Goal: Transaction & Acquisition: Purchase product/service

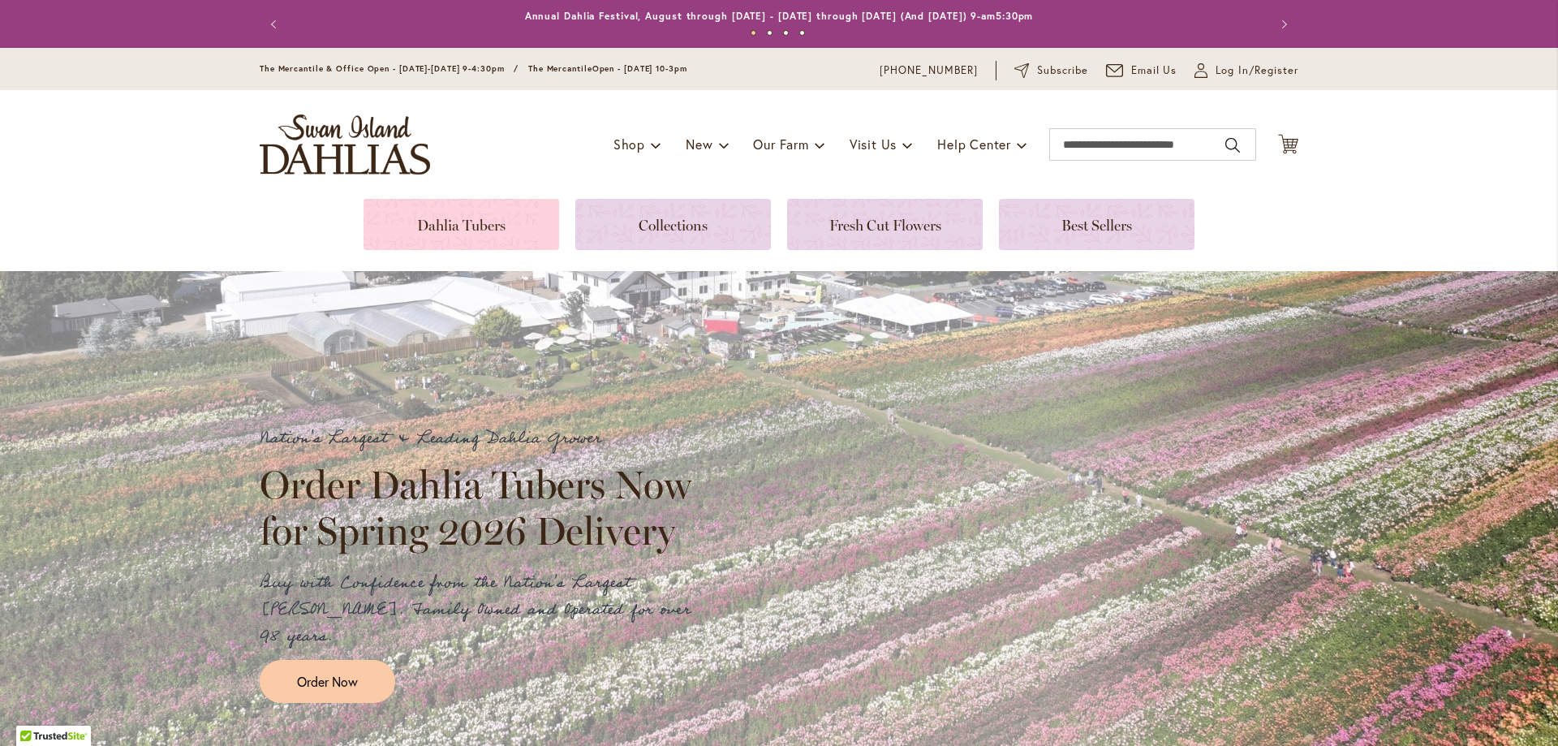
click at [423, 230] on link at bounding box center [461, 224] width 196 height 51
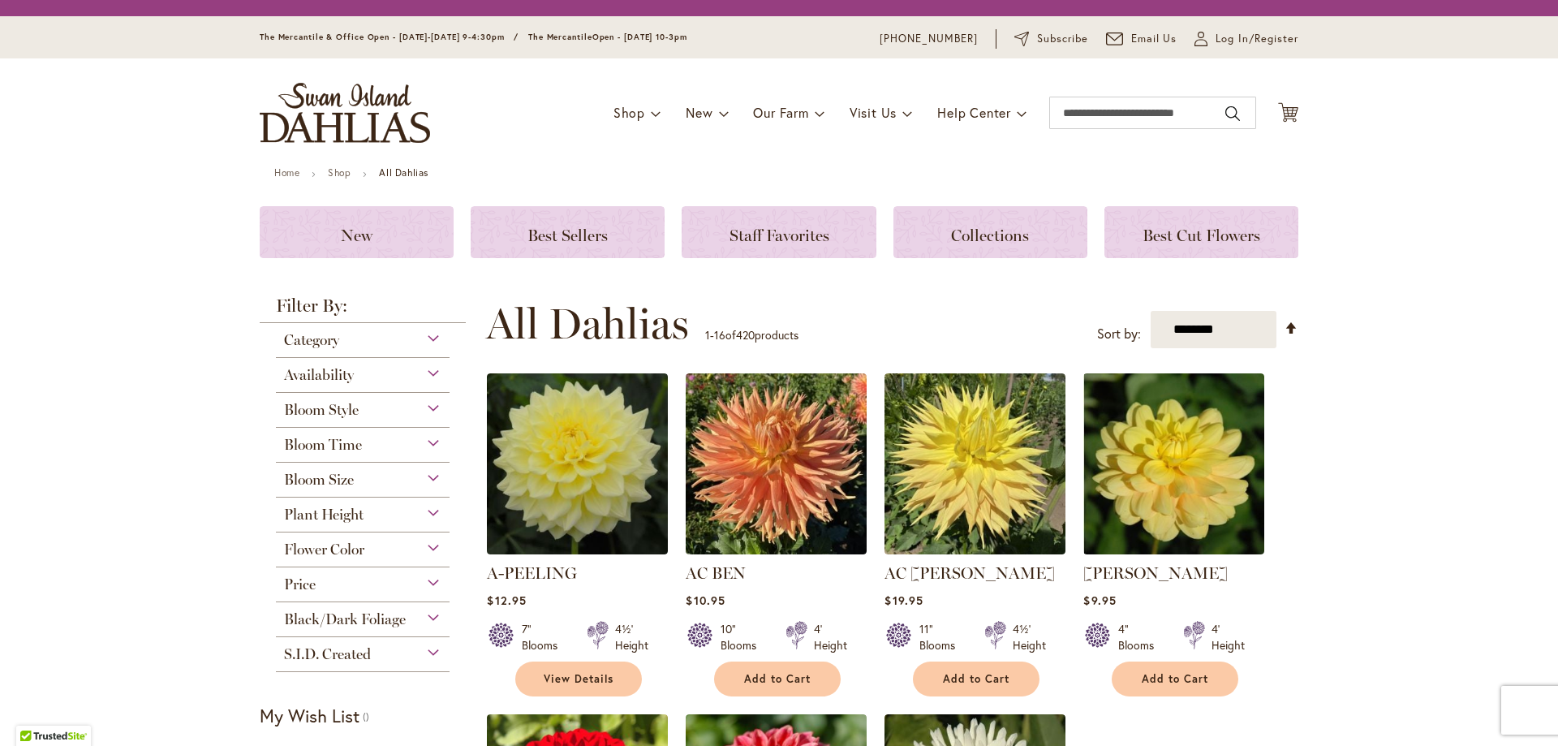
click at [331, 402] on span "Bloom Style" at bounding box center [321, 410] width 75 height 18
click at [423, 404] on div "Bloom Style" at bounding box center [363, 406] width 174 height 26
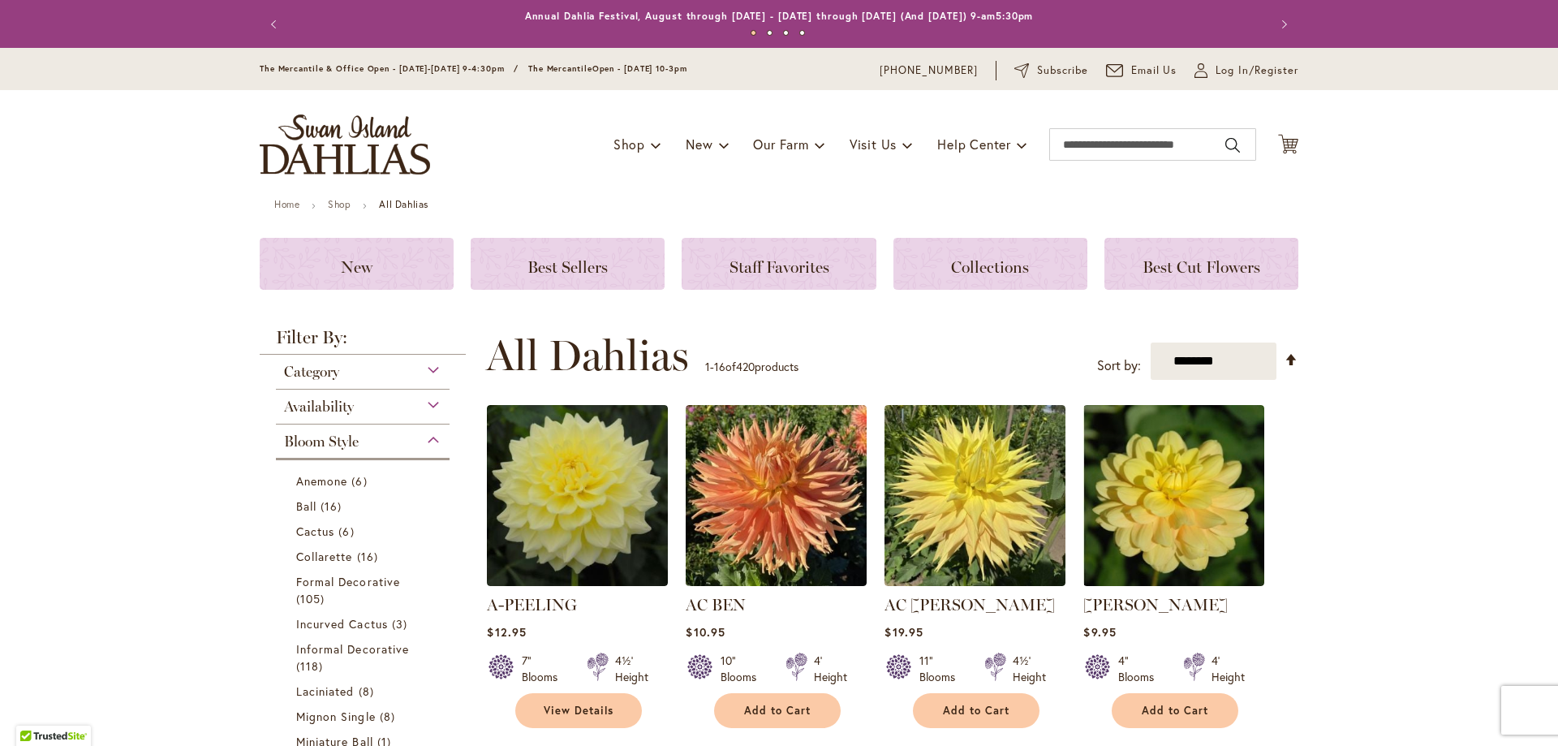
scroll to position [424, 0]
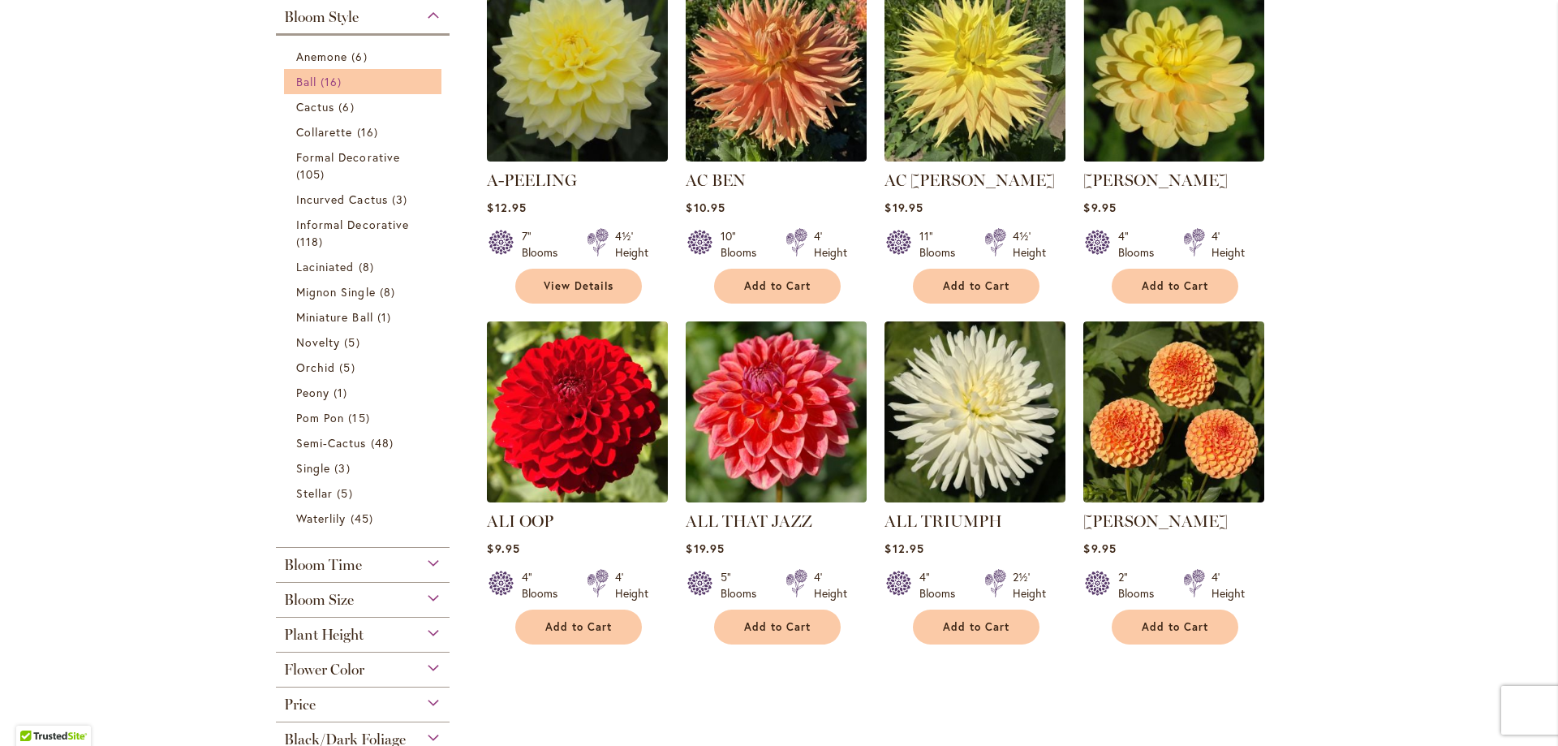
click at [296, 84] on span "Ball" at bounding box center [306, 81] width 20 height 15
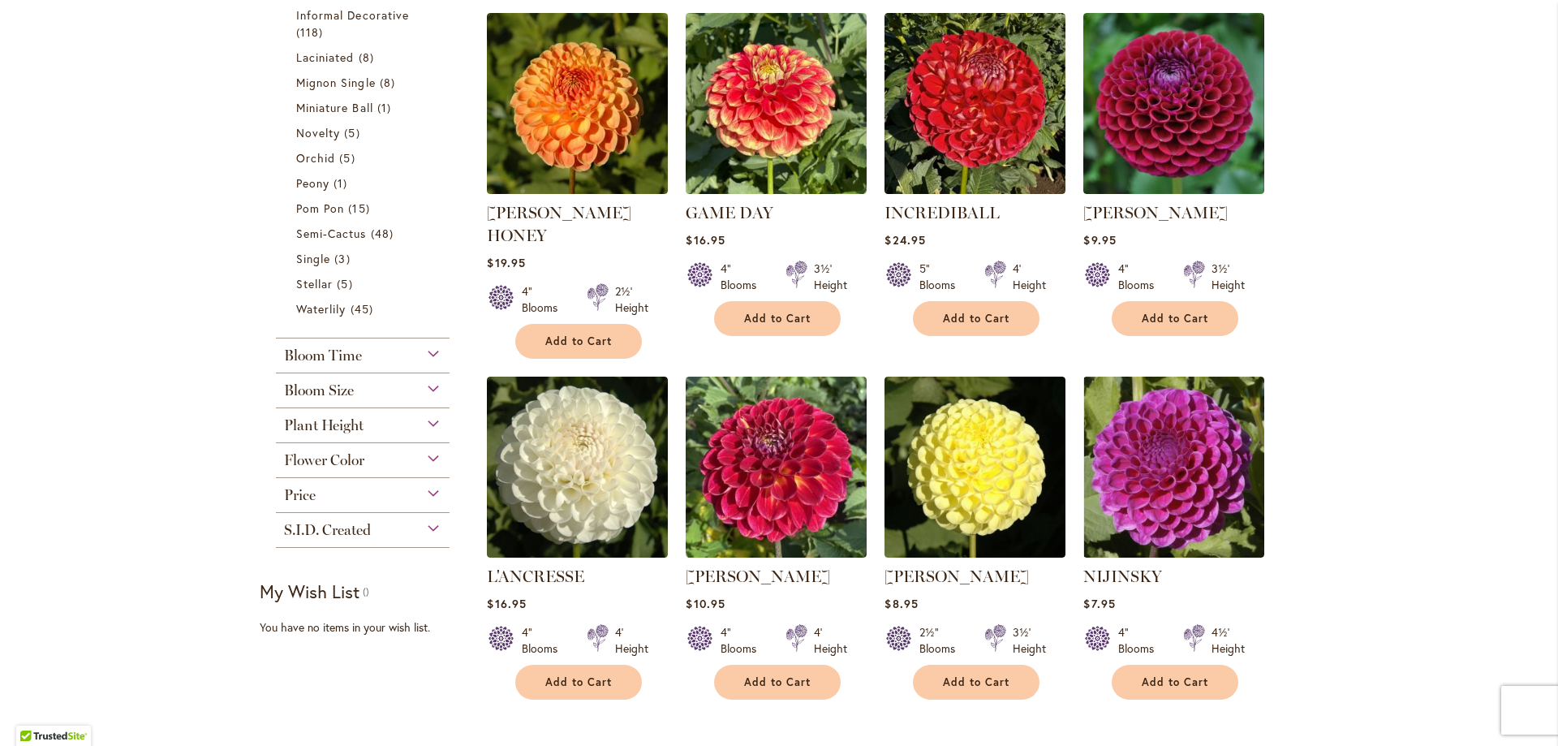
scroll to position [1159, 0]
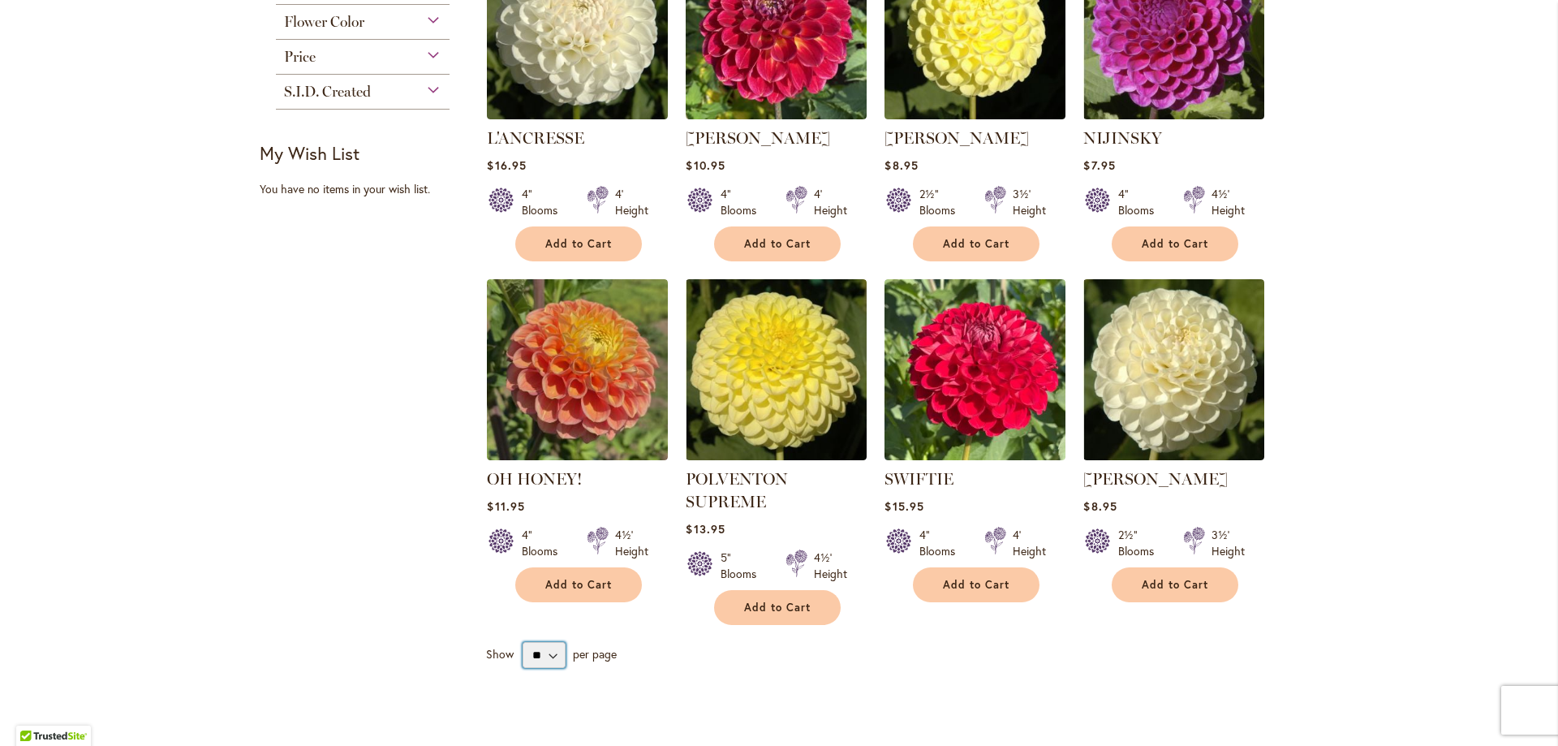
click at [542, 642] on select "** ** ** **" at bounding box center [544, 655] width 43 height 26
click at [545, 642] on select "** ** ** **" at bounding box center [544, 655] width 43 height 26
select select "**"
click at [523, 642] on select "** ** ** **" at bounding box center [544, 655] width 43 height 26
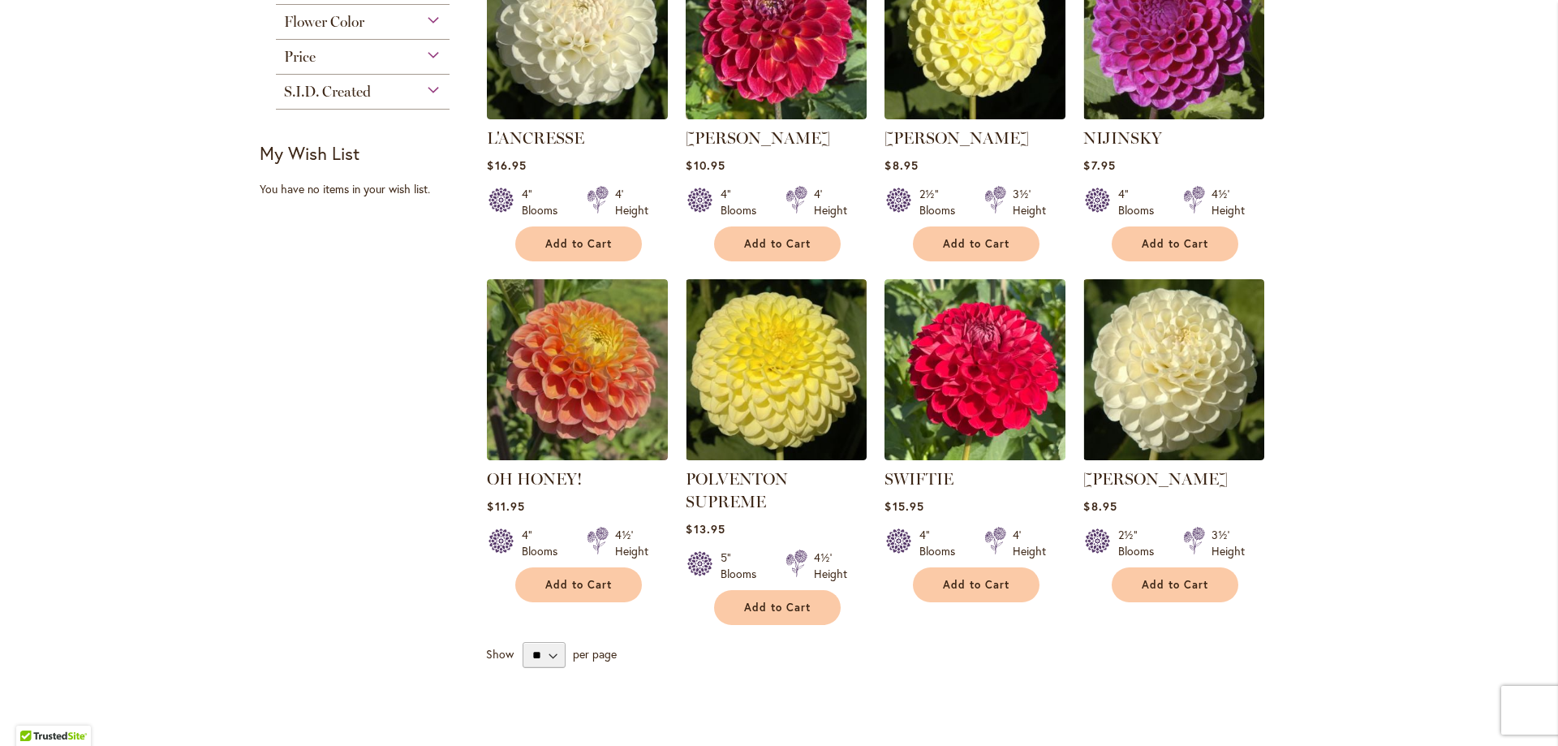
click at [578, 646] on span "per page" at bounding box center [595, 653] width 44 height 15
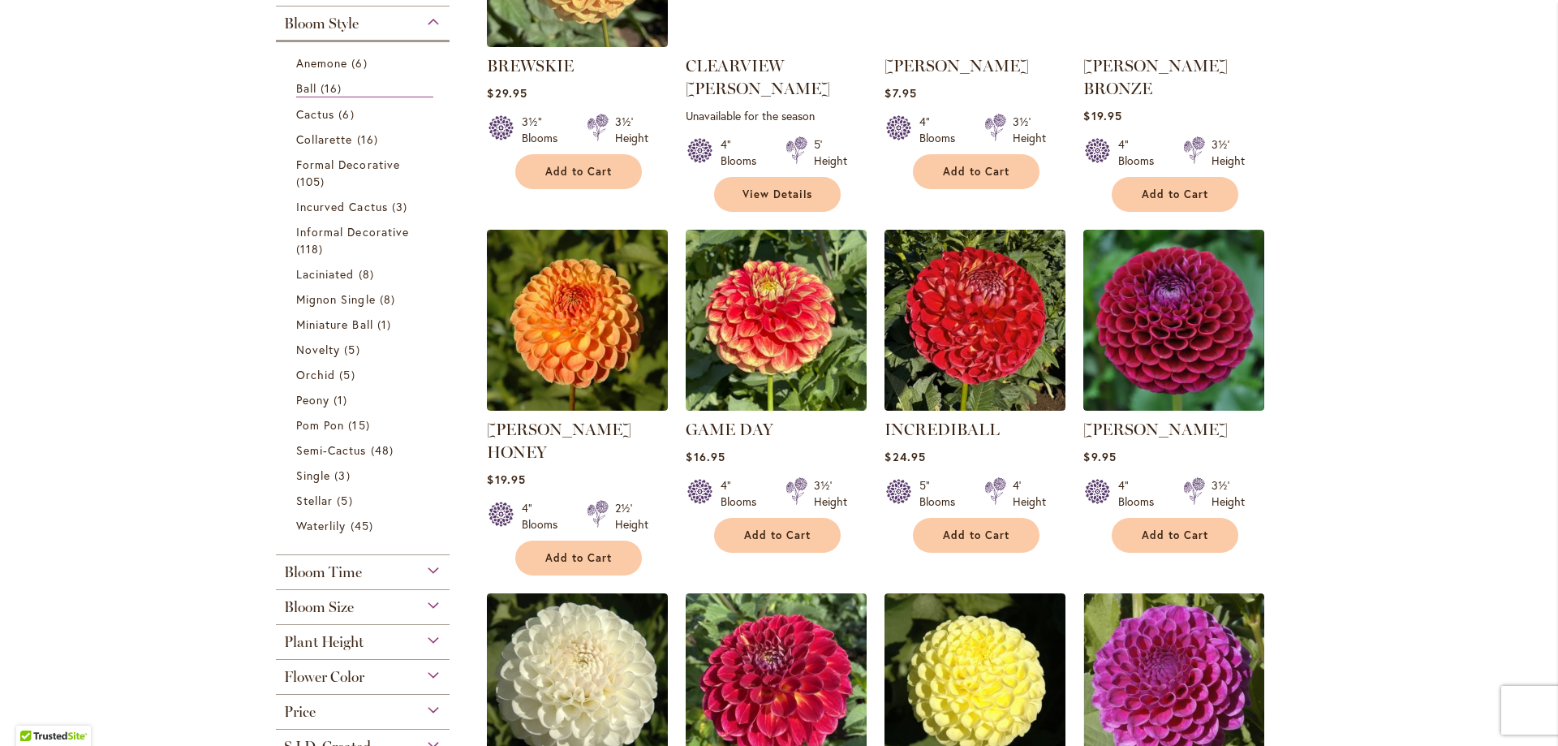
scroll to position [910, 0]
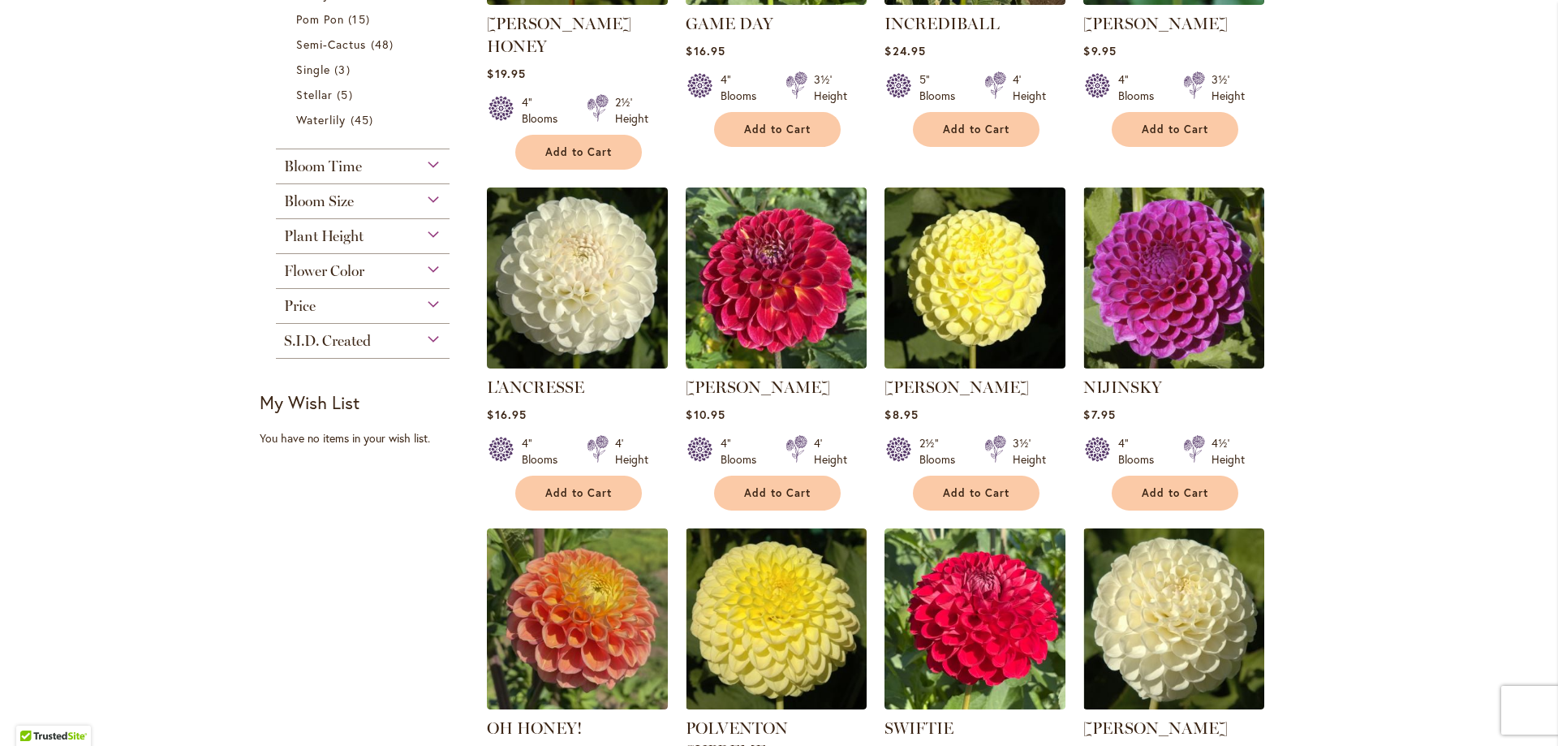
click at [317, 270] on span "Flower Color" at bounding box center [324, 271] width 80 height 18
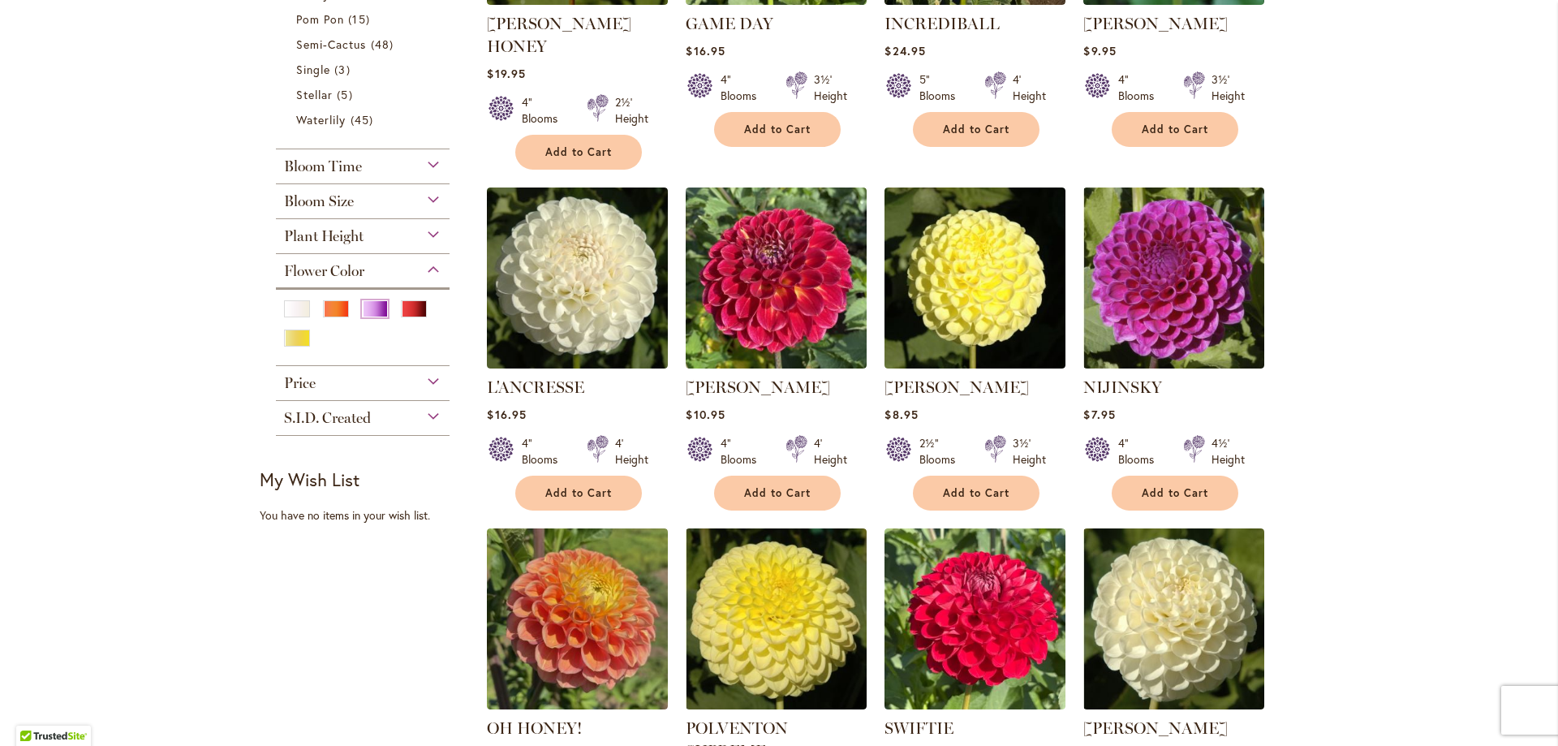
click at [366, 305] on div "Purple" at bounding box center [375, 308] width 26 height 17
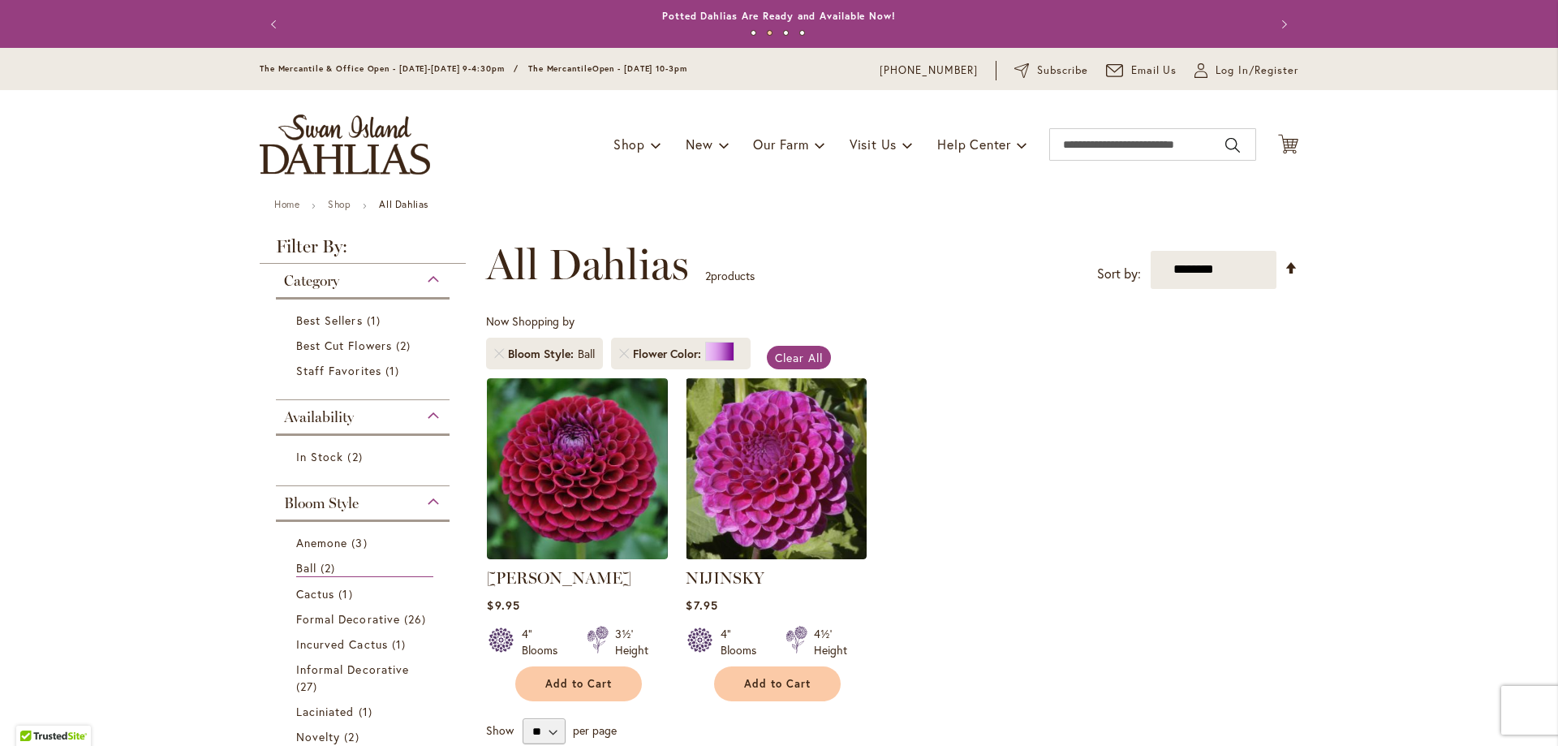
click at [304, 507] on span "Bloom Style" at bounding box center [321, 503] width 75 height 18
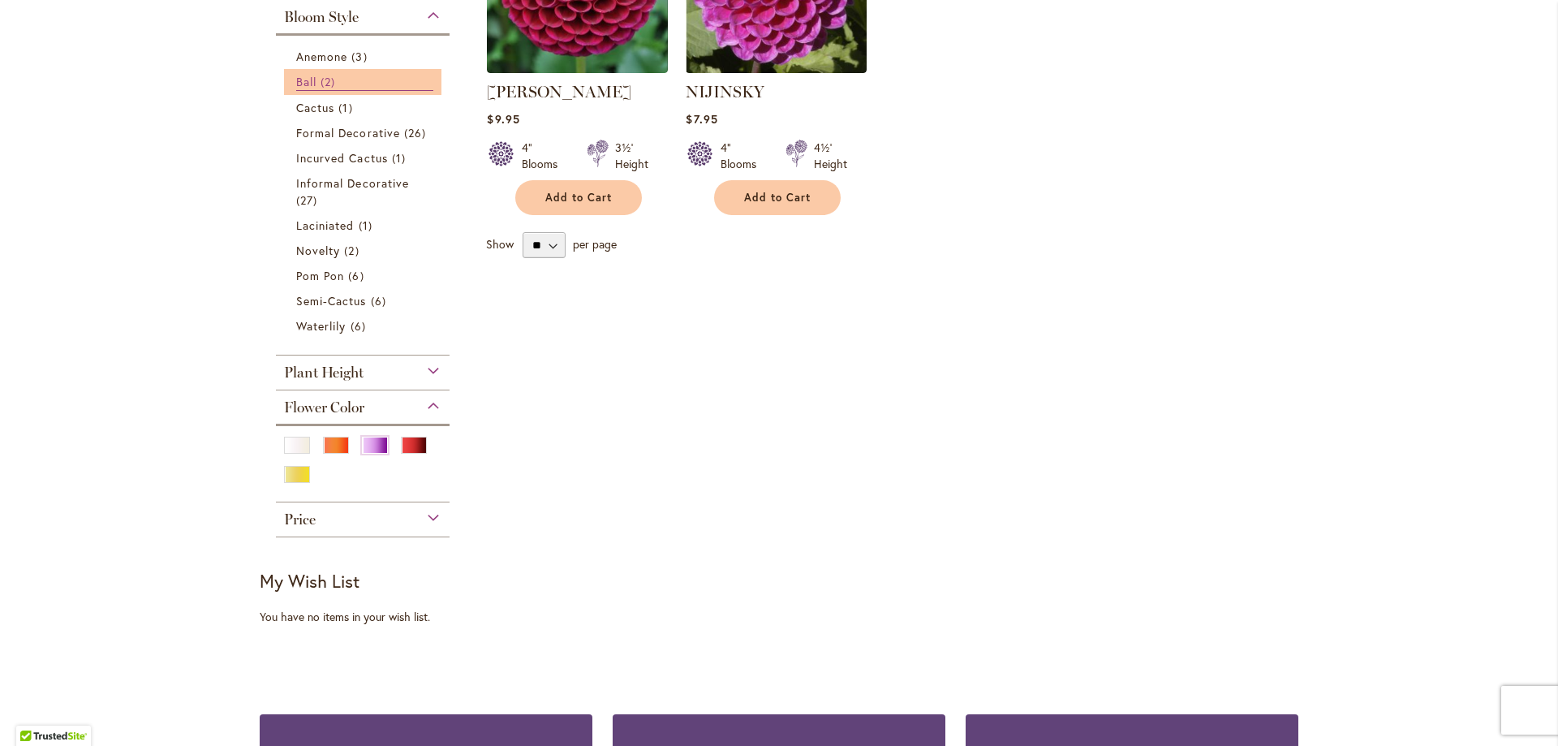
click at [303, 79] on span "Ball" at bounding box center [306, 81] width 20 height 15
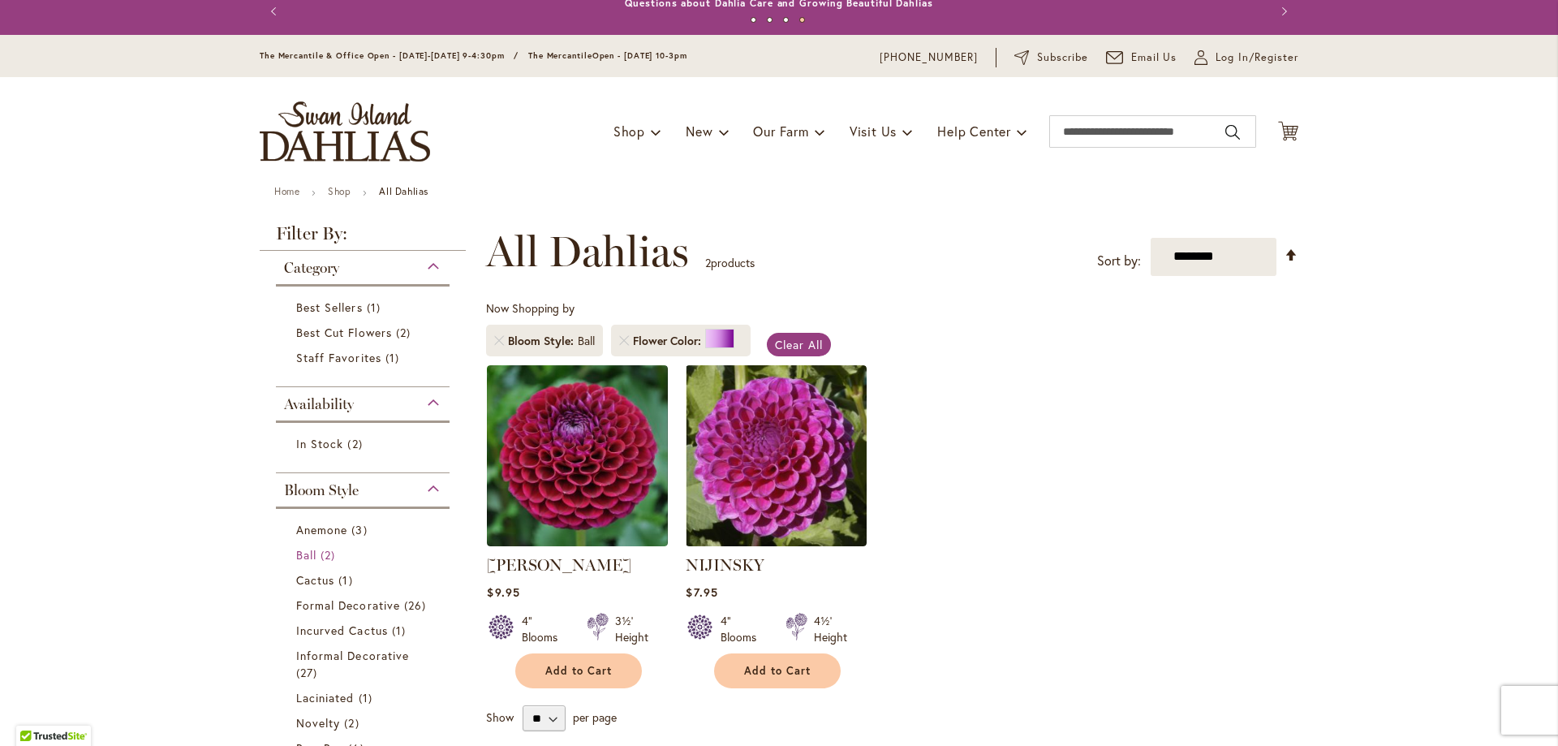
scroll to position [0, 0]
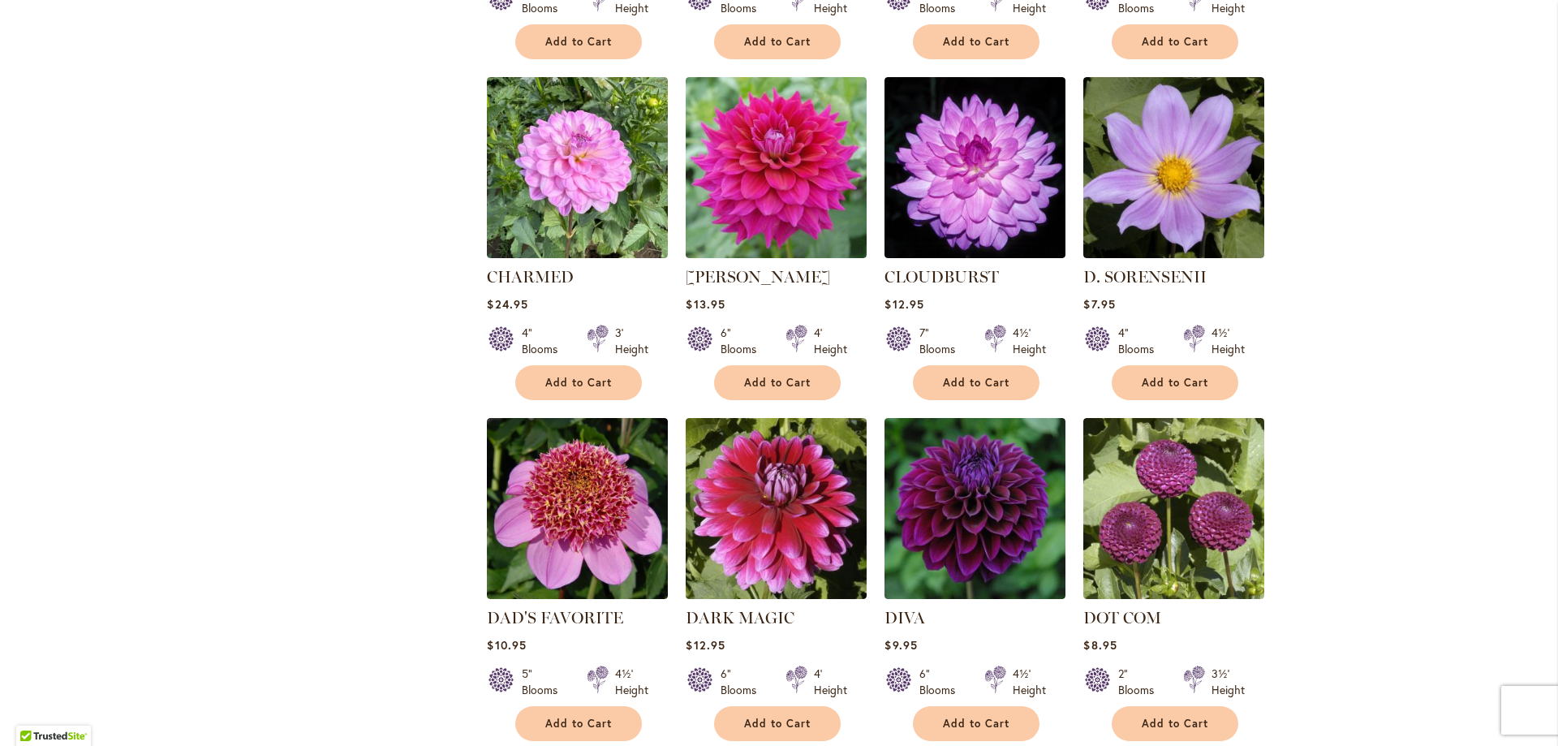
scroll to position [1729, 0]
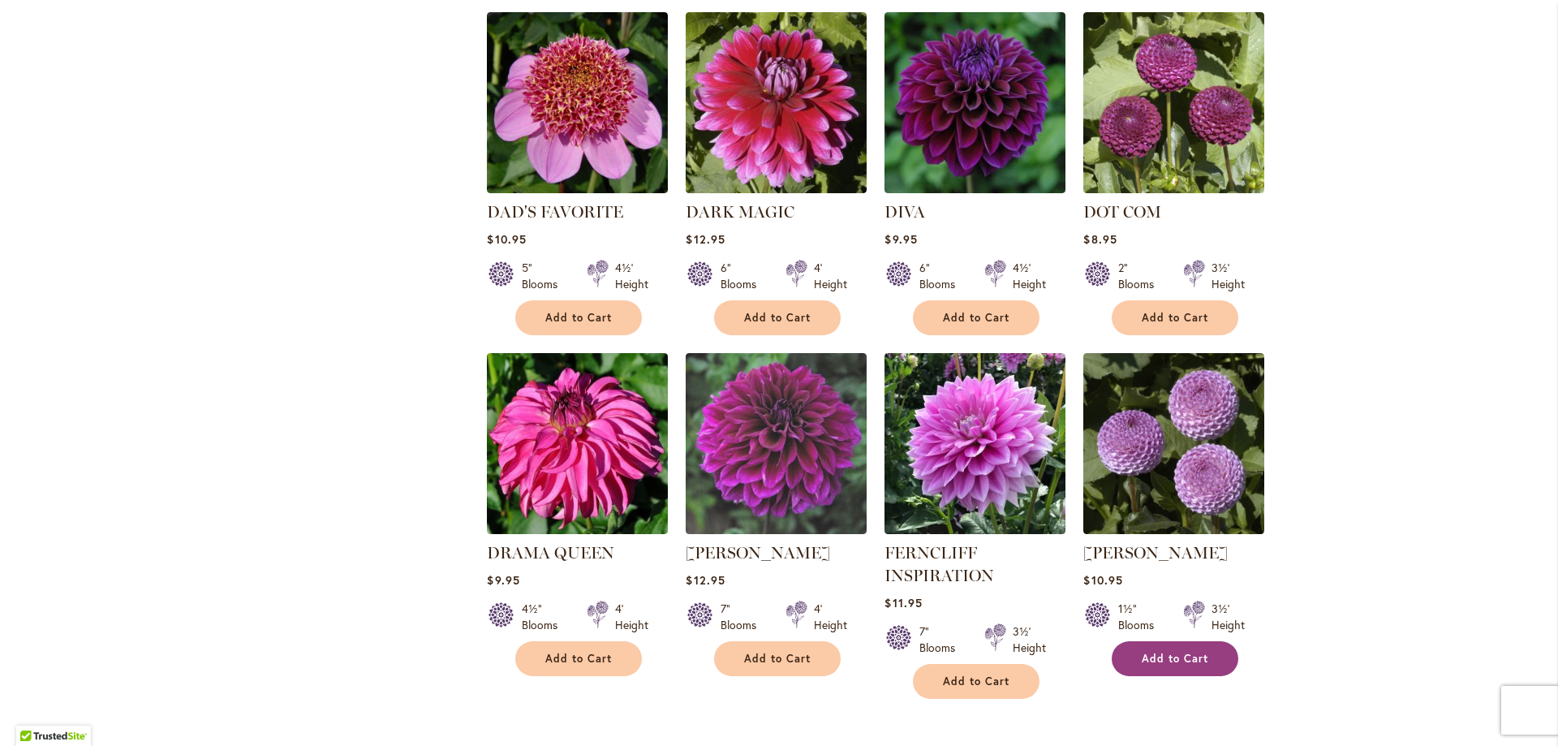
click at [1150, 655] on span "Add to Cart" at bounding box center [1175, 659] width 67 height 14
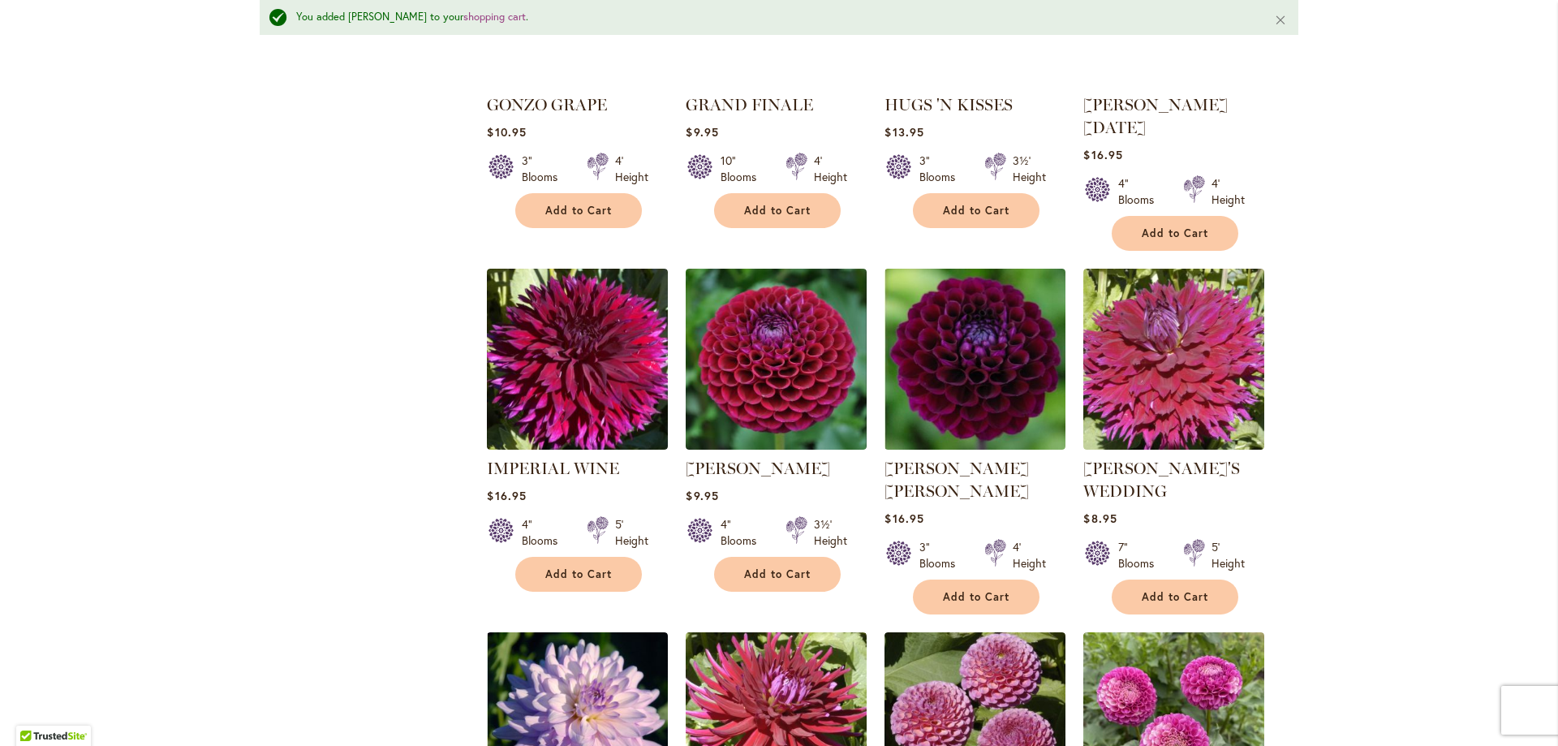
scroll to position [2178, 0]
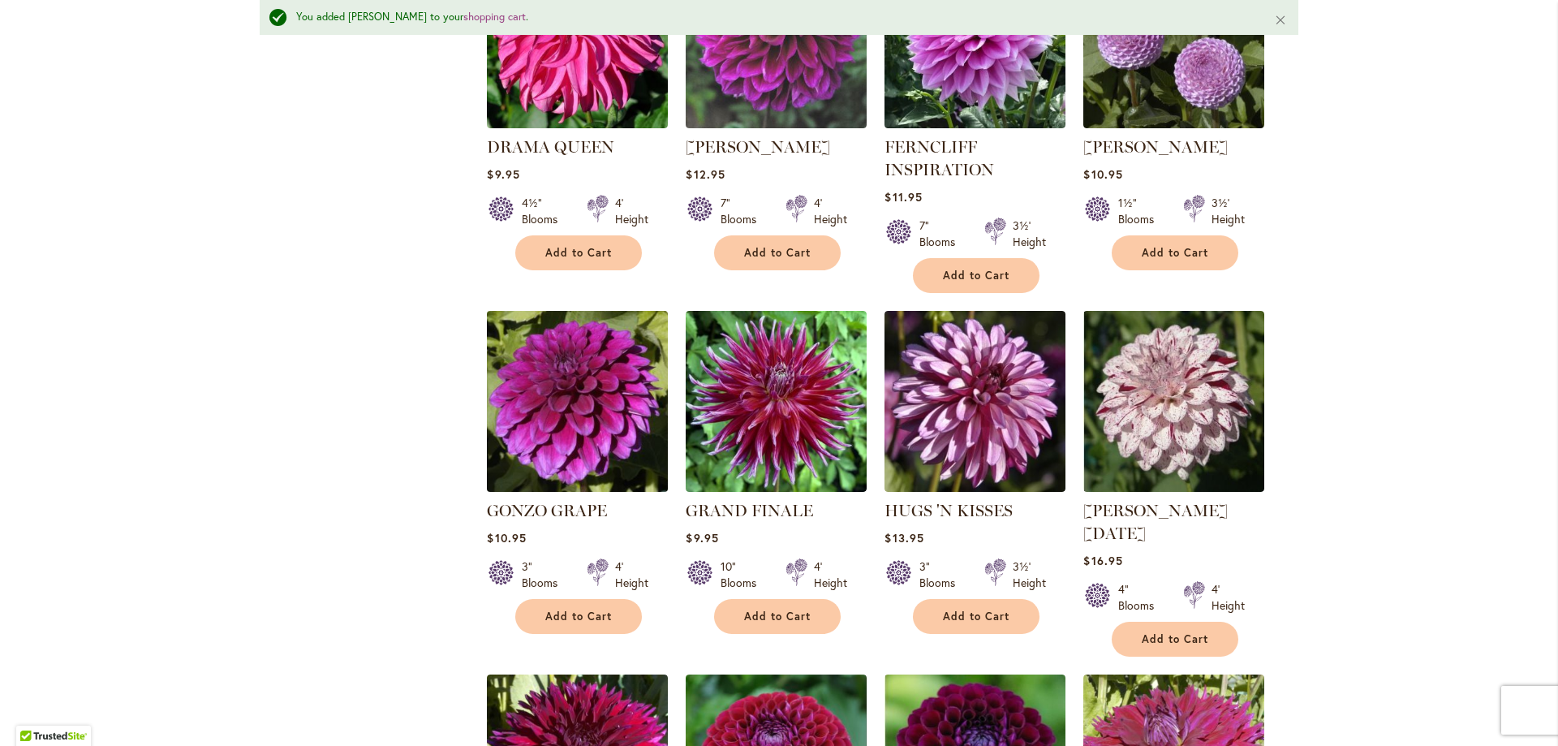
click at [568, 398] on img at bounding box center [578, 401] width 190 height 190
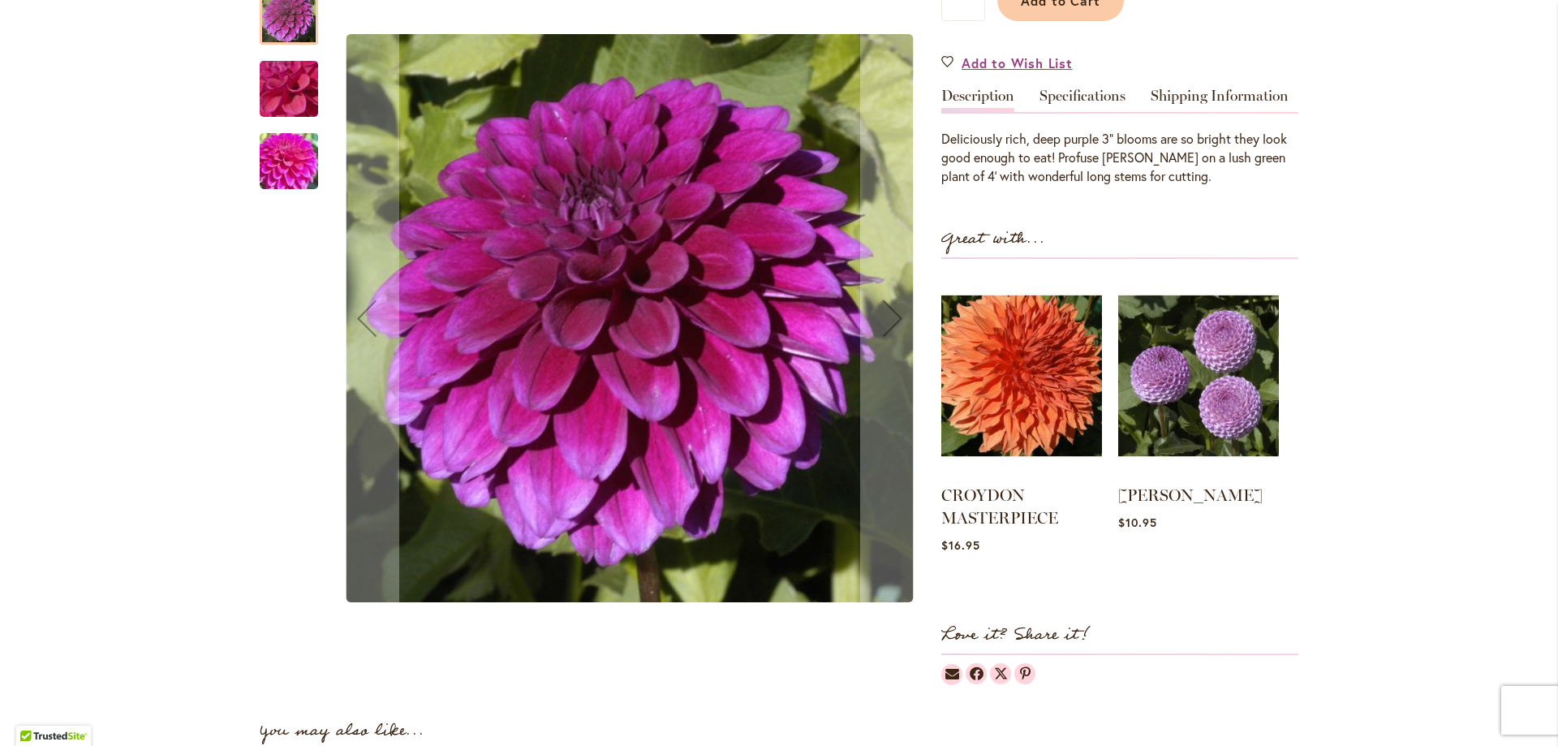
scroll to position [46, 0]
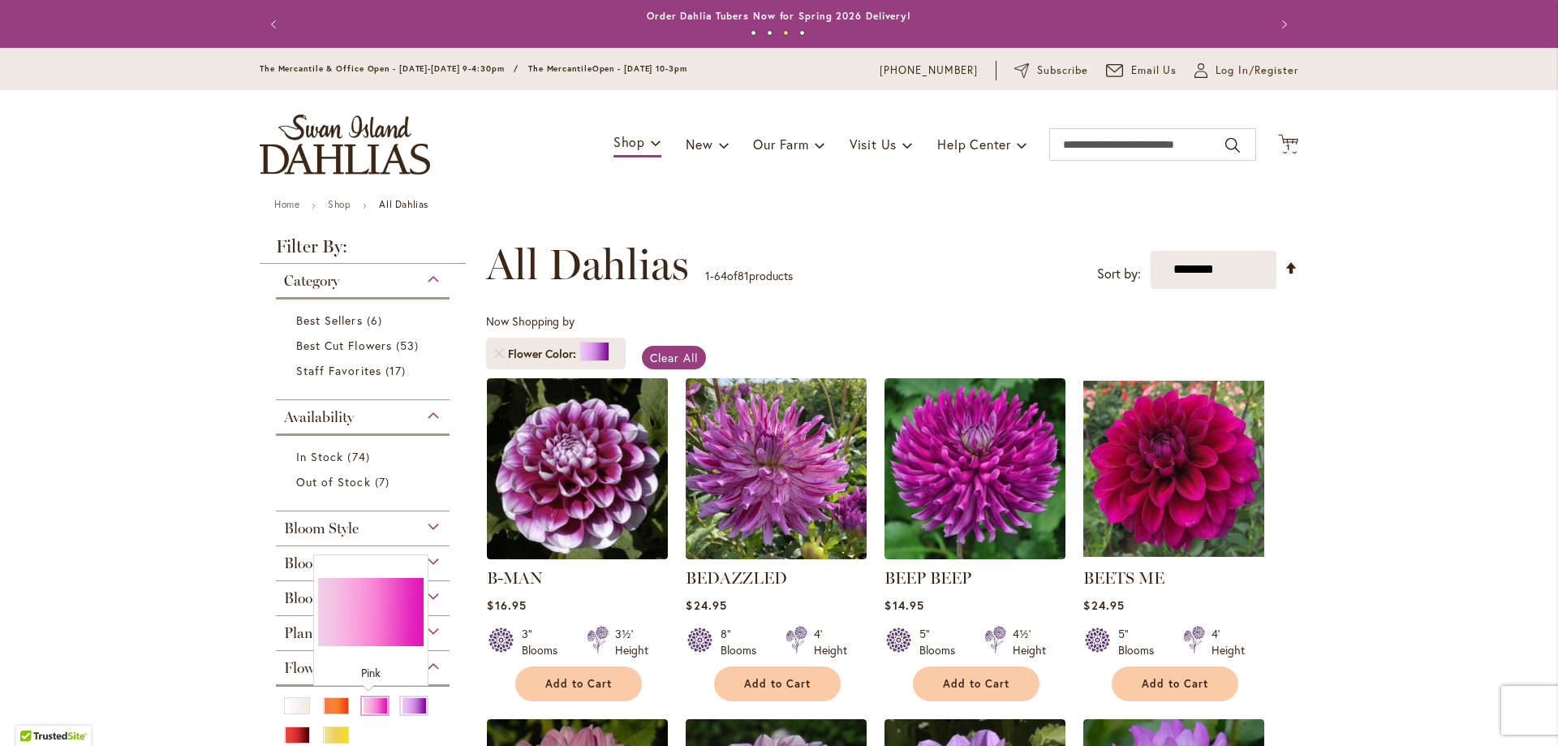
click at [366, 709] on div "Pink" at bounding box center [375, 705] width 26 height 17
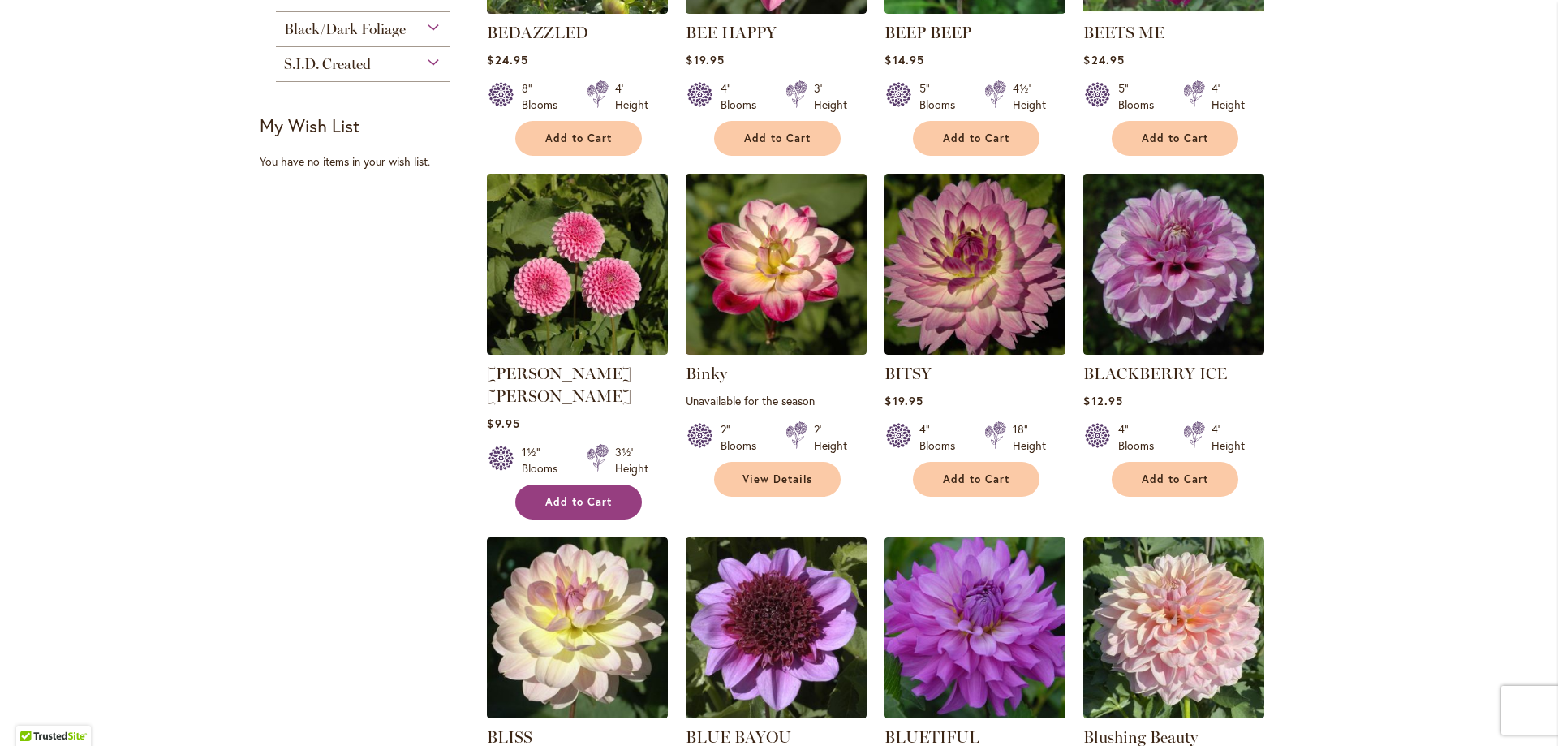
scroll to position [918, 0]
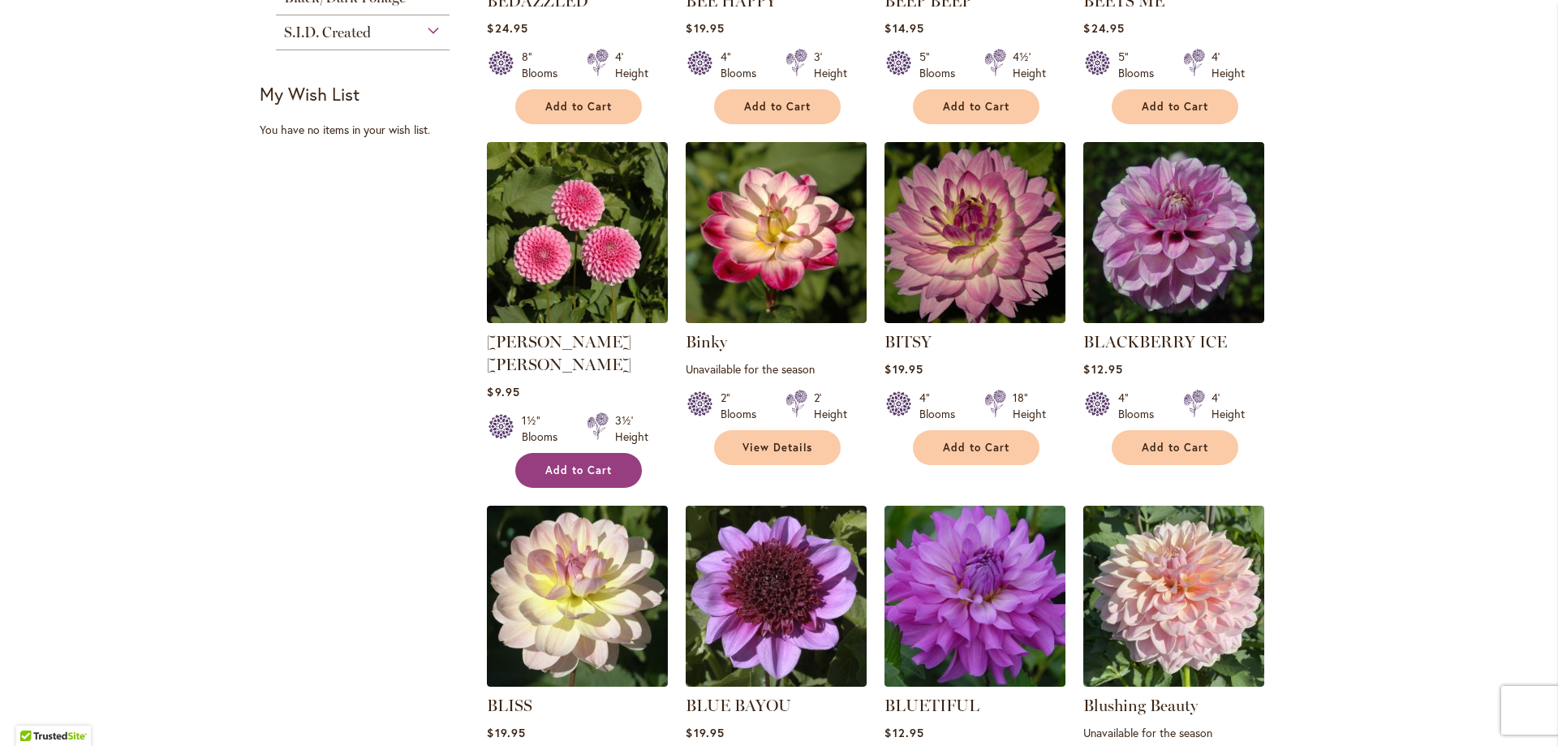
click at [596, 453] on button "Add to Cart" at bounding box center [578, 470] width 127 height 35
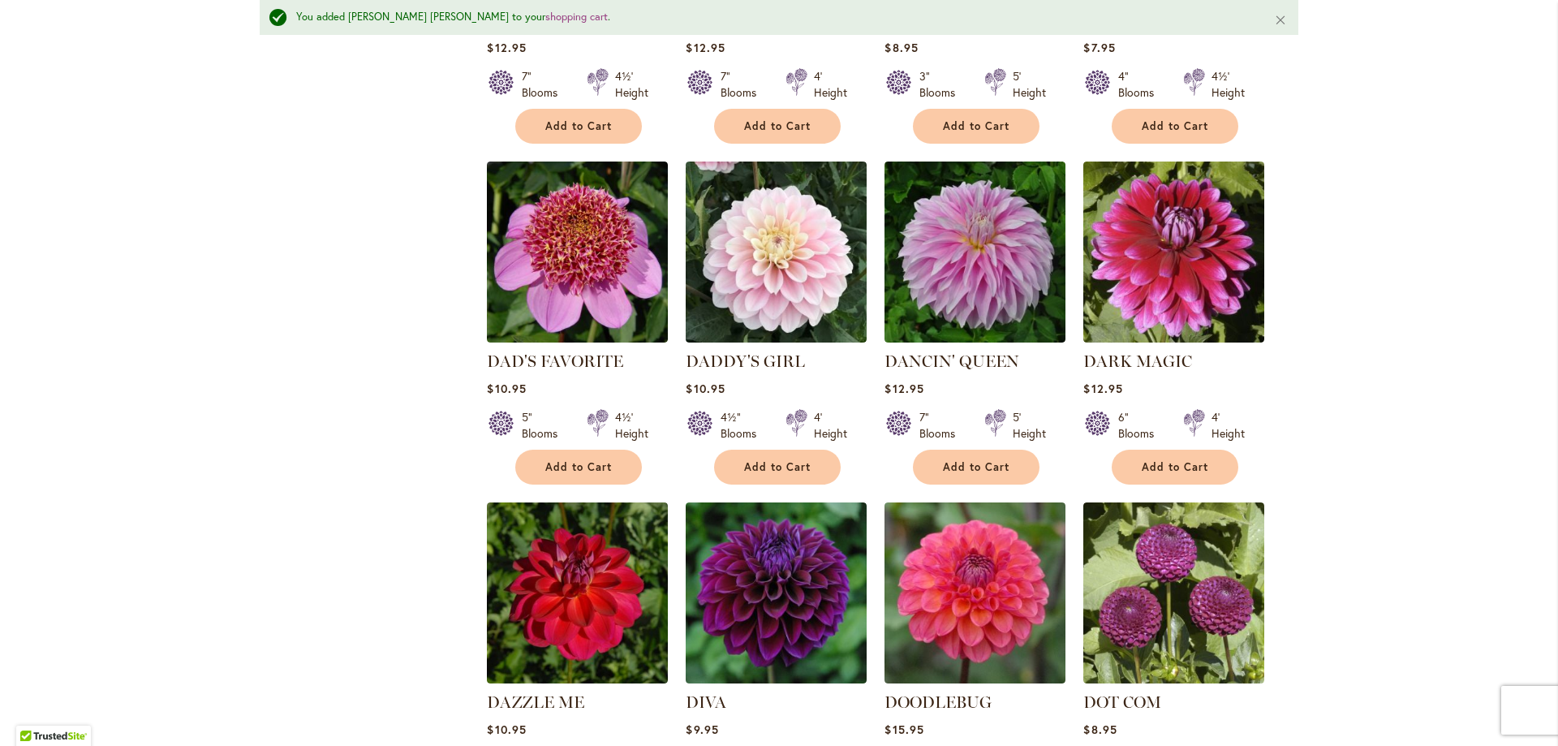
scroll to position [3800, 0]
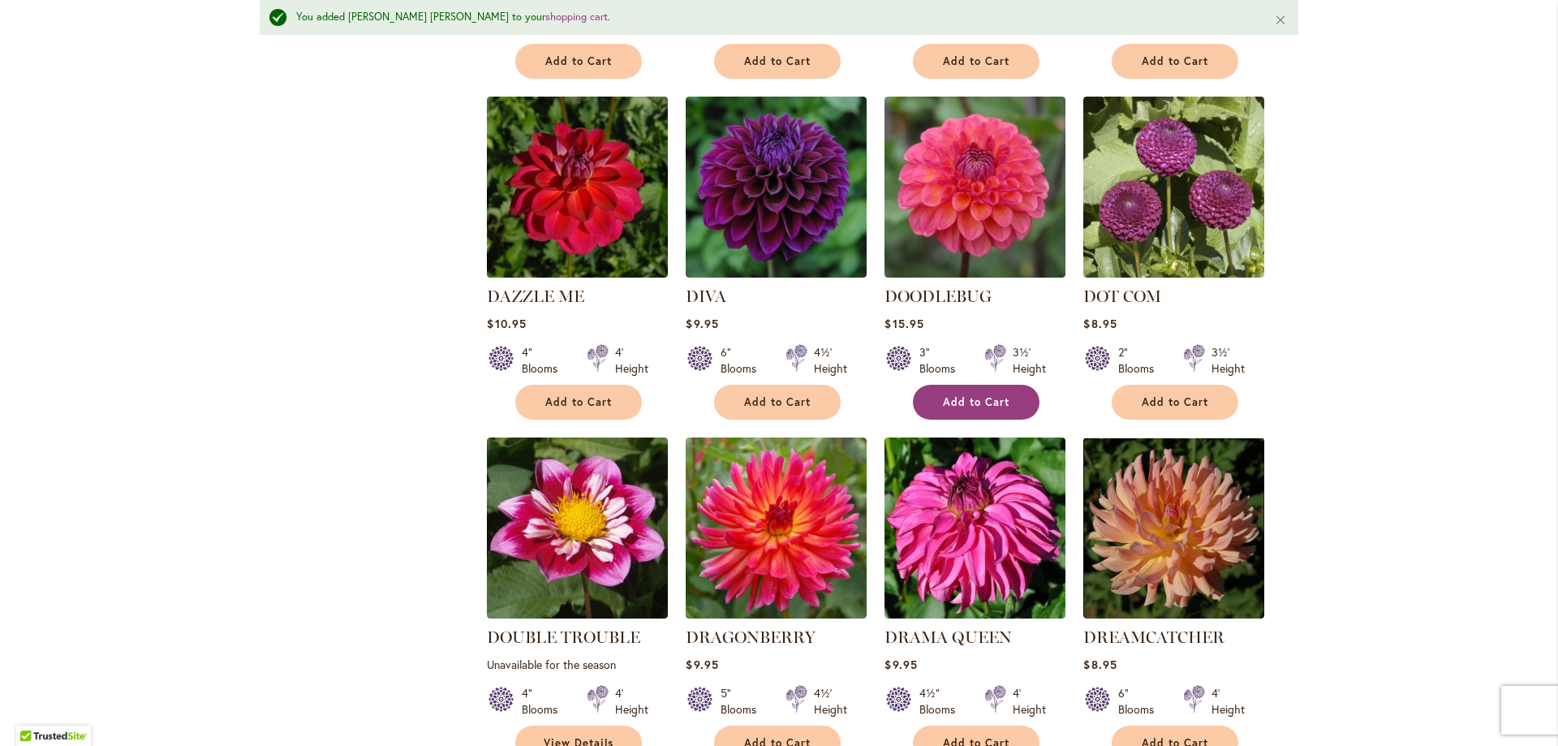
click at [930, 385] on button "Add to Cart" at bounding box center [976, 402] width 127 height 35
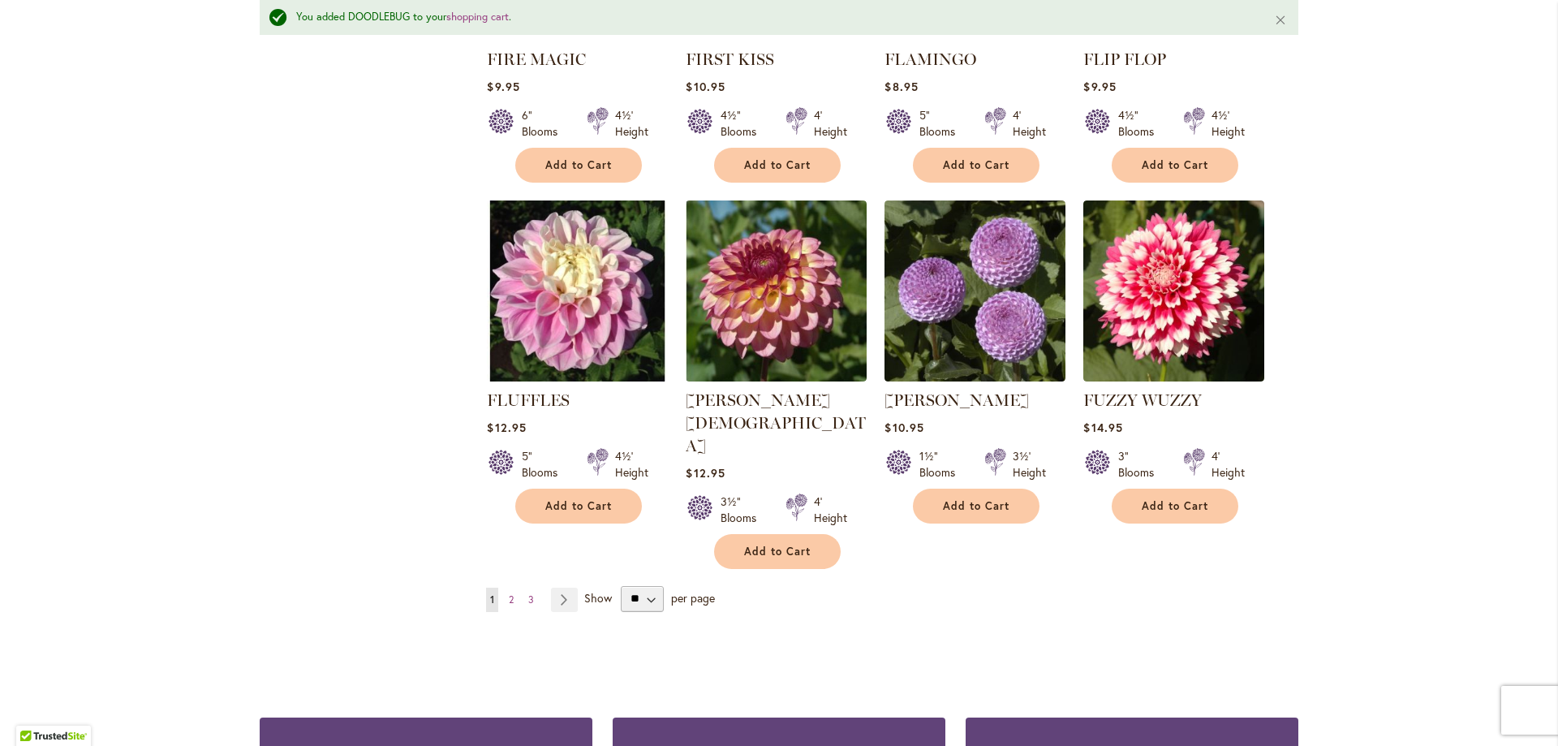
scroll to position [5829, 0]
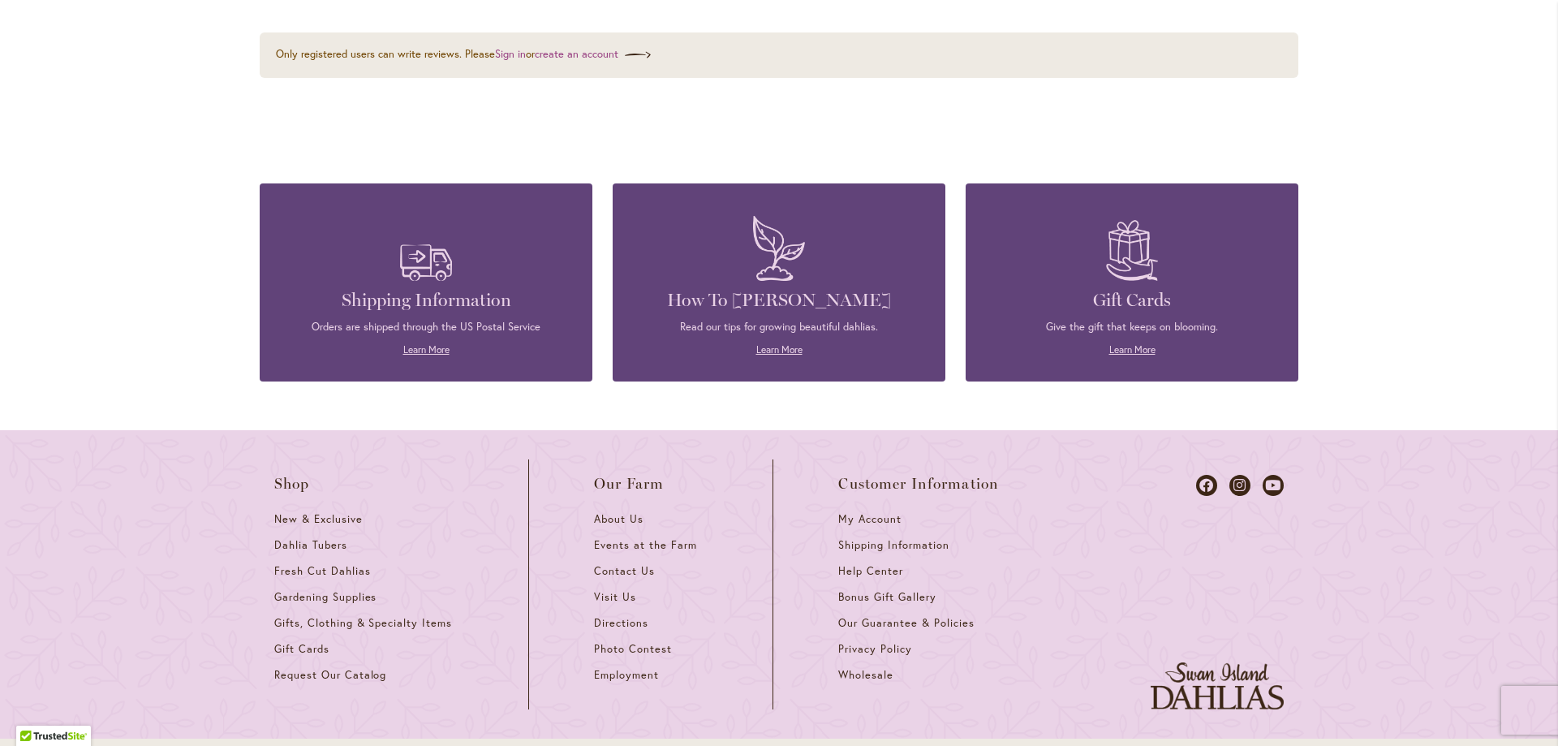
scroll to position [2480, 0]
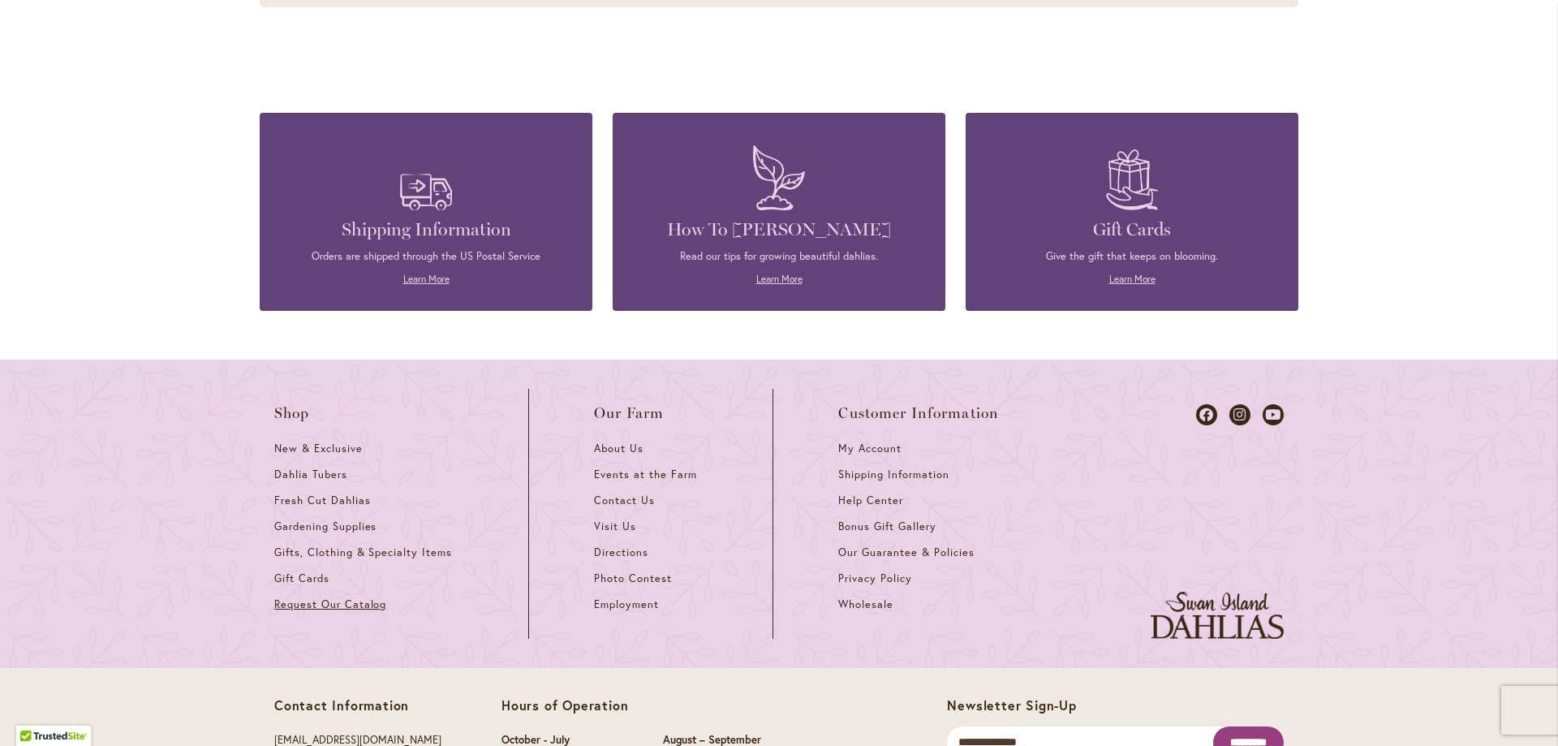
click at [346, 611] on span "Request Our Catalog" at bounding box center [330, 604] width 112 height 14
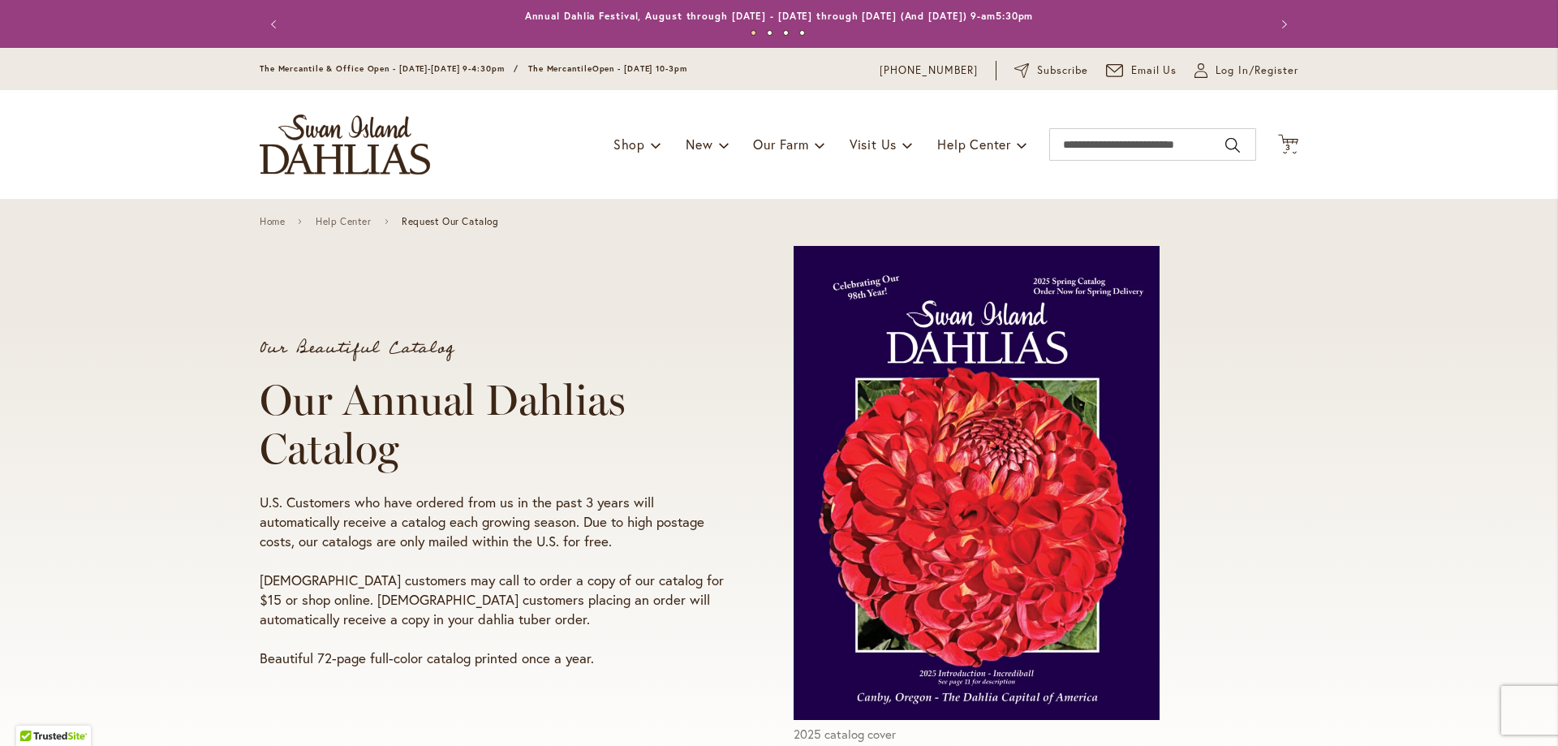
scroll to position [406, 0]
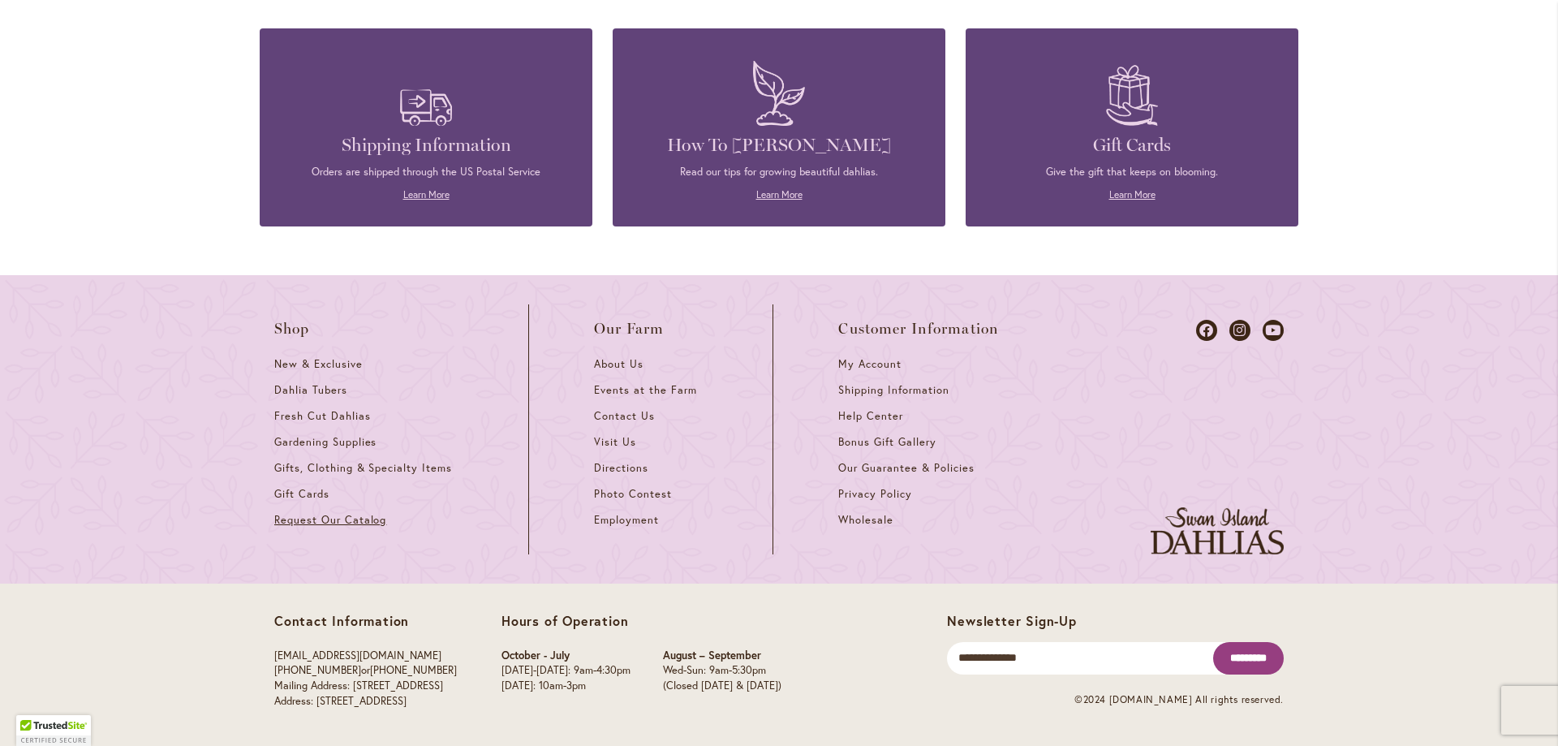
scroll to position [2580, 0]
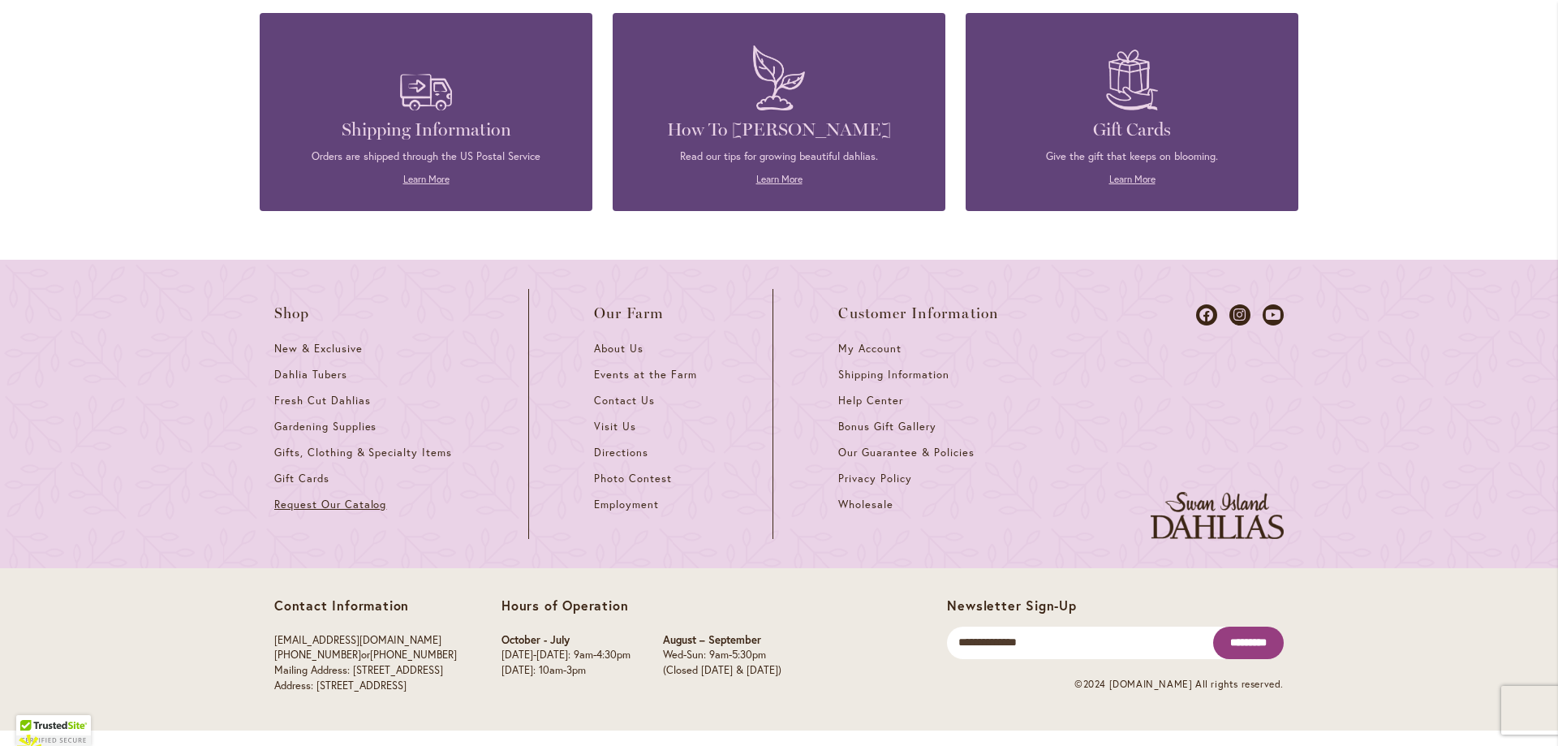
click at [363, 511] on span "Request Our Catalog" at bounding box center [330, 504] width 112 height 14
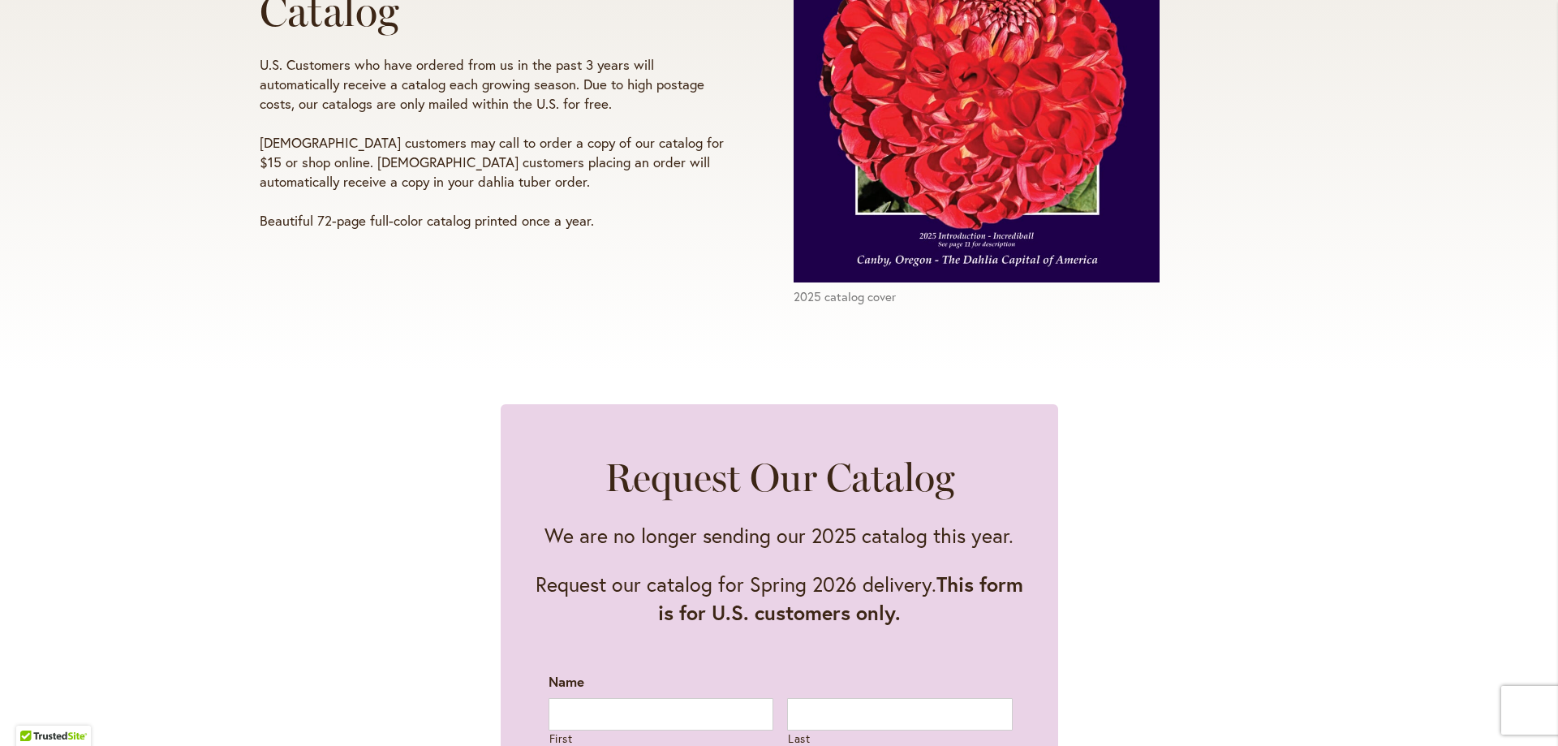
scroll to position [843, 0]
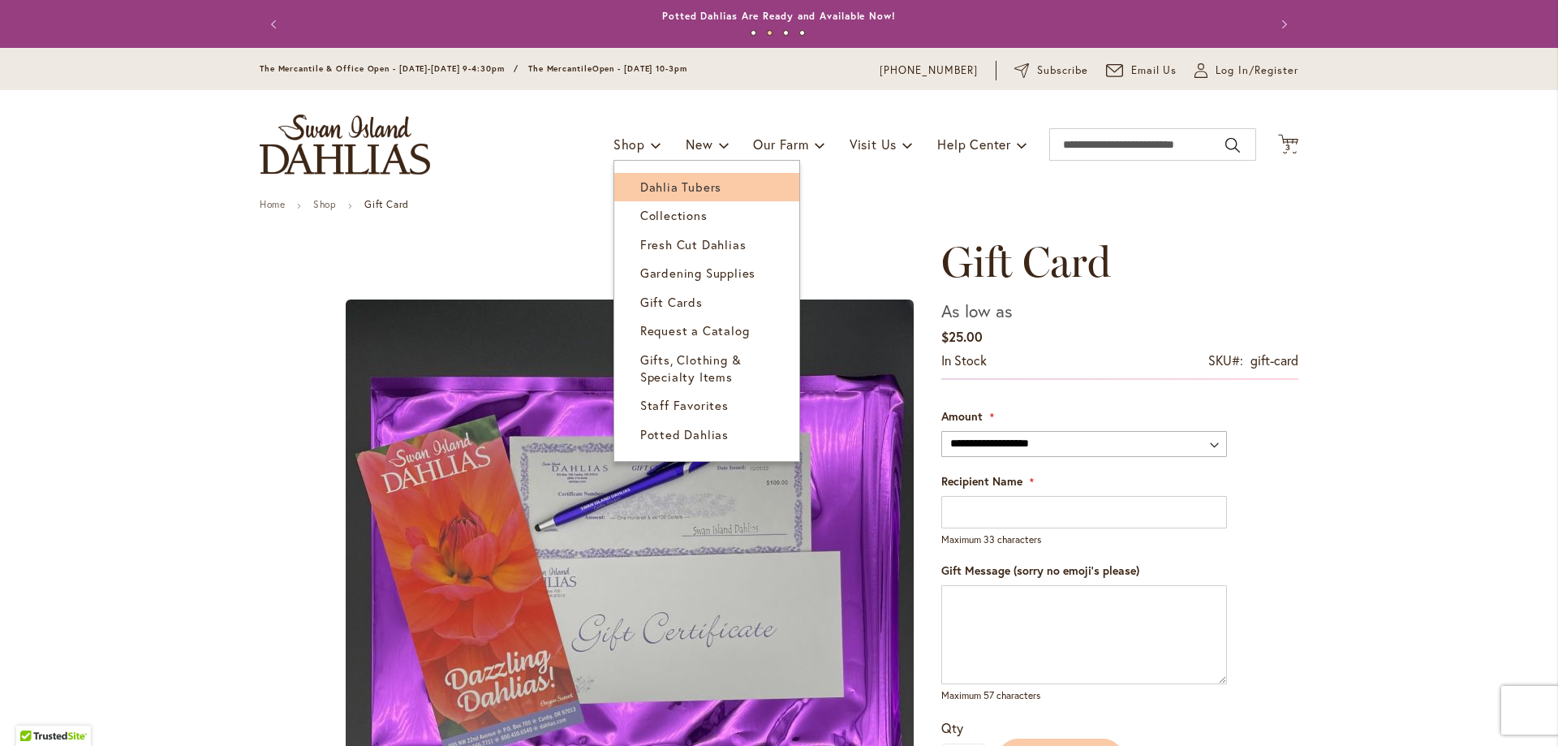
click at [640, 183] on span "Dahlia Tubers" at bounding box center [680, 186] width 81 height 16
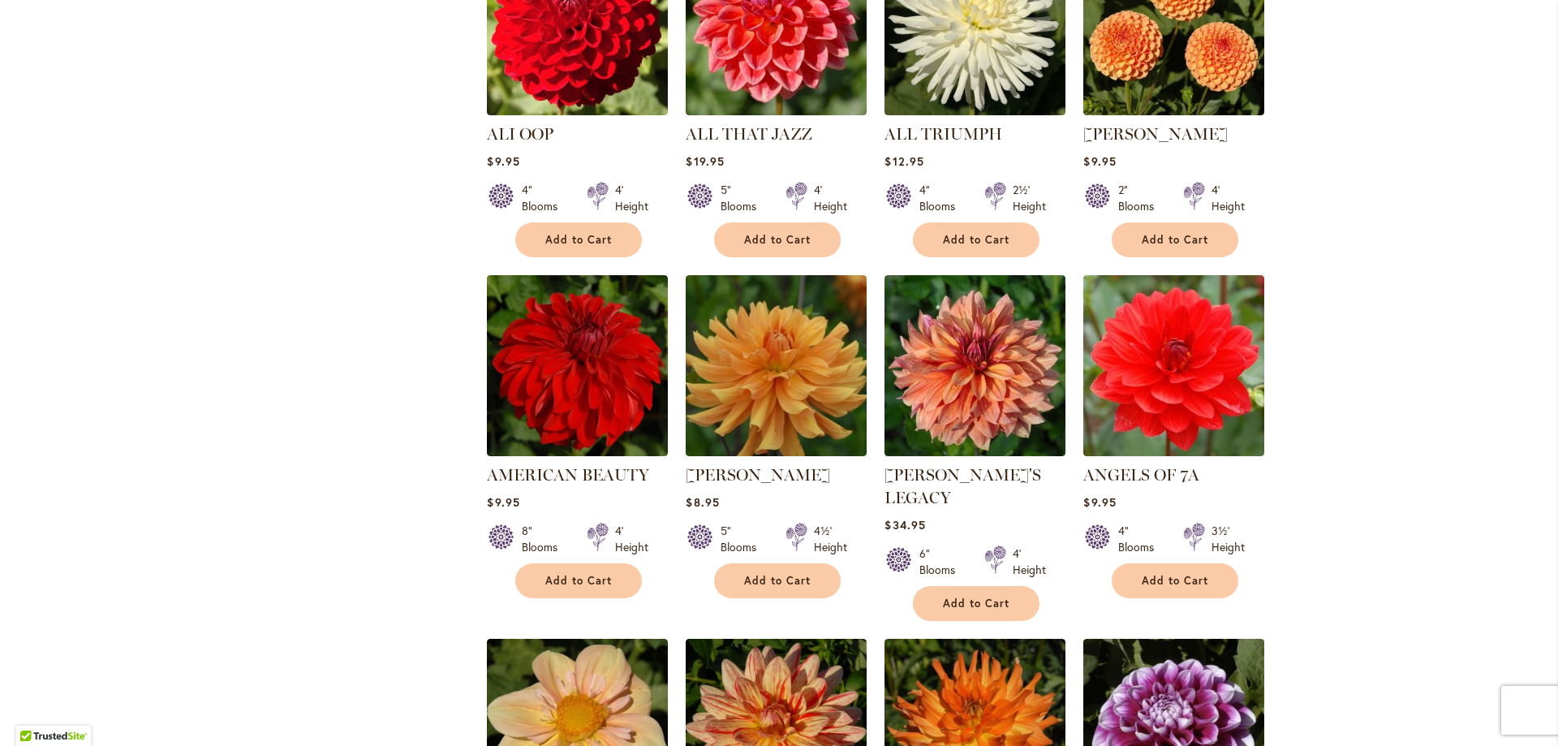
scroll to position [1217, 0]
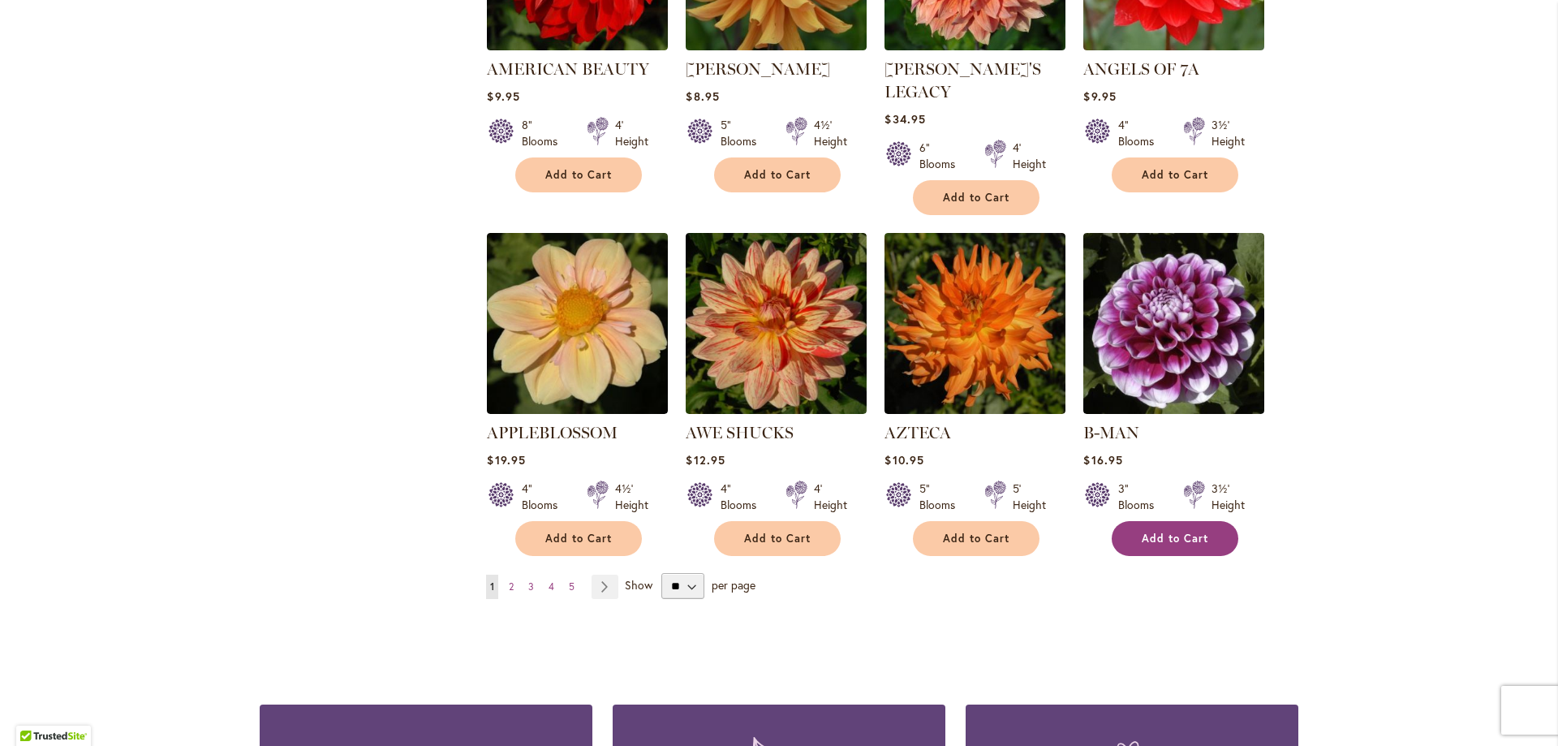
click at [1161, 521] on button "Add to Cart" at bounding box center [1175, 538] width 127 height 35
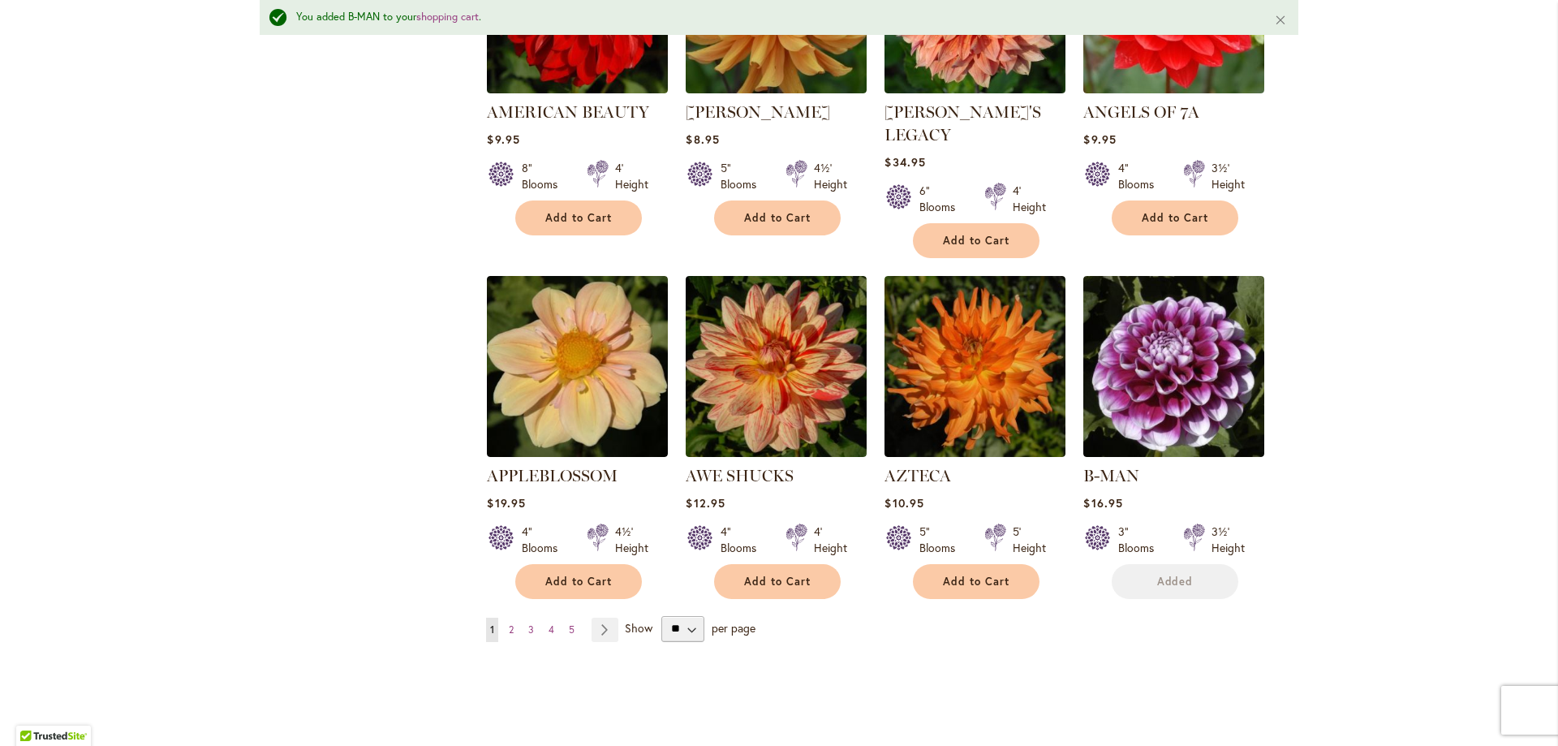
scroll to position [1666, 0]
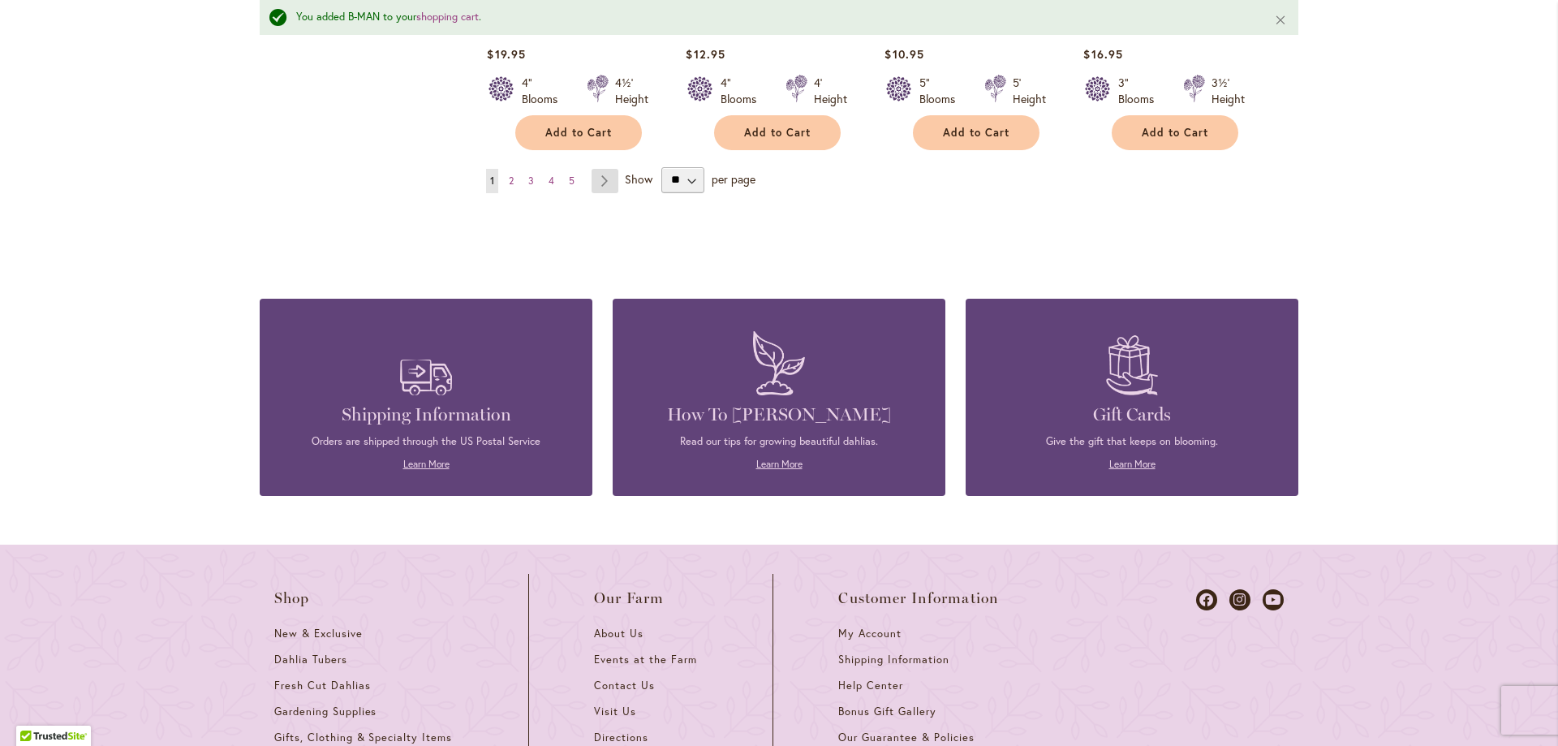
click at [598, 169] on link "Page Next" at bounding box center [604, 181] width 27 height 24
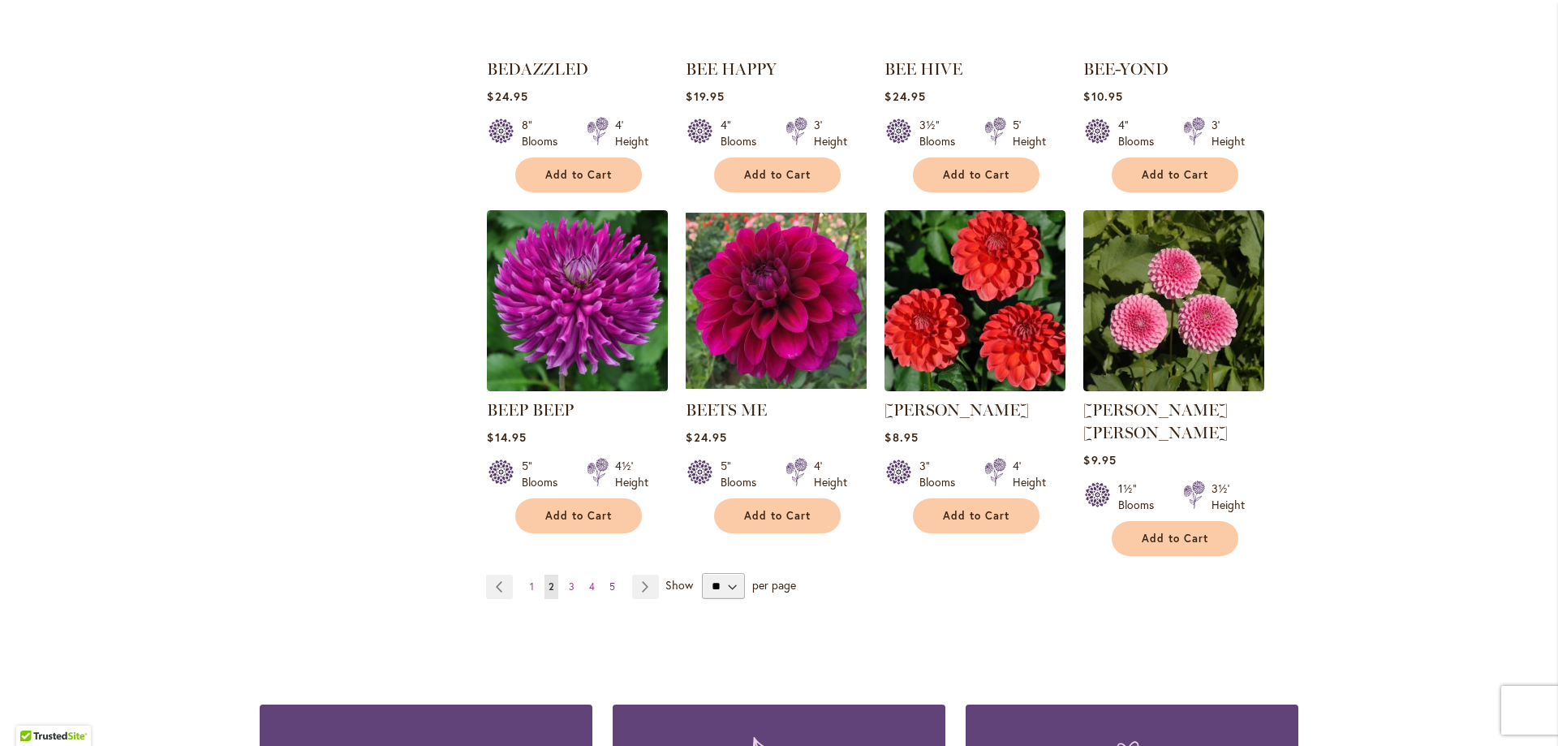
scroll to position [1464, 0]
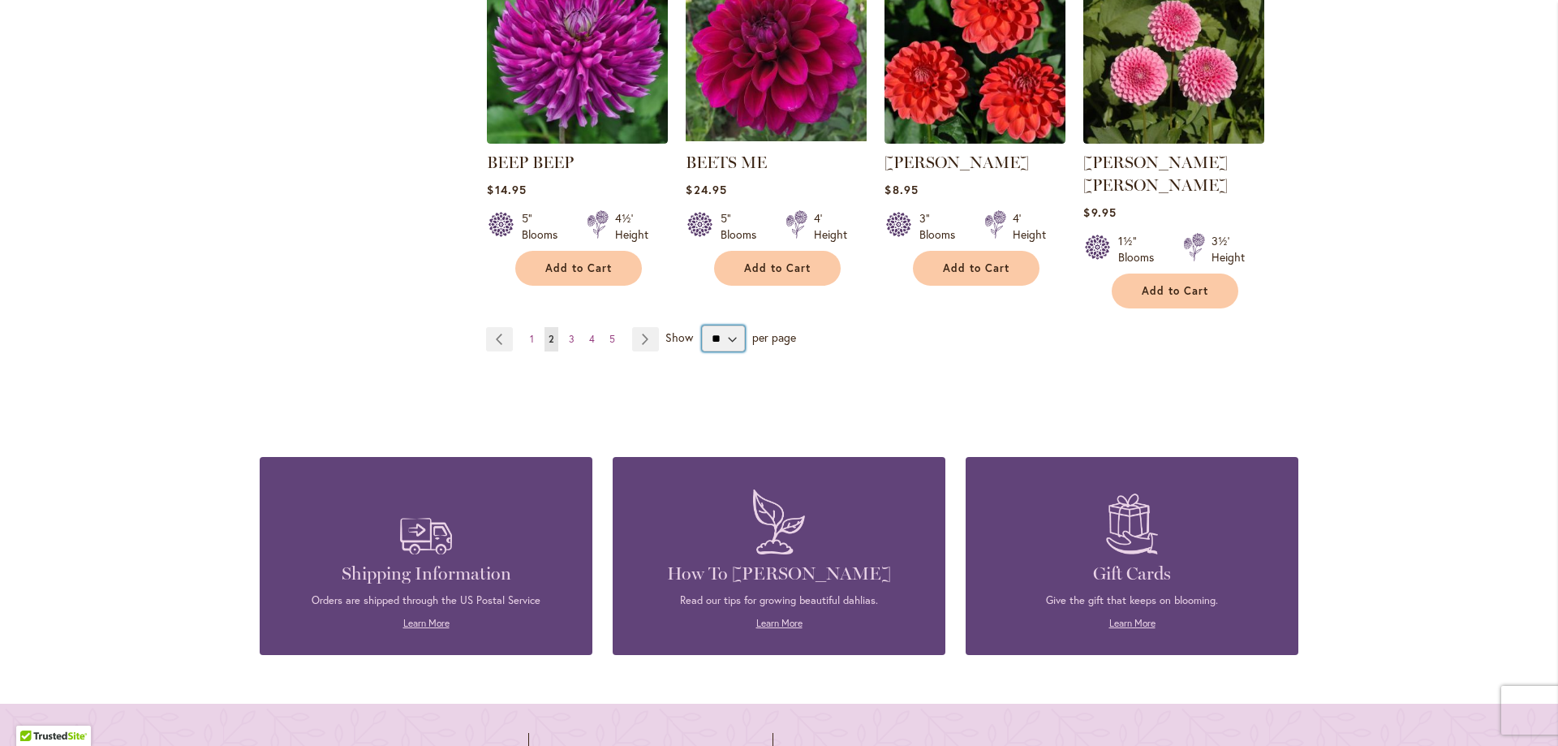
click at [728, 325] on select "** ** ** **" at bounding box center [723, 338] width 43 height 26
select select "**"
click at [702, 325] on select "** ** ** **" at bounding box center [723, 338] width 43 height 26
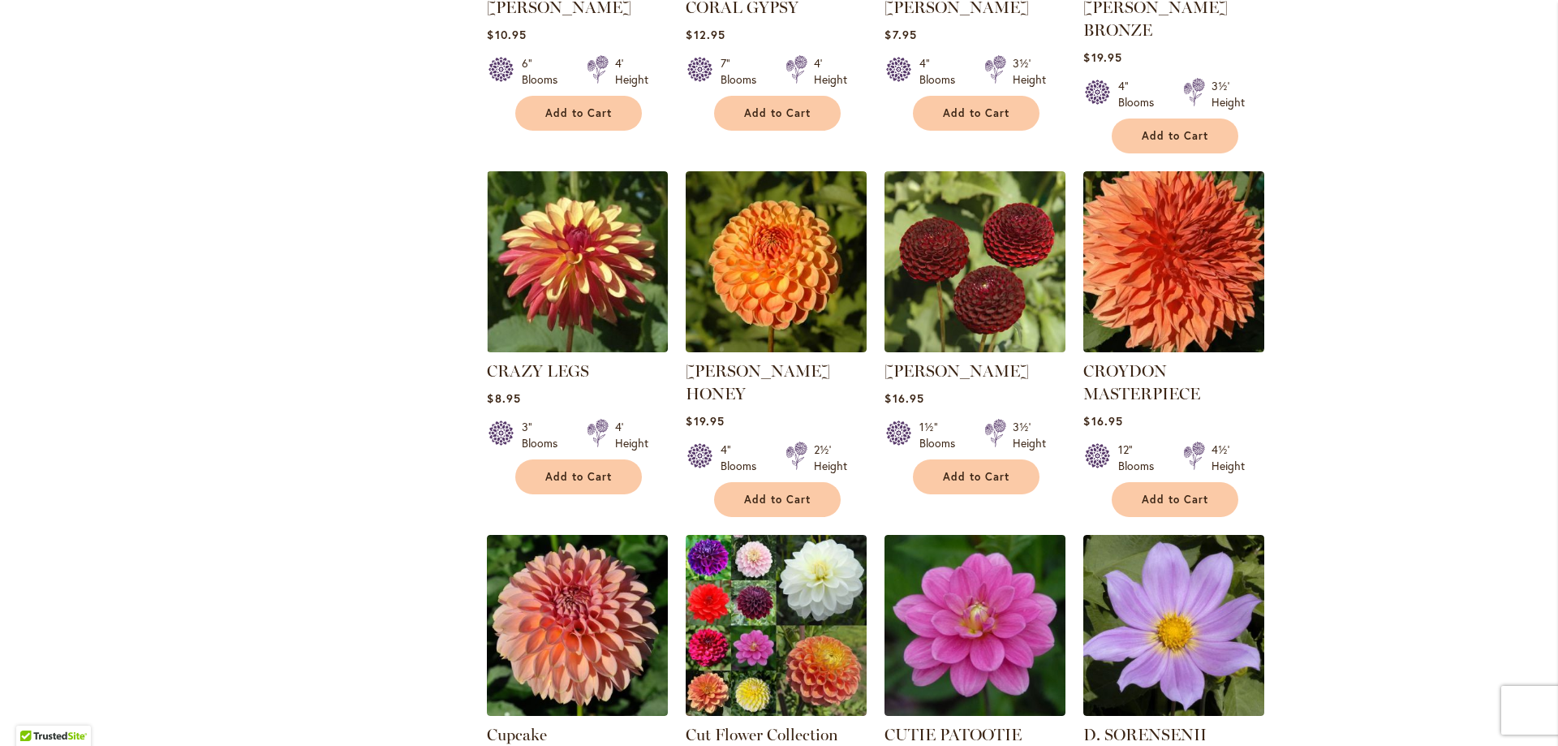
scroll to position [2434, 0]
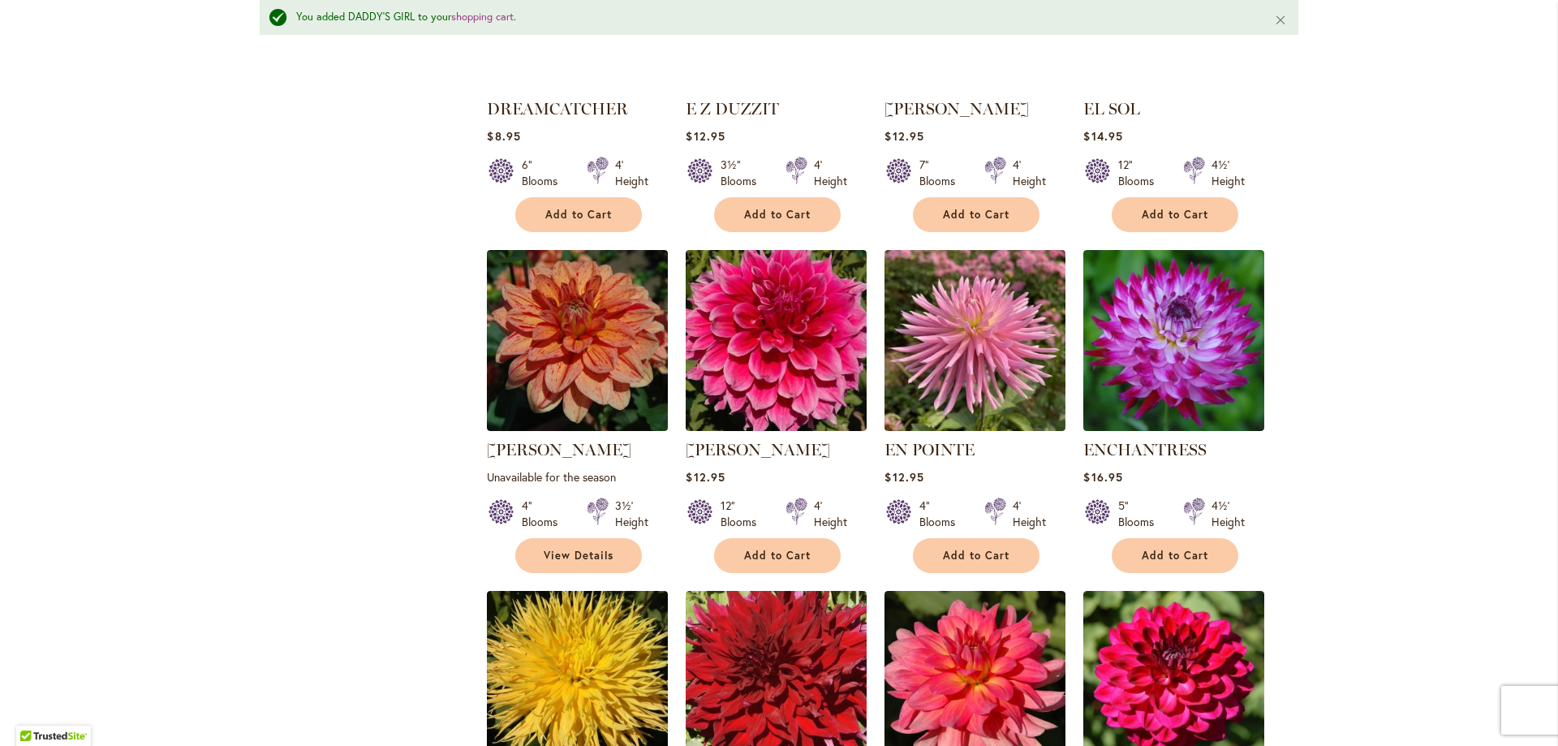
scroll to position [4868, 0]
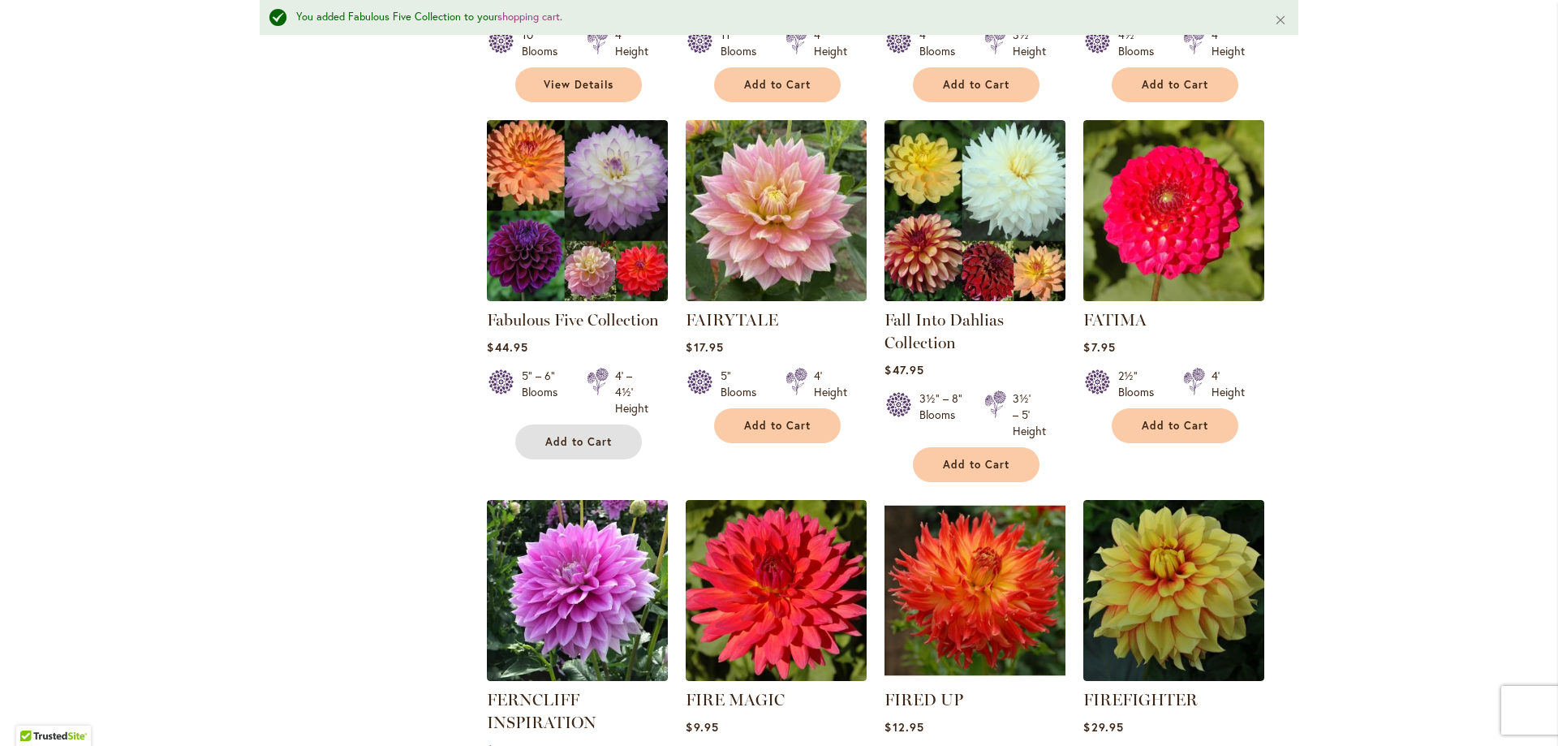
scroll to position [5679, 0]
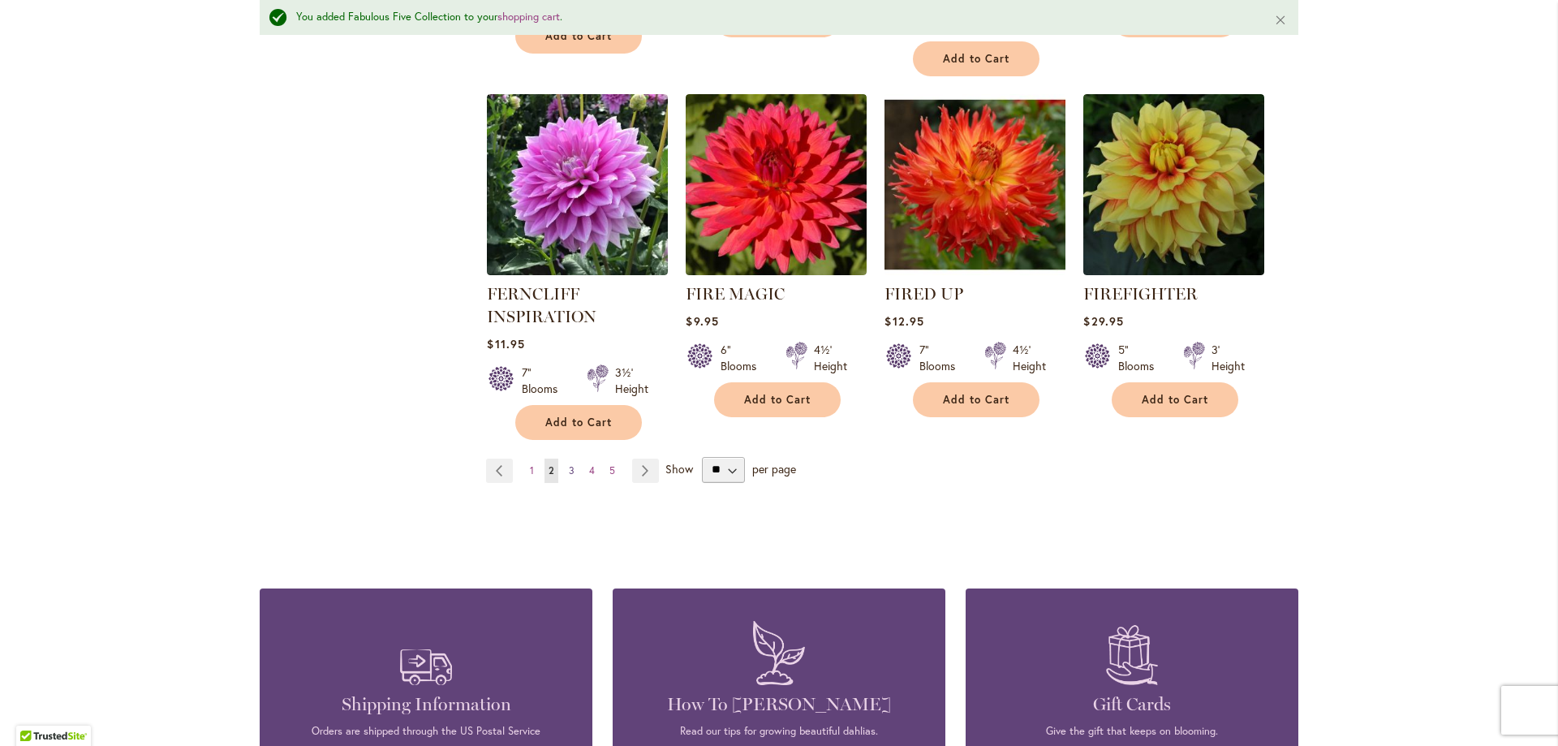
click at [569, 464] on span "3" at bounding box center [572, 470] width 6 height 12
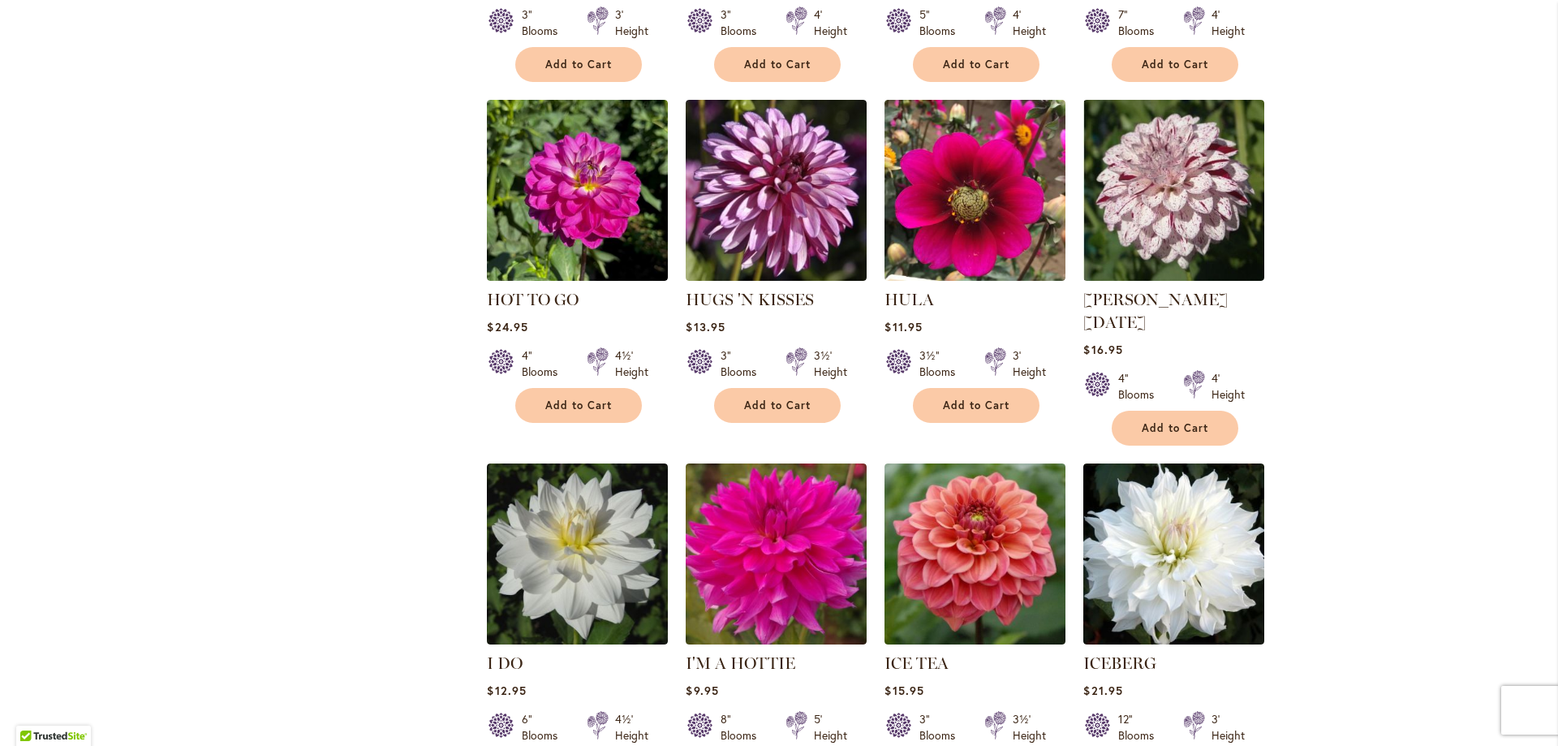
scroll to position [5679, 0]
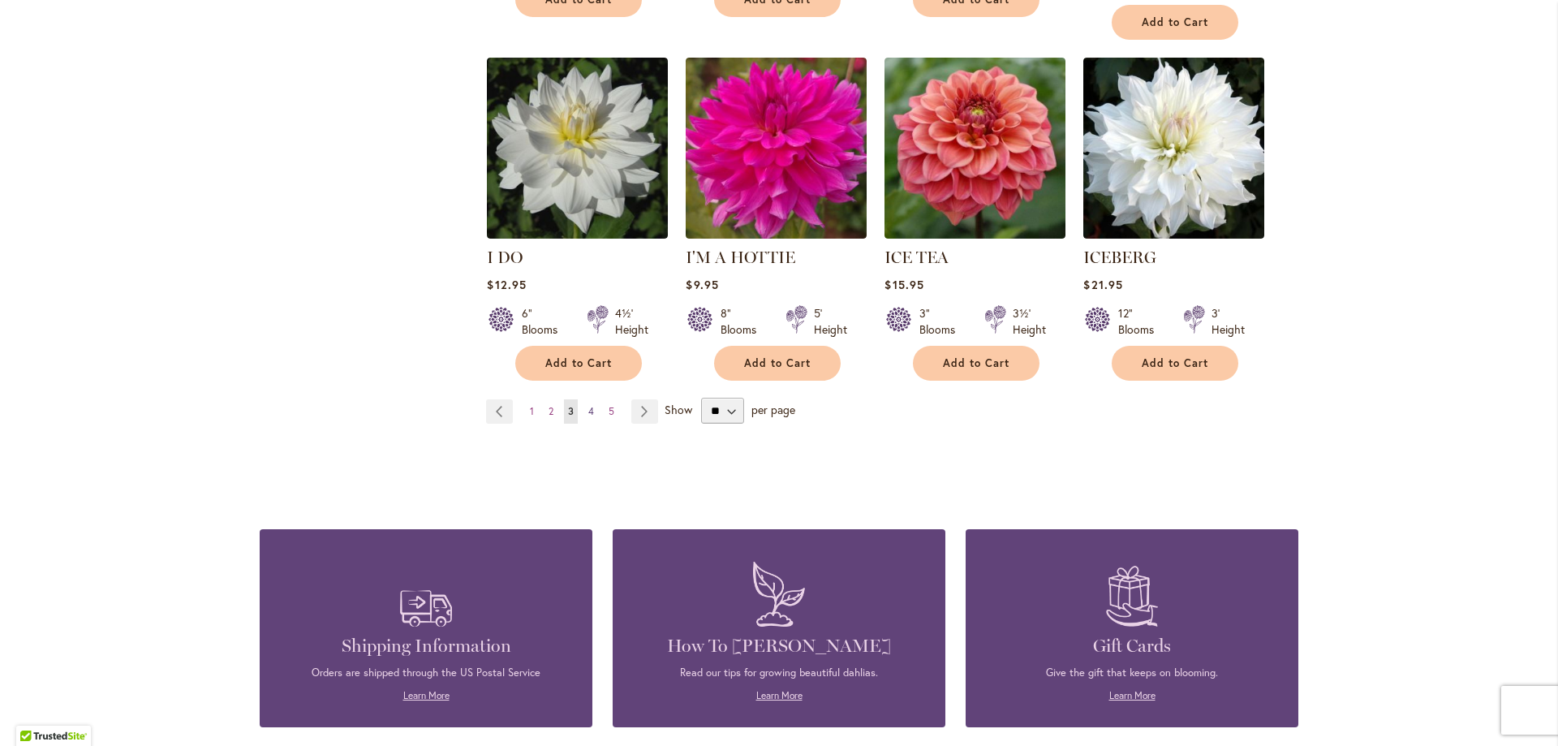
click at [584, 399] on link "Page 4" at bounding box center [591, 411] width 14 height 24
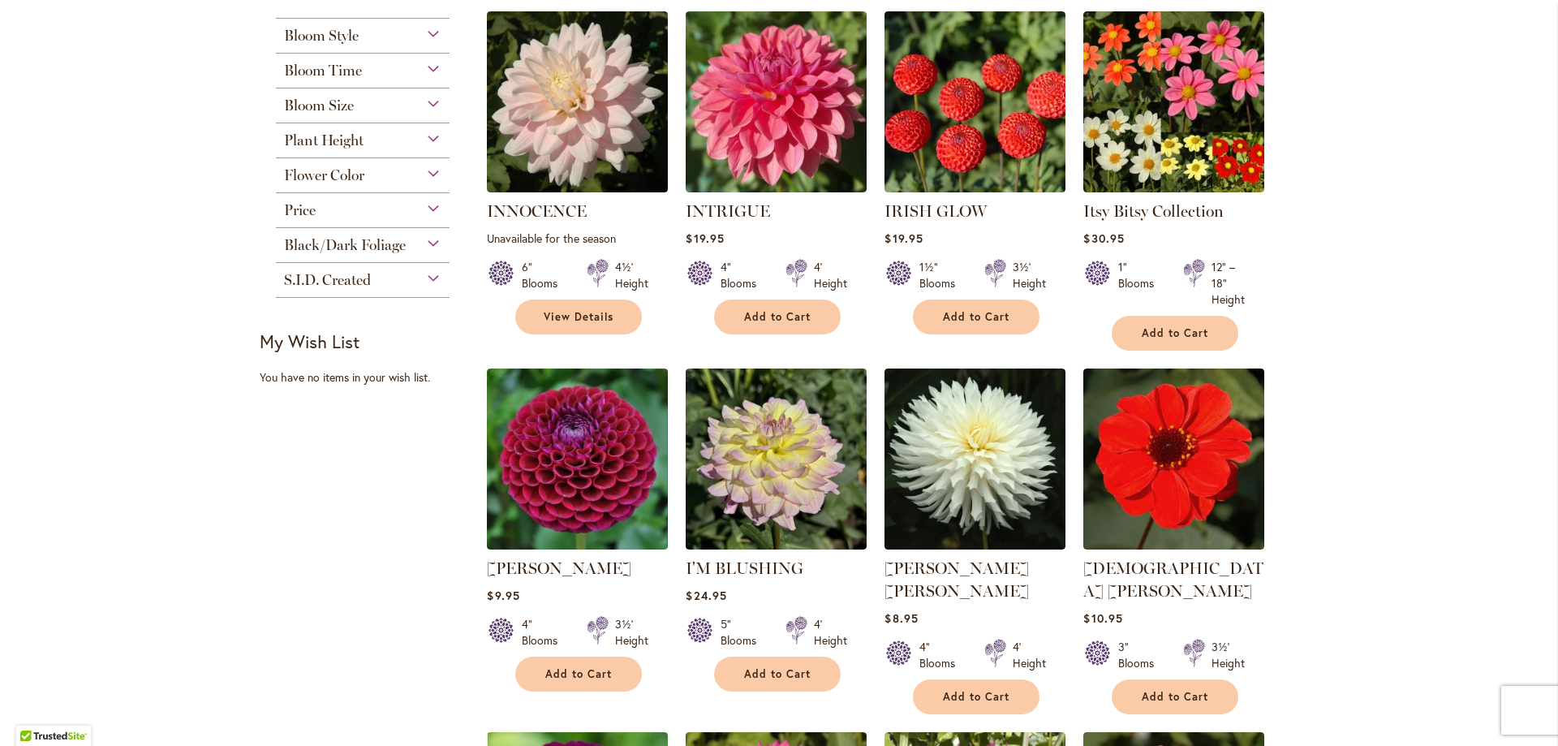
scroll to position [766, 0]
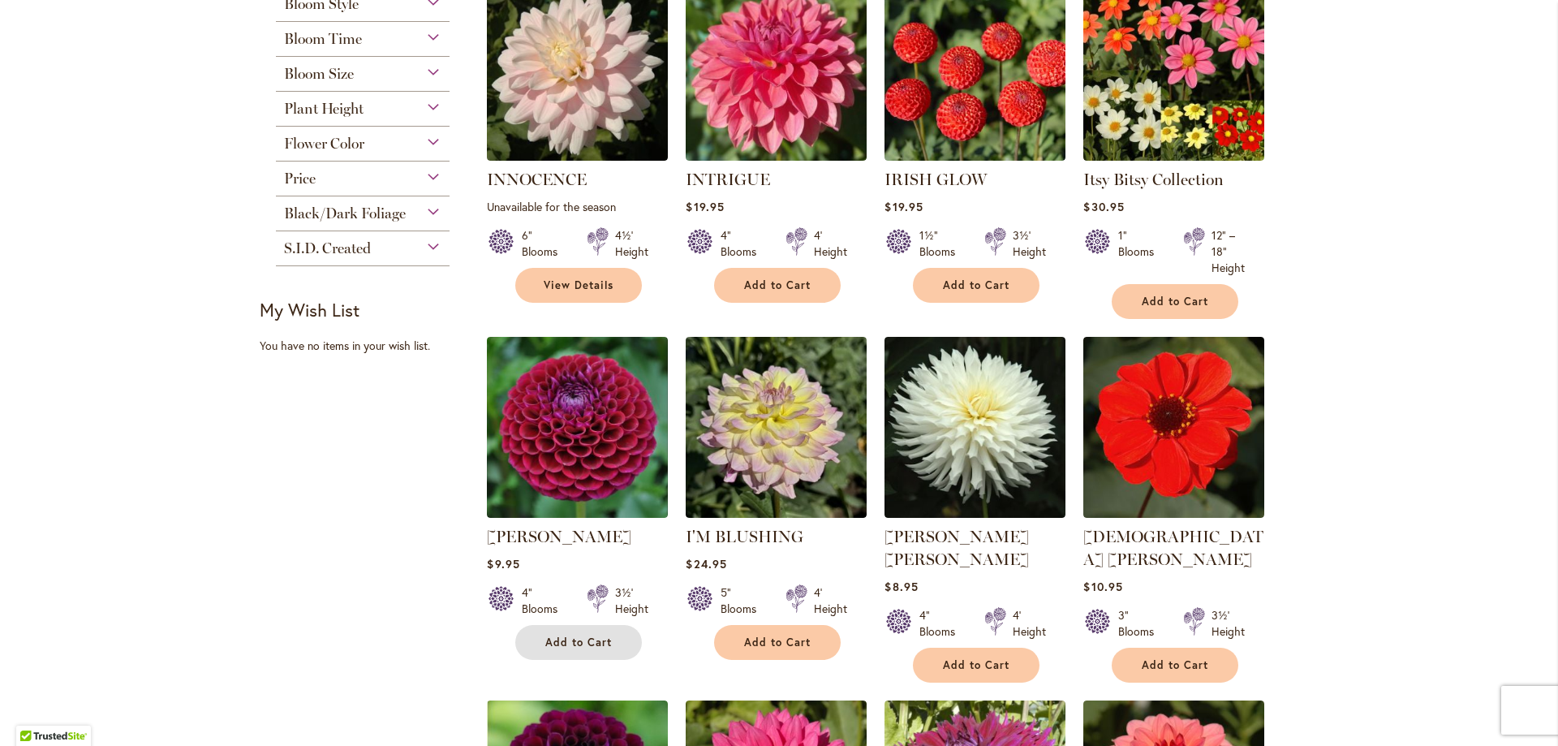
click at [562, 639] on span "Add to Cart" at bounding box center [578, 642] width 67 height 14
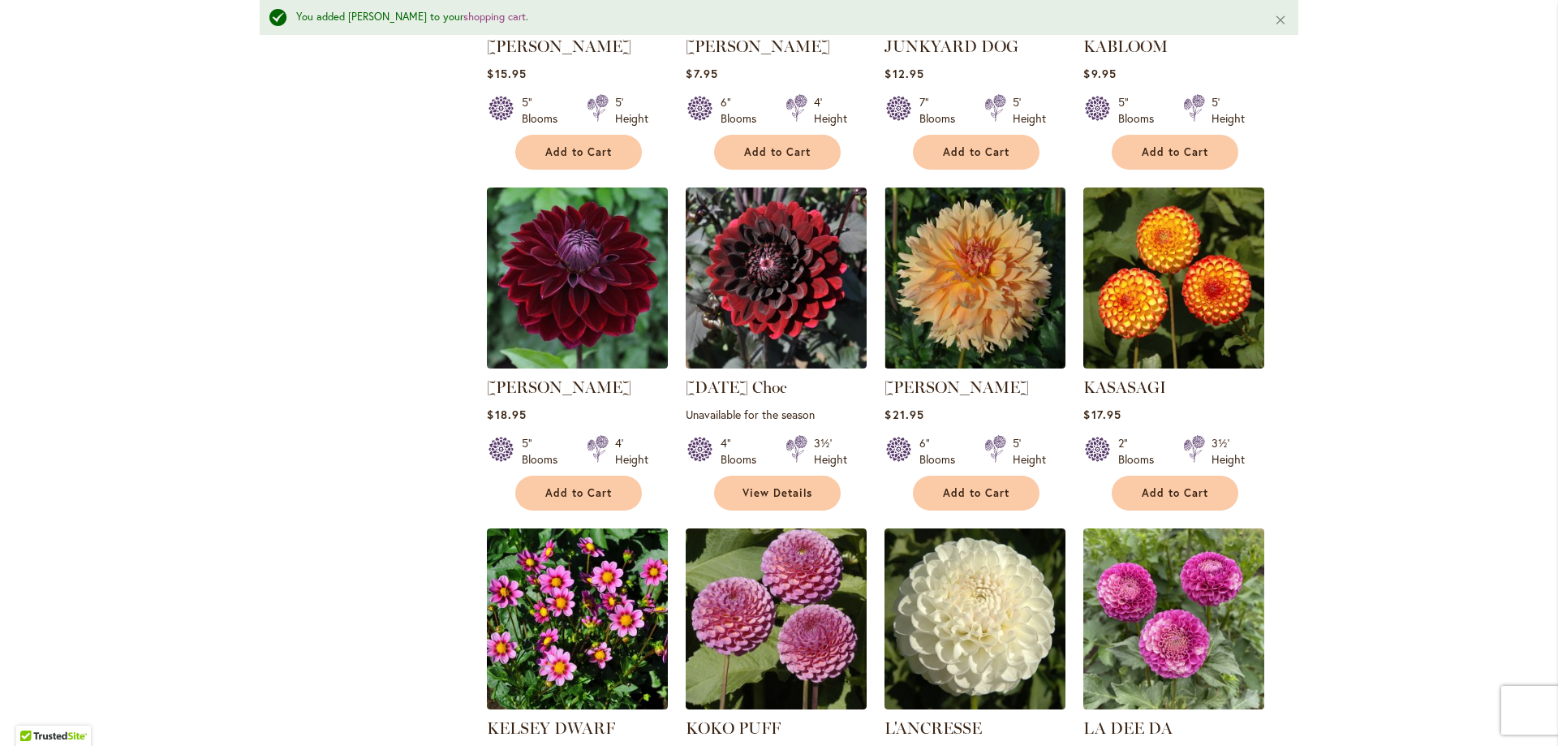
scroll to position [2432, 0]
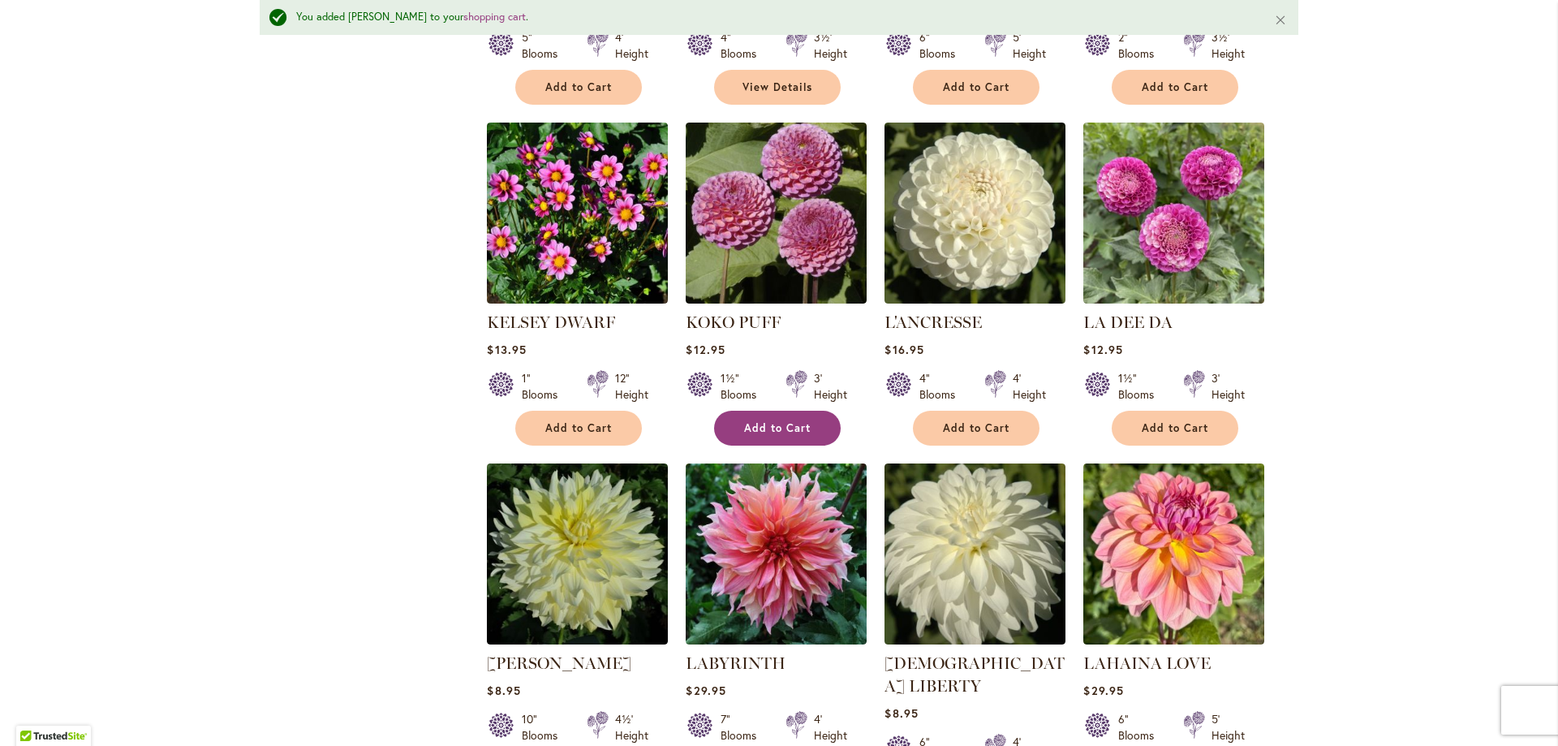
click at [742, 411] on button "Add to Cart" at bounding box center [777, 428] width 127 height 35
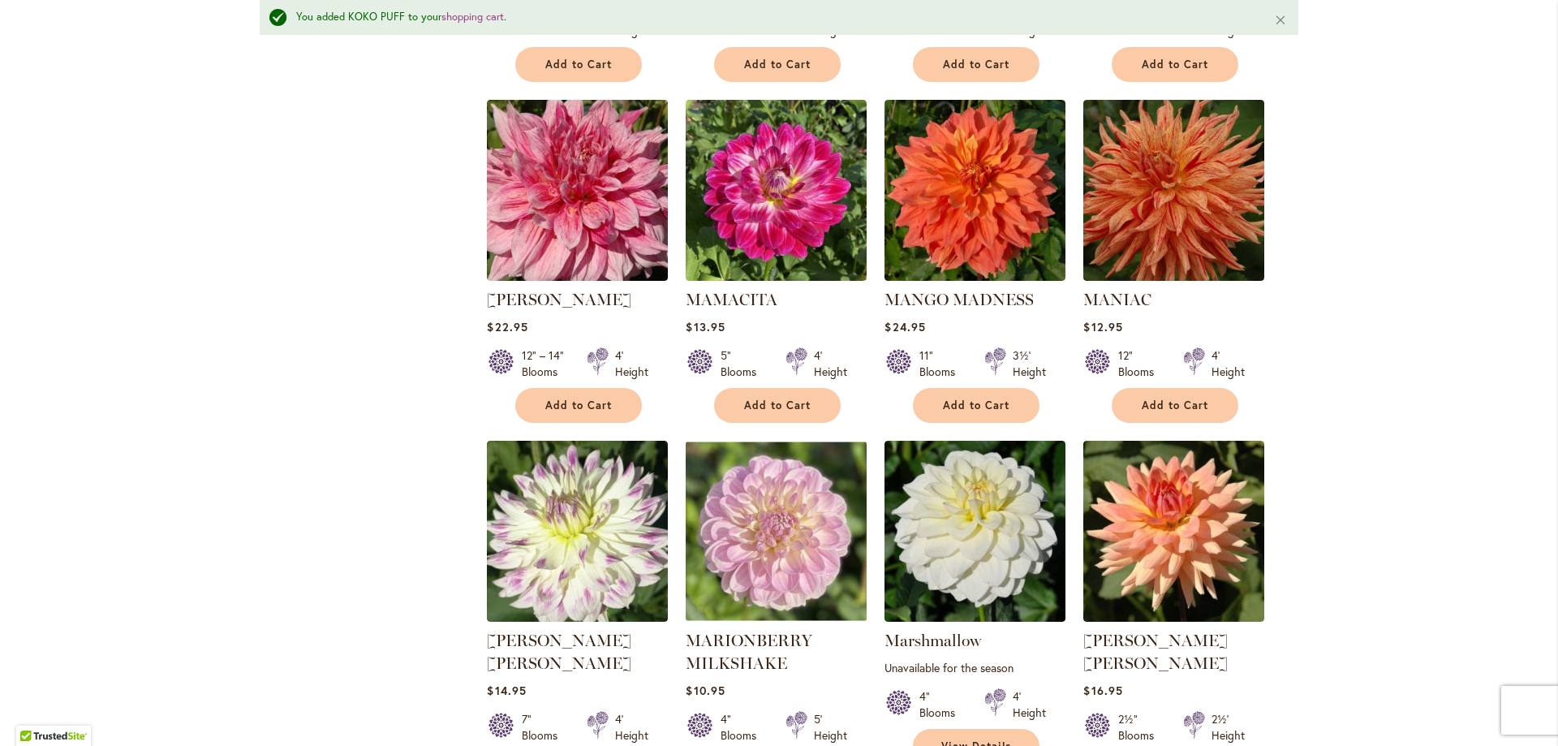
scroll to position [5677, 0]
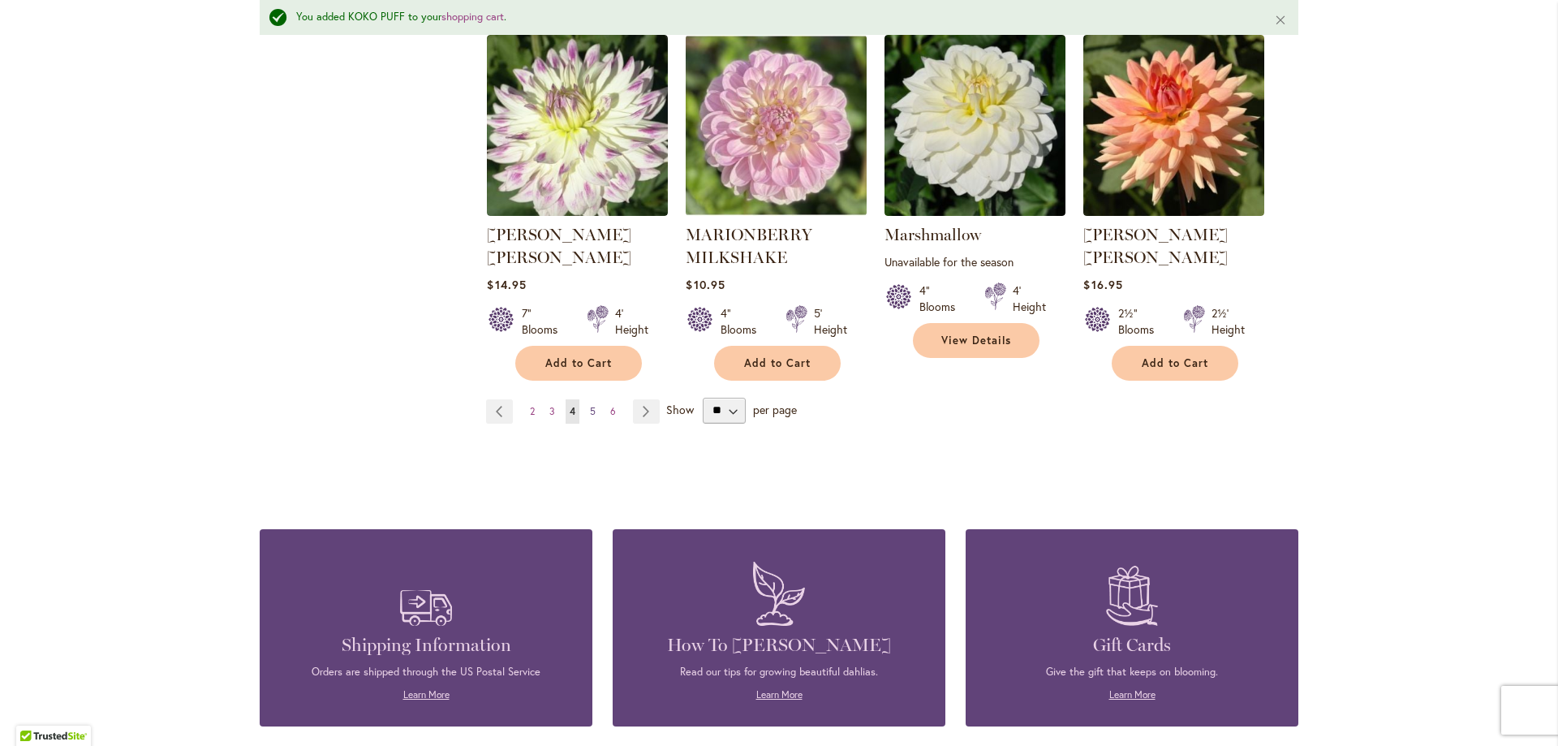
click at [586, 399] on link "Page 5" at bounding box center [593, 411] width 14 height 24
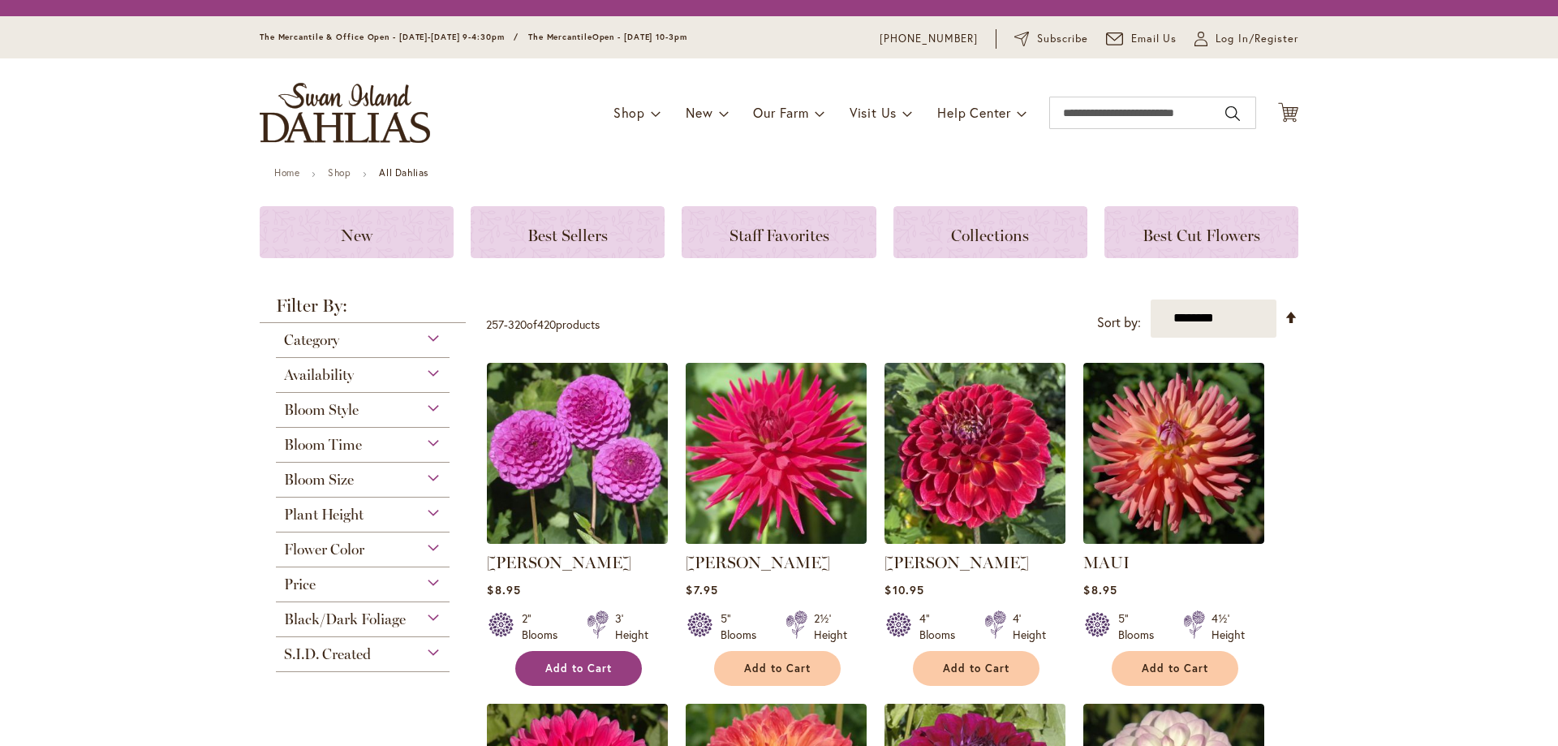
click at [569, 656] on button "Add to Cart" at bounding box center [578, 668] width 127 height 35
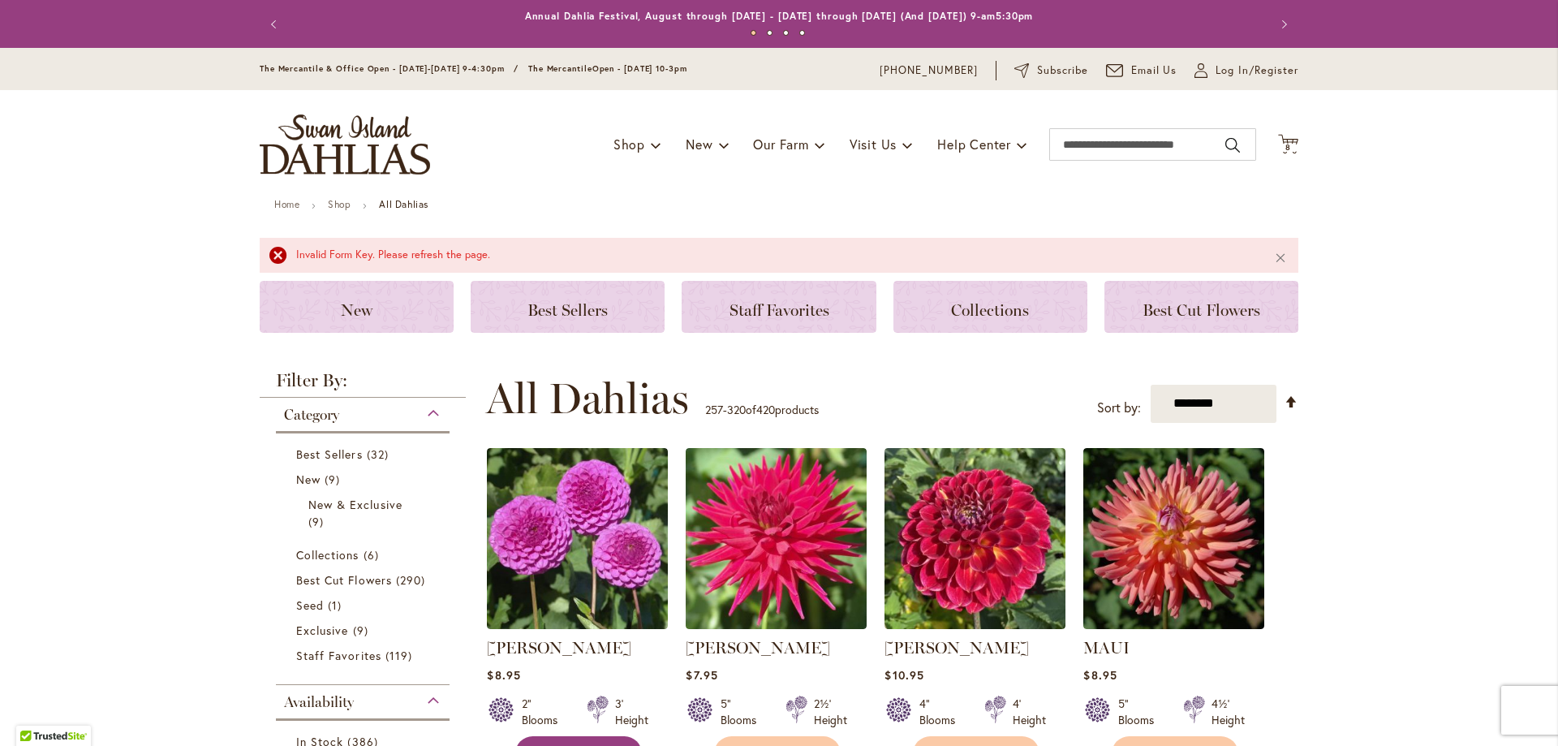
click at [567, 745] on span "Add to Cart" at bounding box center [578, 753] width 67 height 14
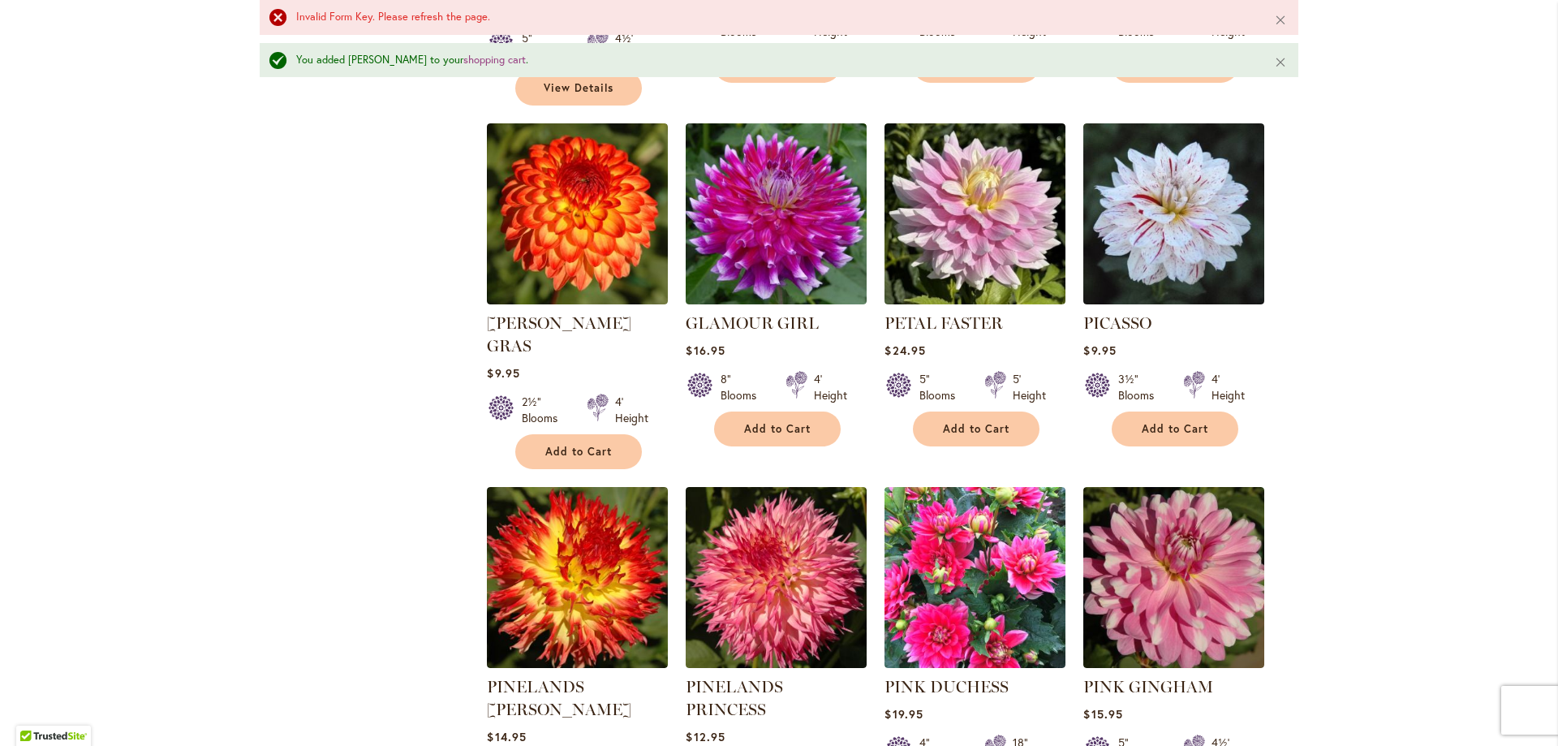
scroll to position [5317, 0]
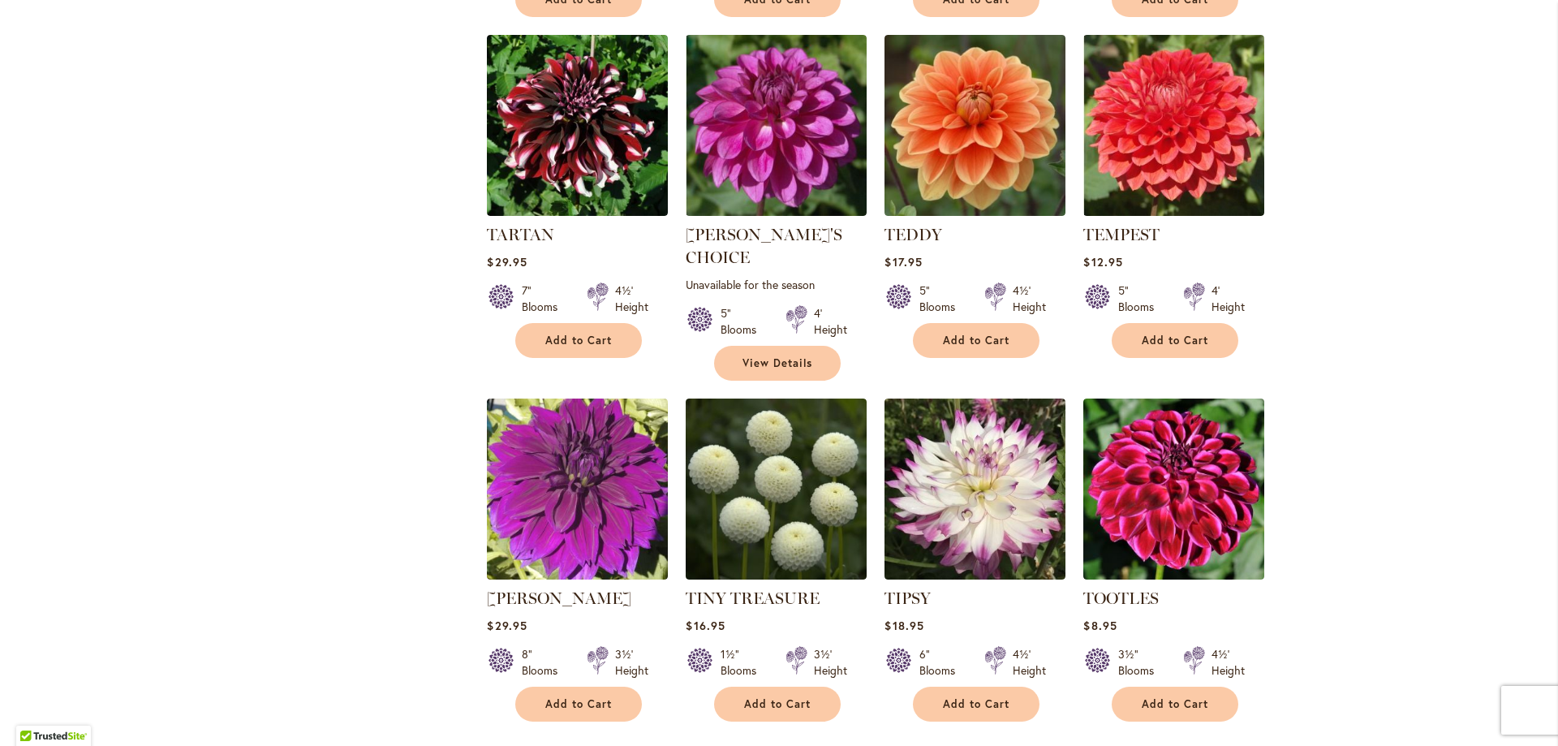
scroll to position [5274, 0]
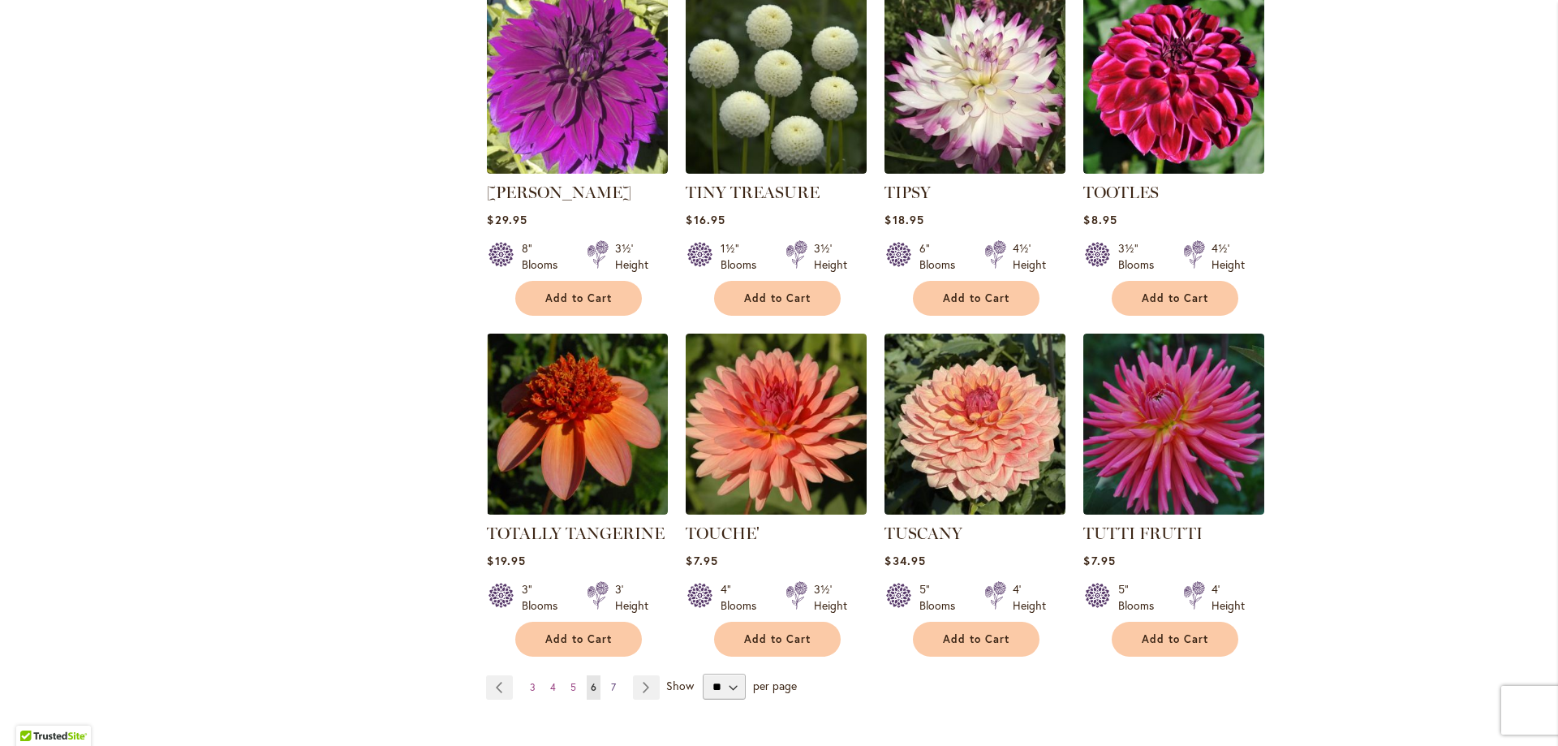
click at [611, 681] on span "7" at bounding box center [613, 687] width 5 height 12
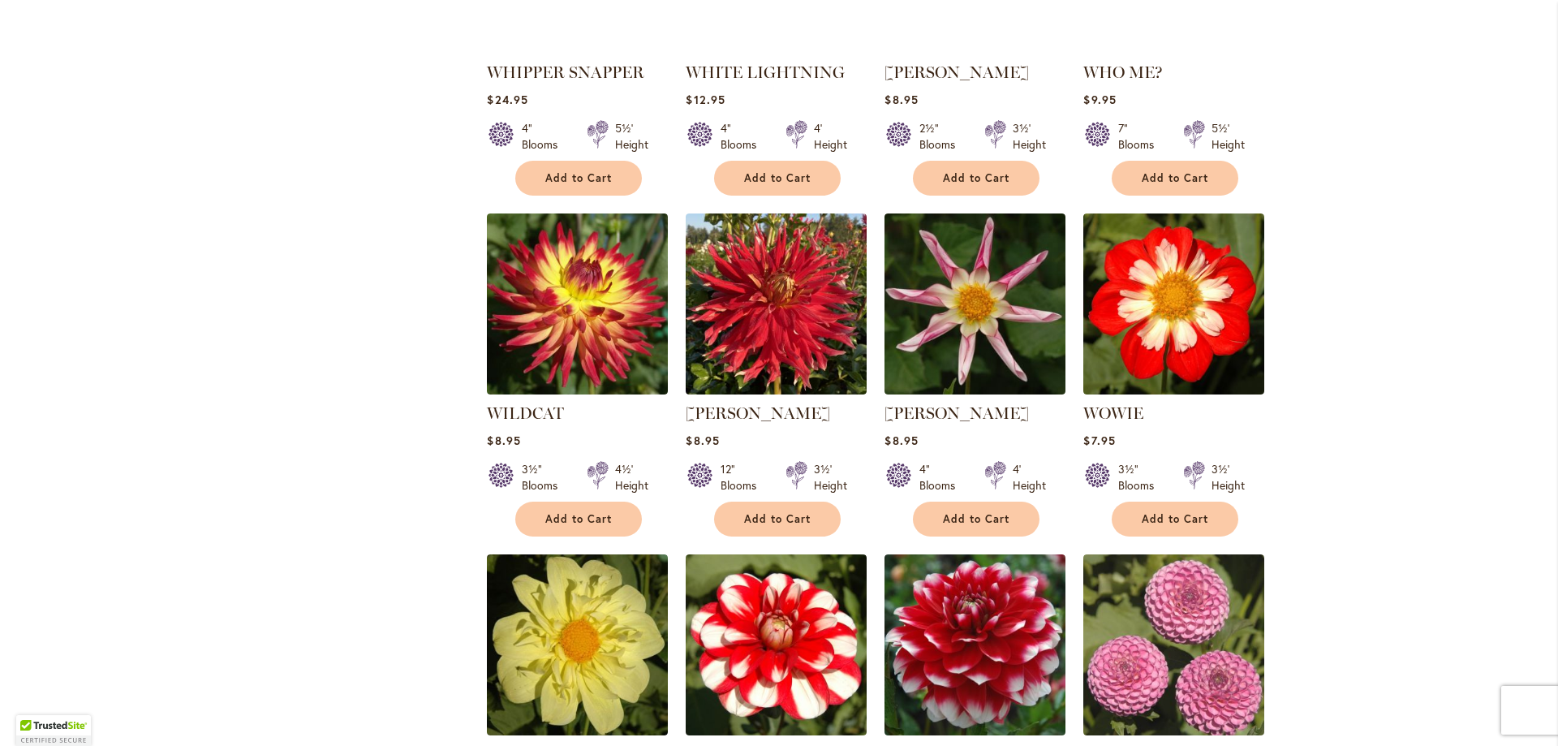
scroll to position [1983, 0]
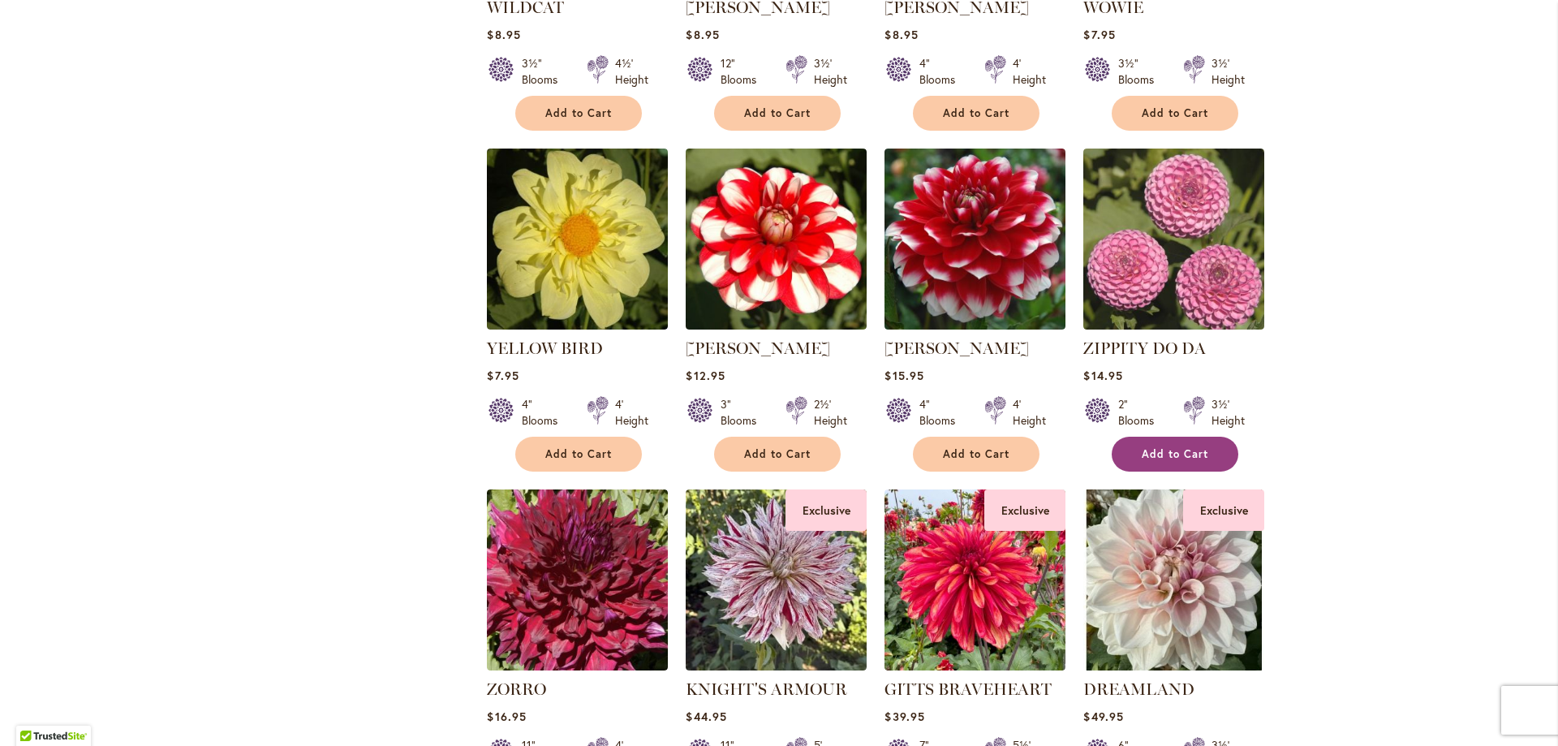
click at [1172, 447] on span "Add to Cart" at bounding box center [1175, 454] width 67 height 14
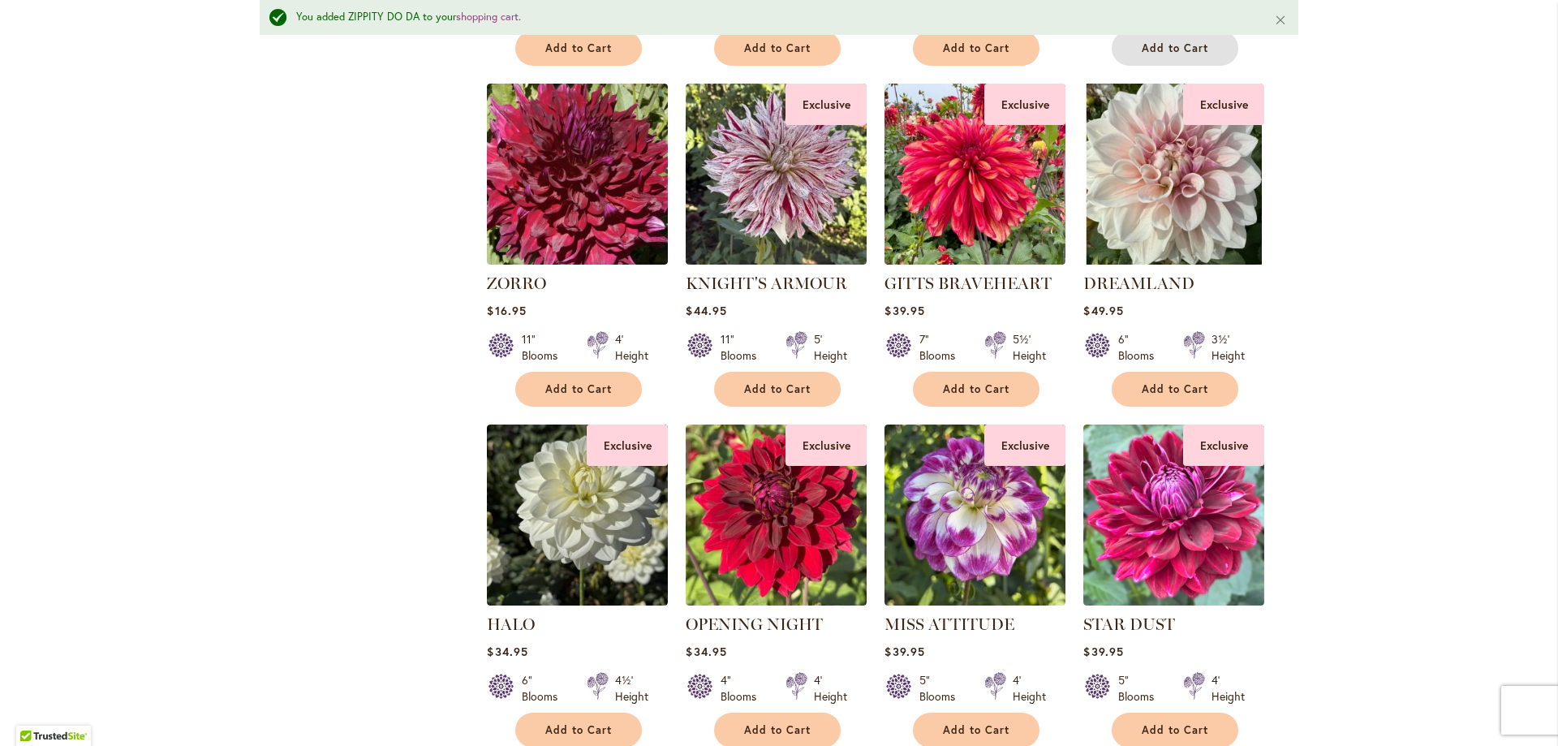
scroll to position [2837, 0]
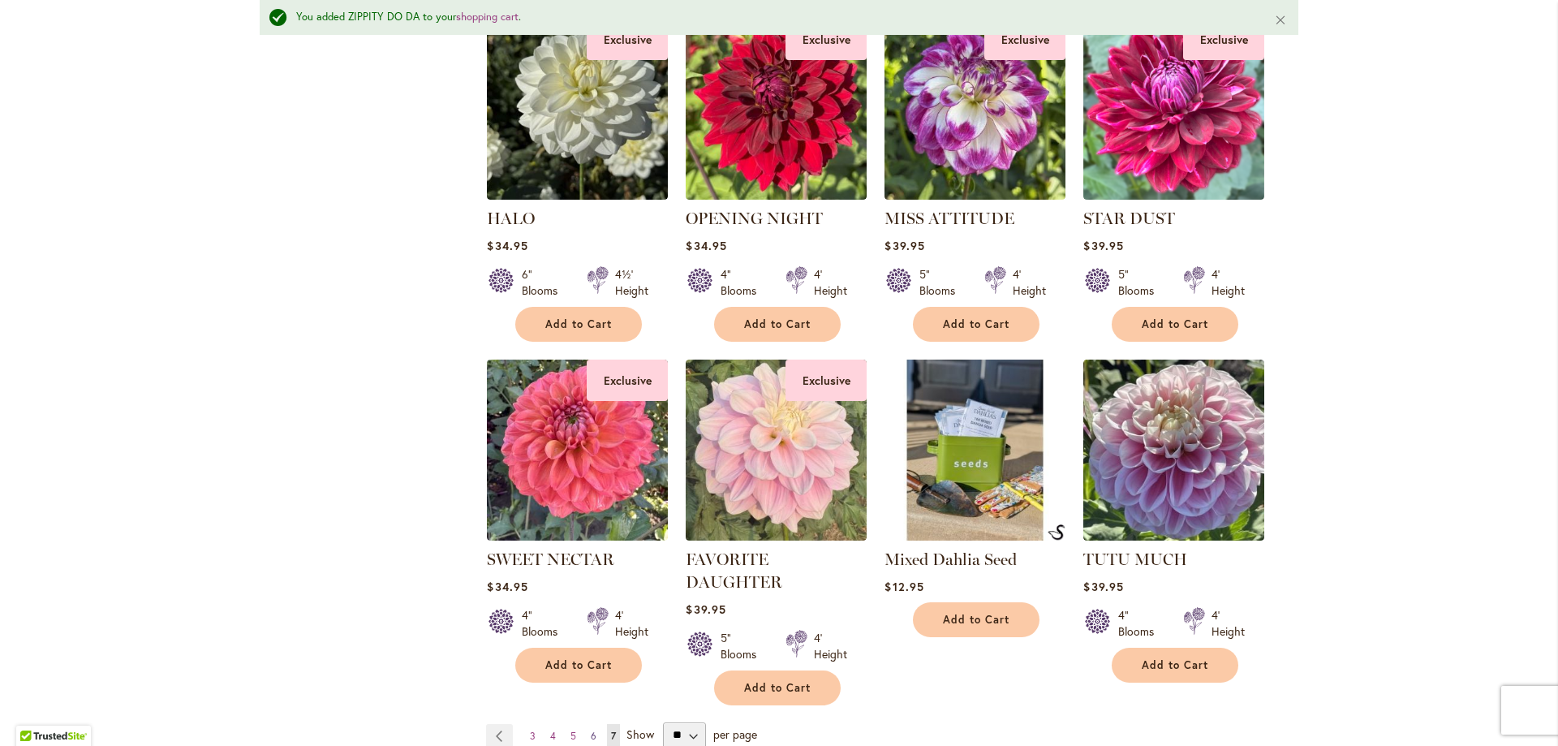
click at [592, 724] on link "Page 6" at bounding box center [594, 736] width 14 height 24
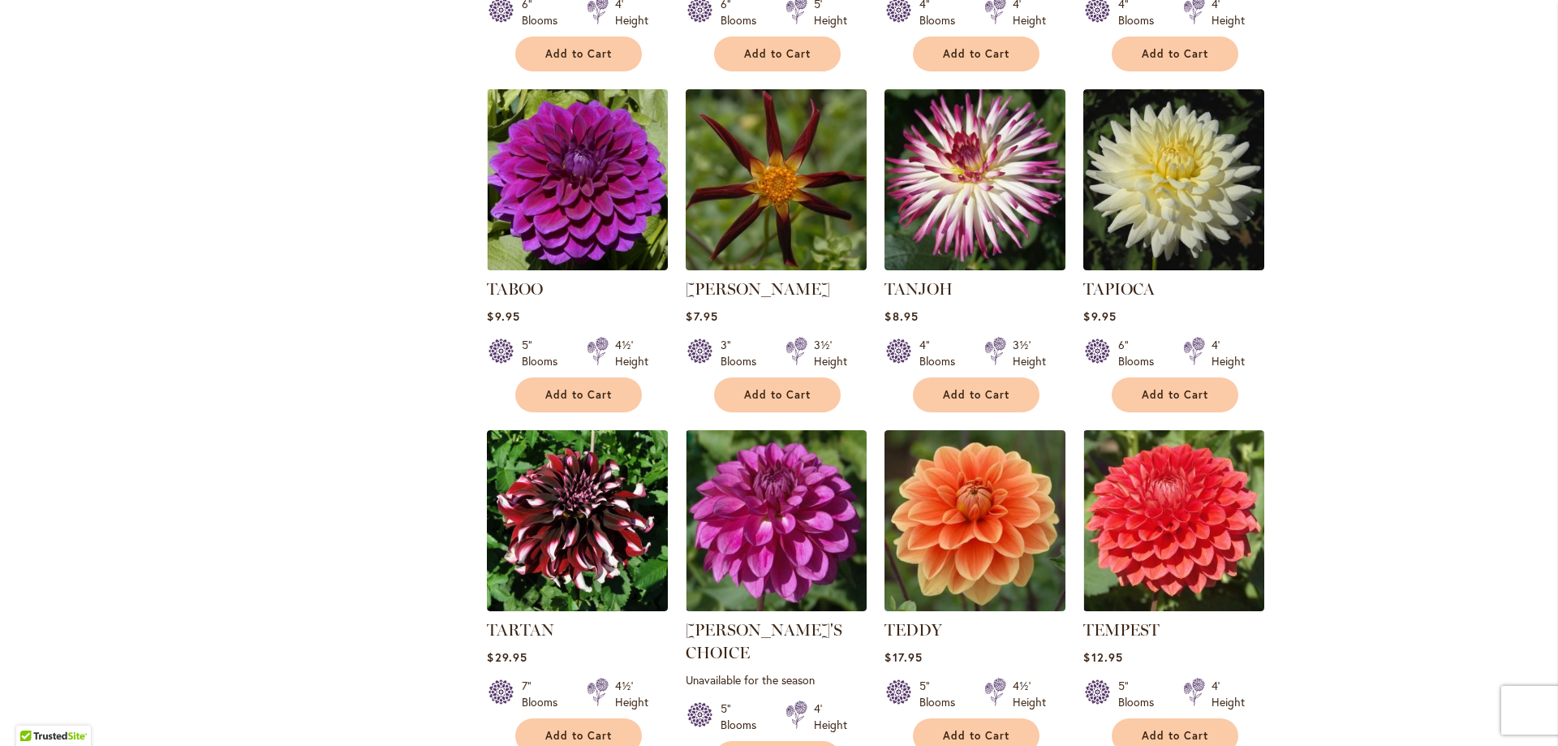
scroll to position [5316, 0]
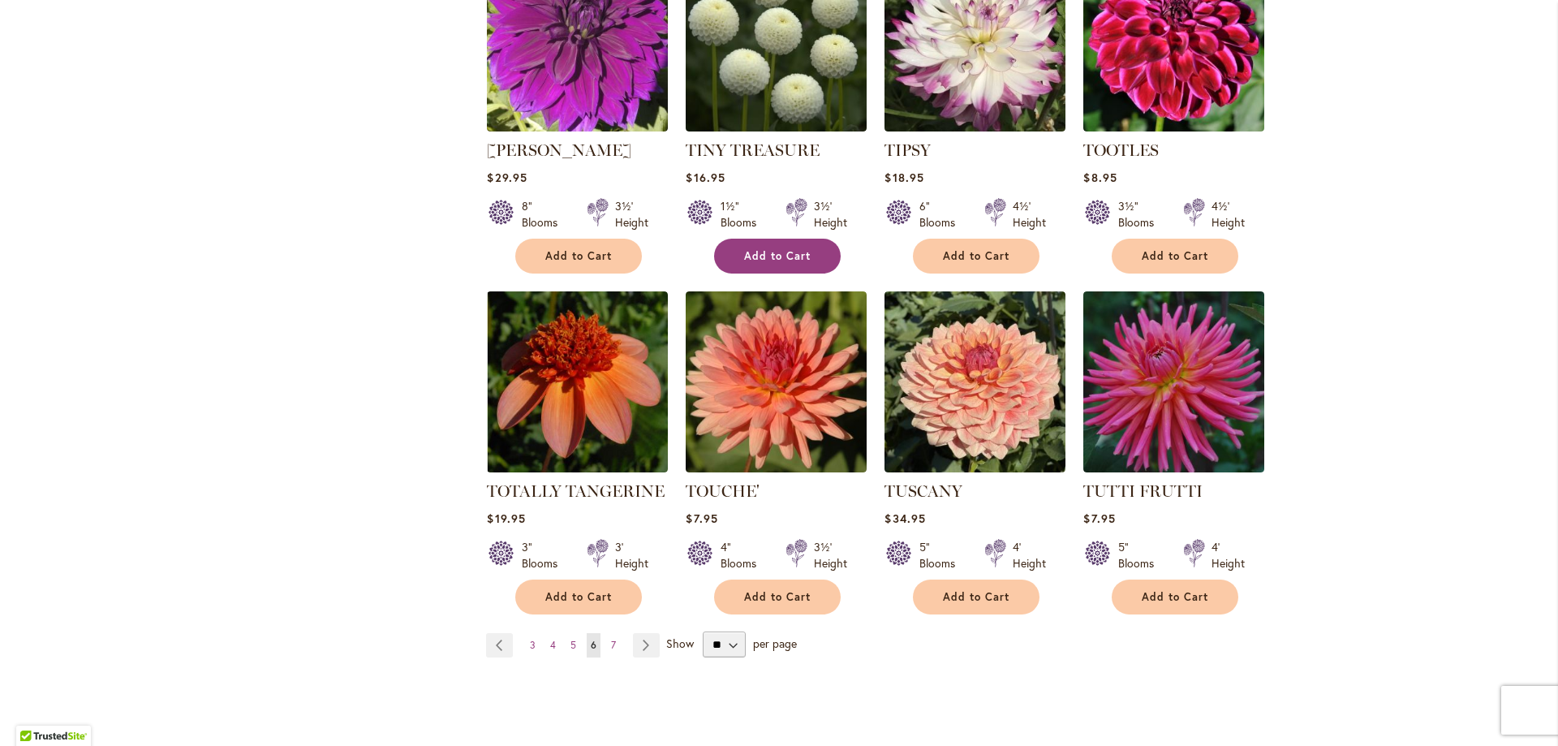
click at [768, 249] on span "Add to Cart" at bounding box center [777, 256] width 67 height 14
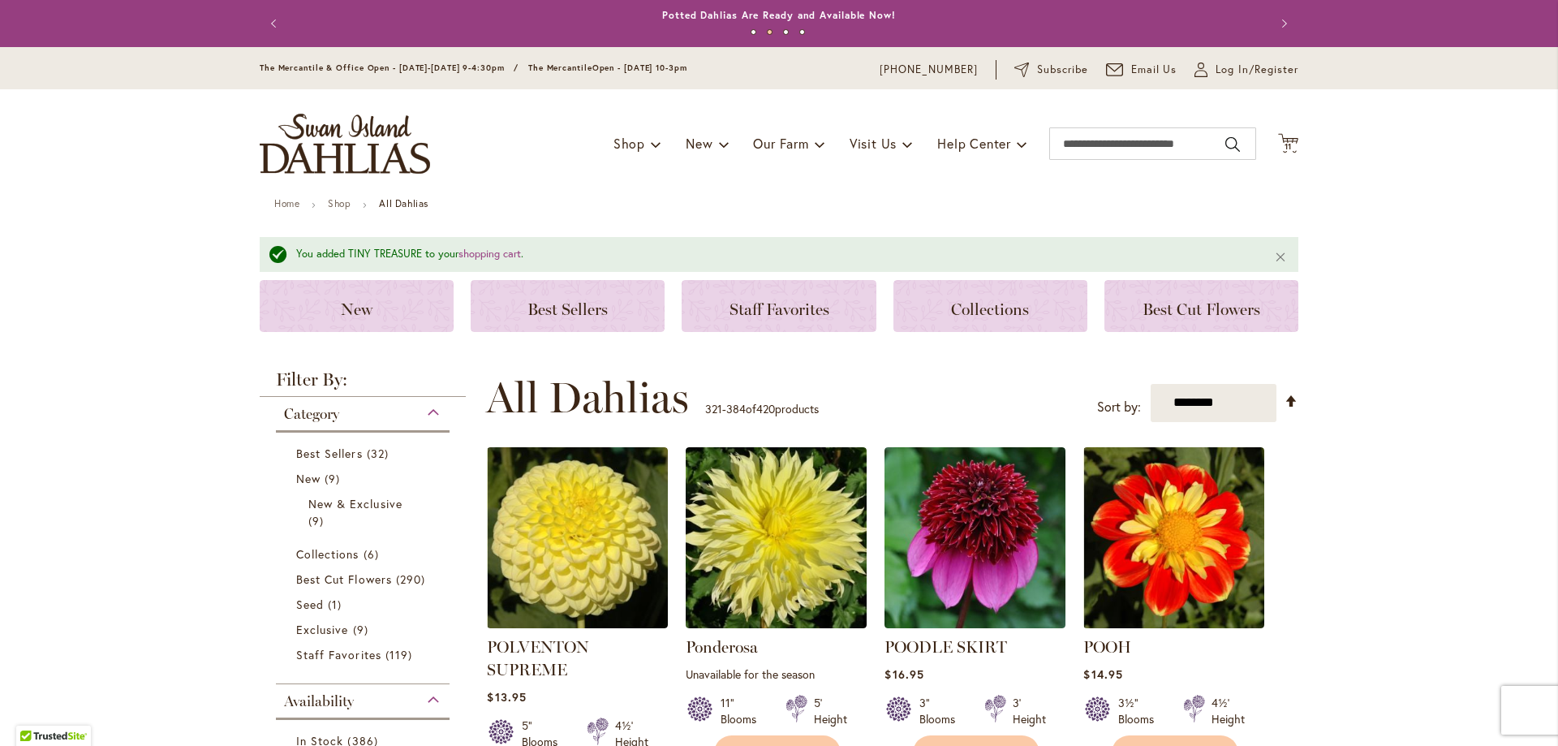
scroll to position [0, 0]
